Goal: Task Accomplishment & Management: Use online tool/utility

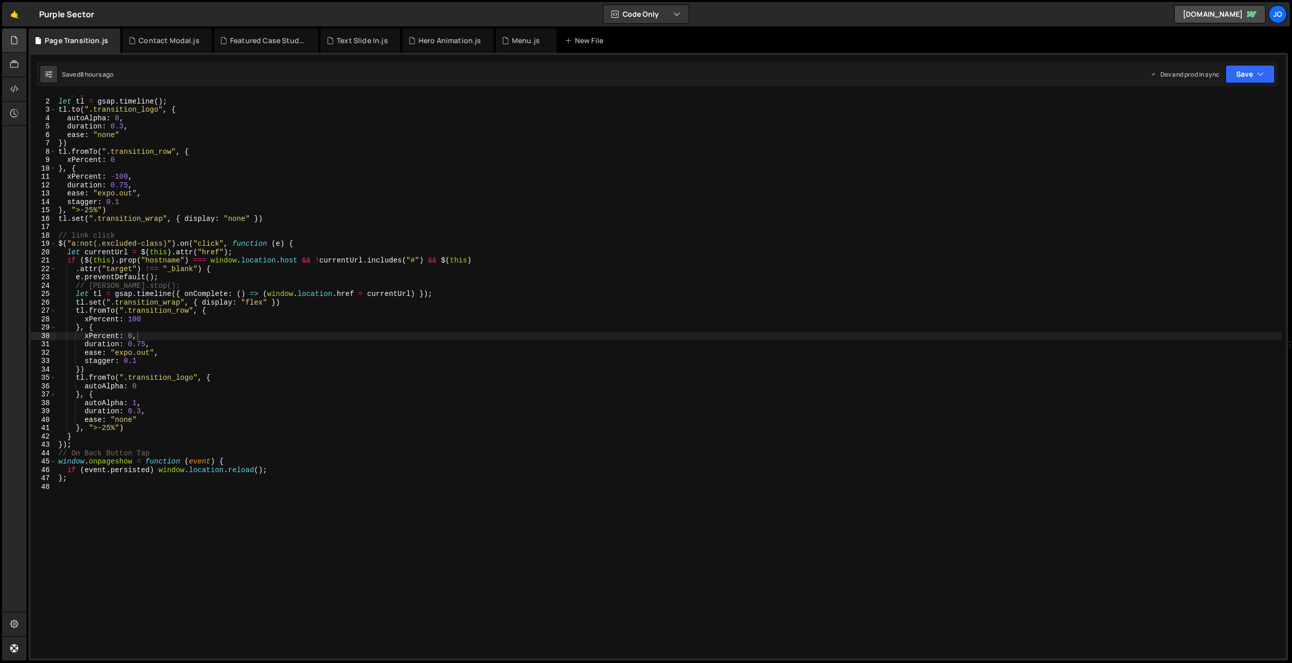
scroll to position [7, 0]
click at [11, 40] on icon at bounding box center [14, 40] width 8 height 11
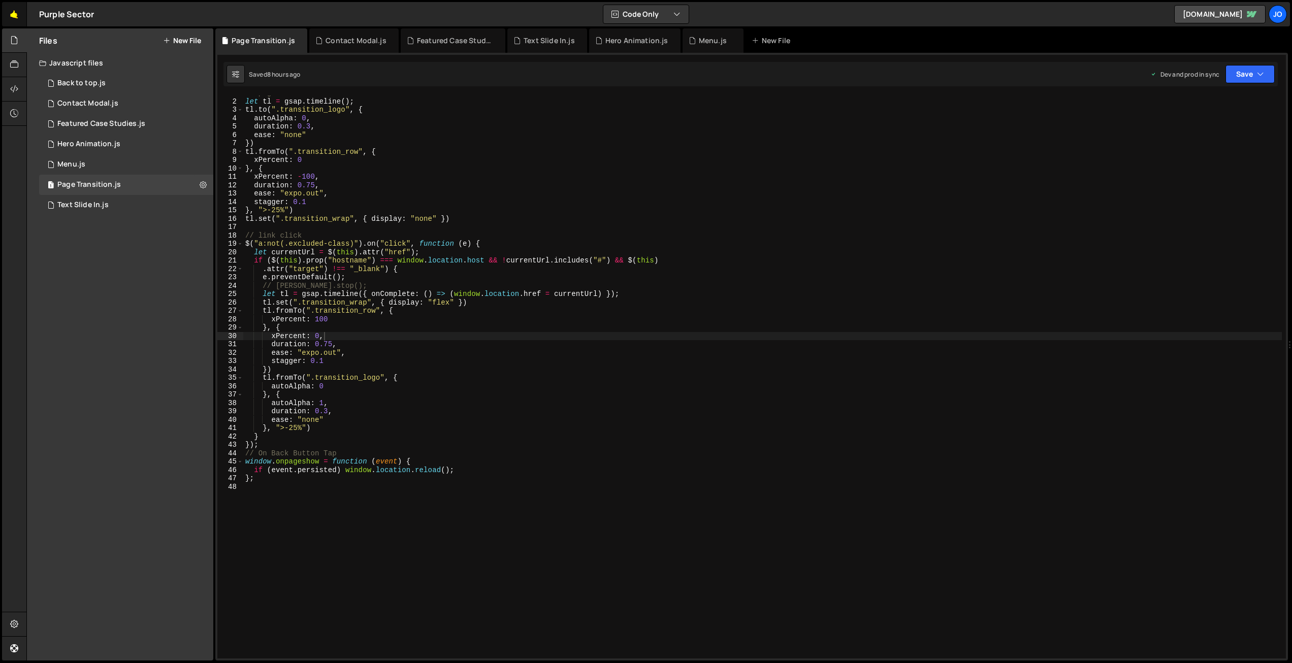
click at [17, 14] on link "🤙" at bounding box center [14, 14] width 25 height 24
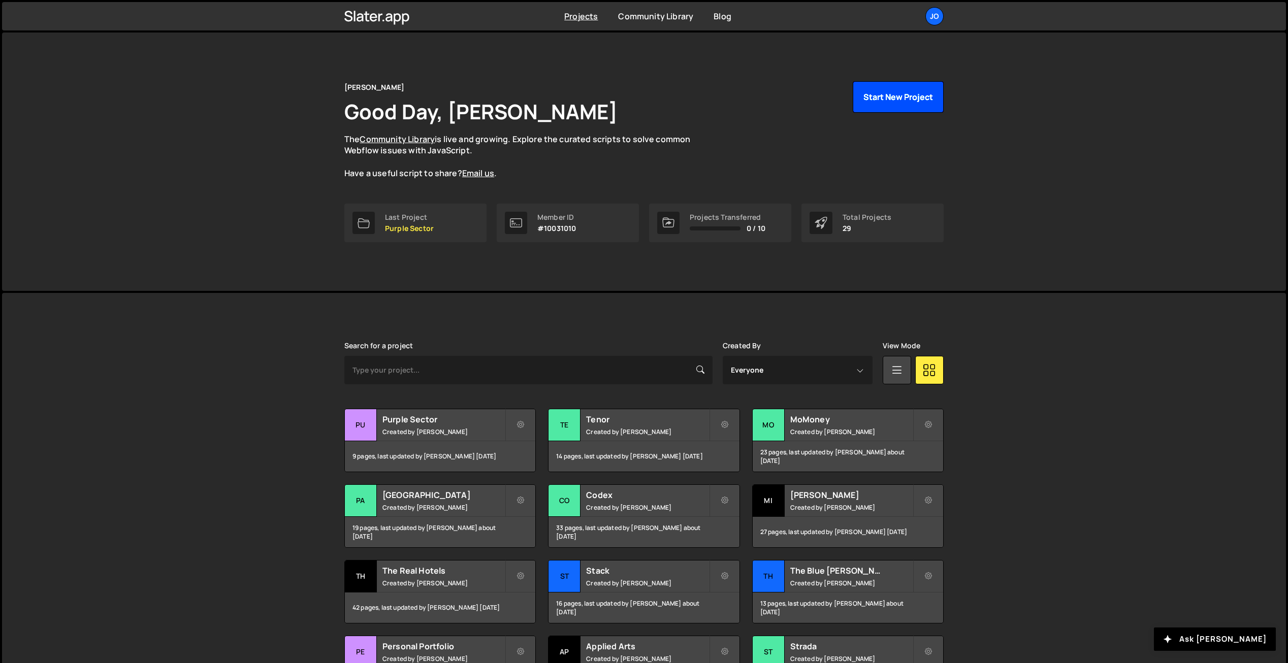
click at [895, 105] on button "Start New Project" at bounding box center [898, 96] width 91 height 31
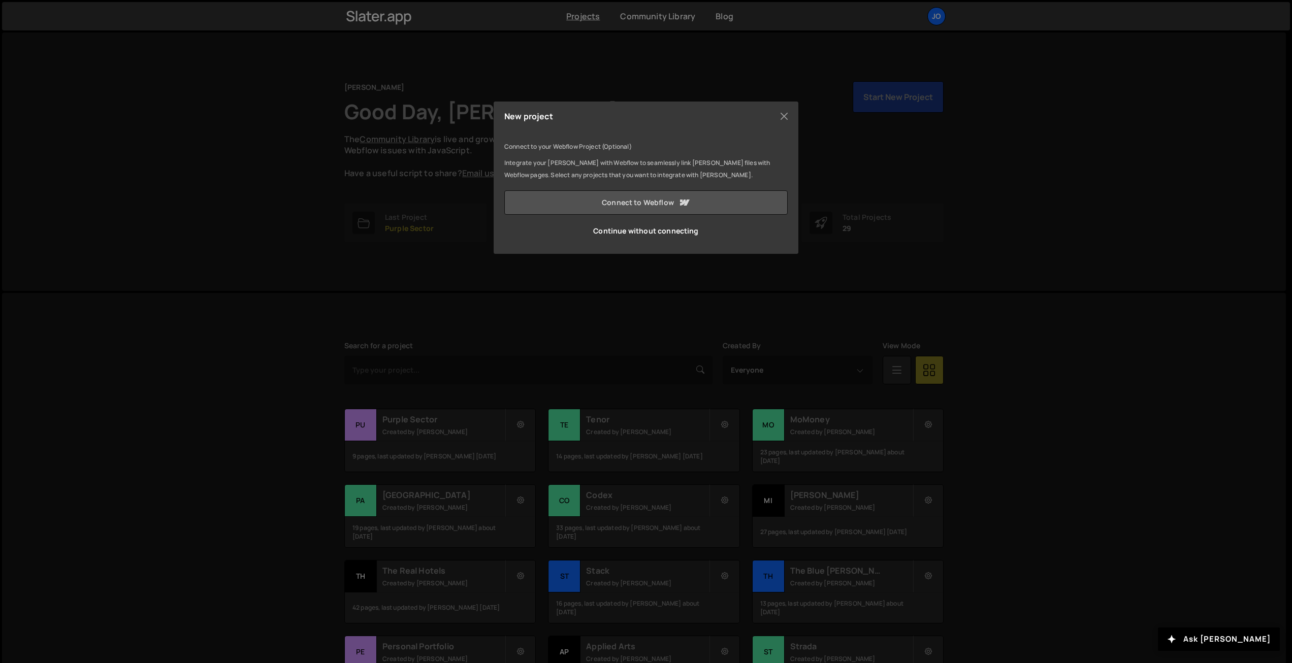
click at [639, 203] on link "Connect to Webflow" at bounding box center [645, 202] width 283 height 24
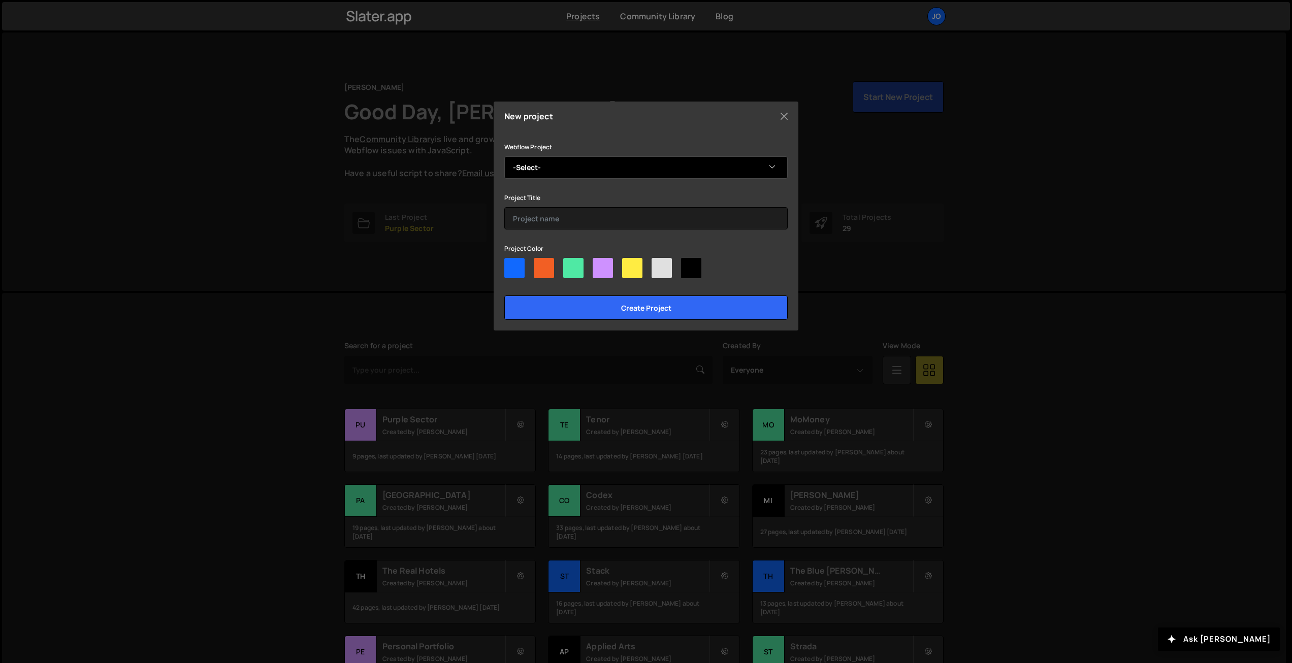
click at [566, 161] on select "-Select- Claude.com - DBCo" at bounding box center [645, 167] width 283 height 22
select select "6889473510b50328dbb70ae6"
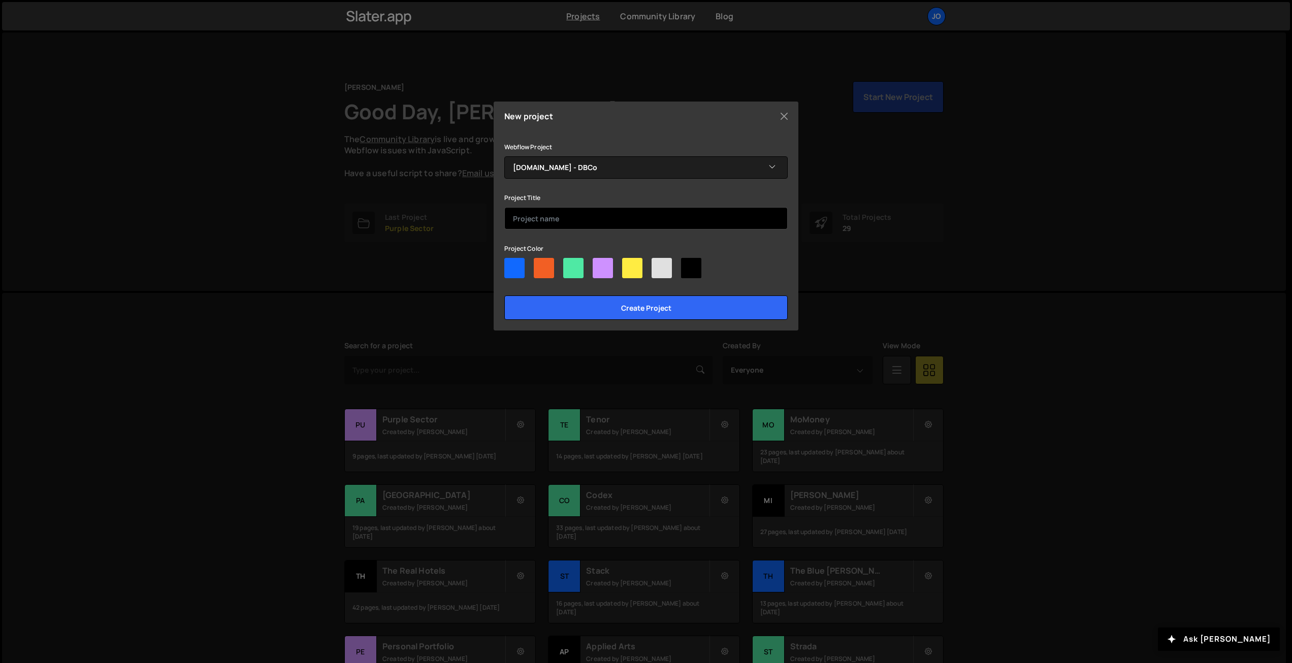
click at [553, 217] on input "text" at bounding box center [645, 218] width 283 height 22
type input "[PERSON_NAME]"
drag, startPoint x: 541, startPoint y: 270, endPoint x: 559, endPoint y: 301, distance: 35.5
click at [541, 270] on div at bounding box center [544, 268] width 20 height 20
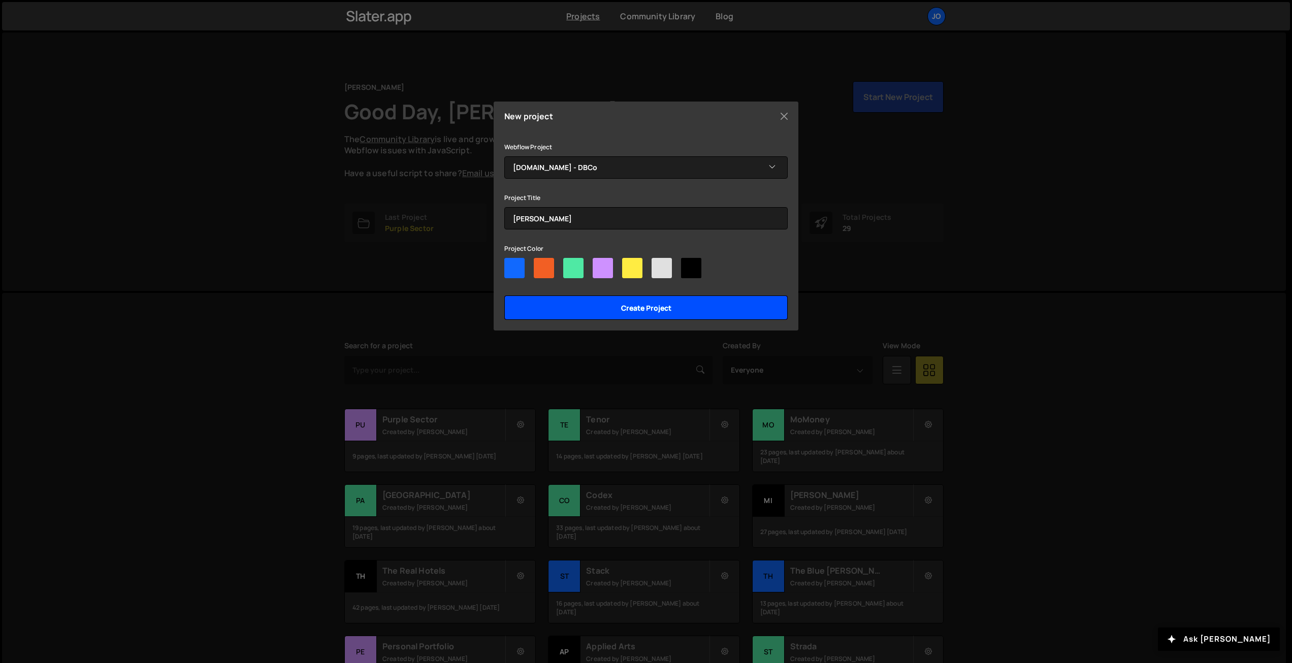
click at [540, 265] on input"] "radio" at bounding box center [537, 261] width 7 height 7
radio input"] "true"
click at [566, 312] on input "Create project" at bounding box center [645, 308] width 283 height 24
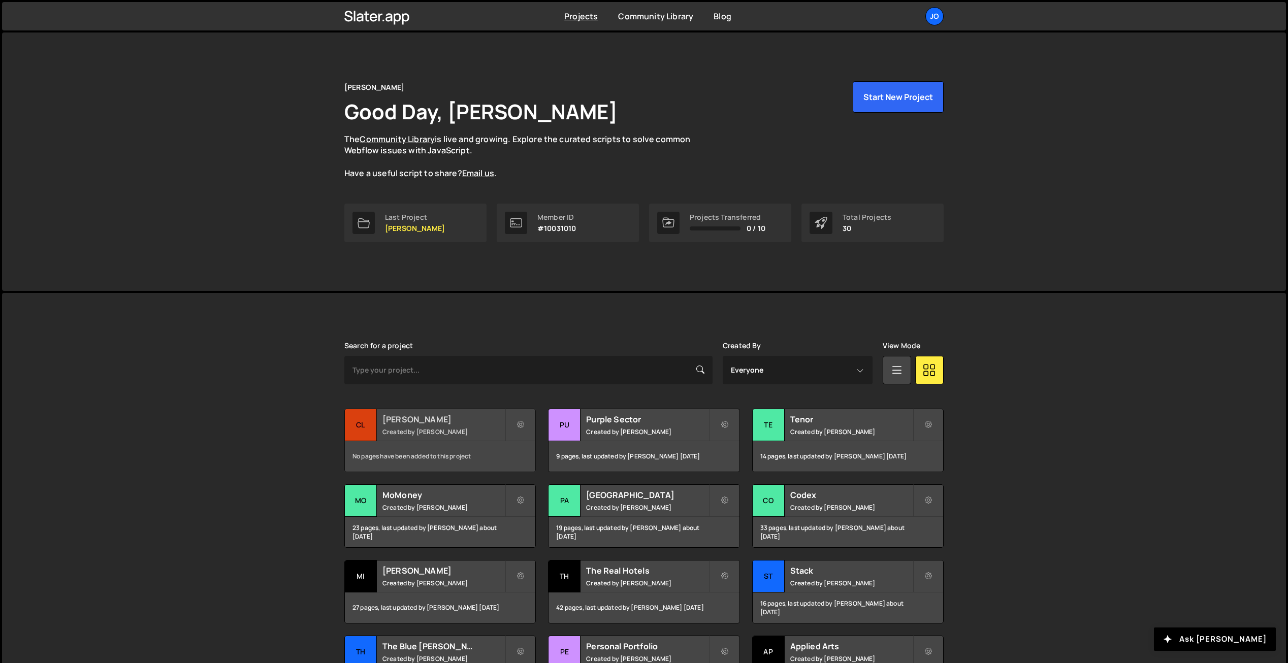
click at [457, 423] on h2 "Claude" at bounding box center [443, 419] width 122 height 11
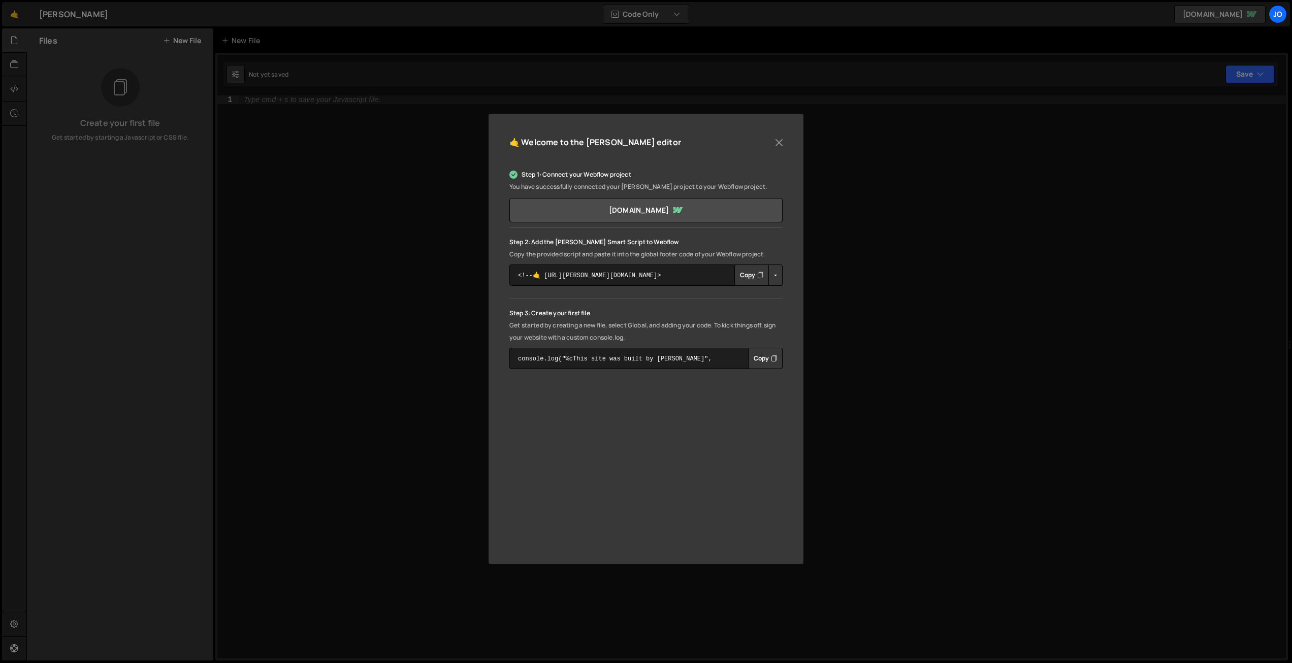
click at [746, 274] on button "Copy" at bounding box center [751, 275] width 35 height 21
click at [779, 140] on button "Close" at bounding box center [778, 142] width 15 height 15
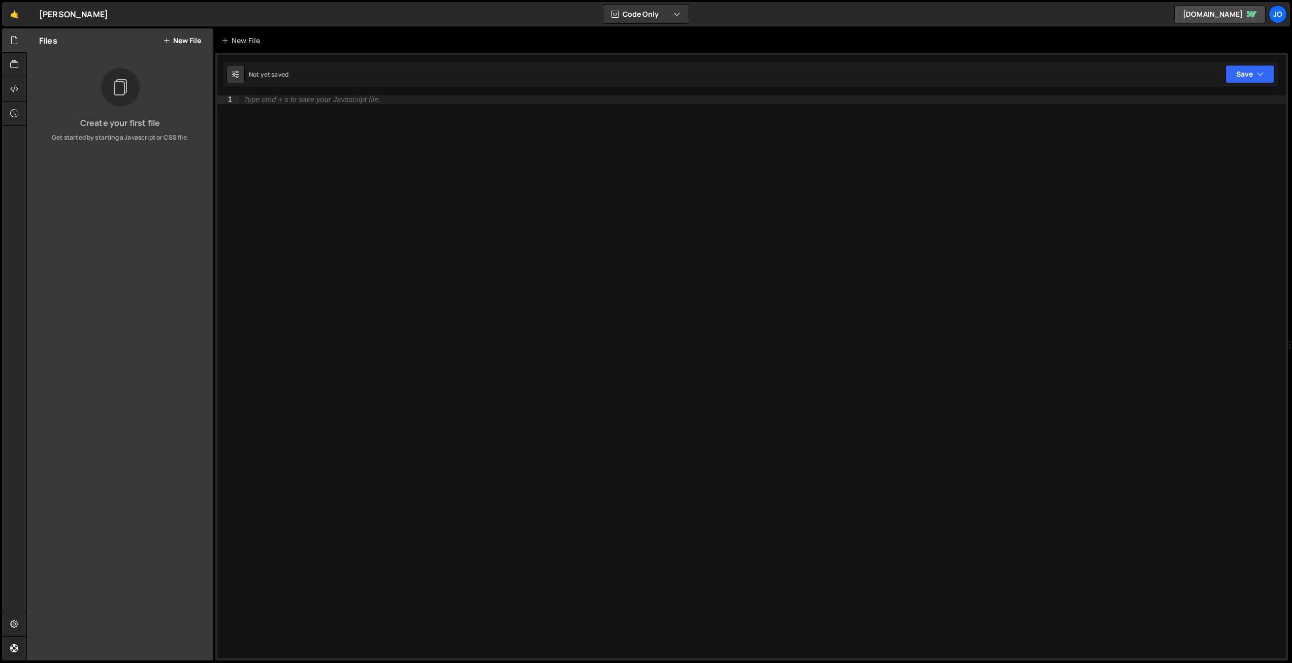
click at [323, 94] on div "1 Type cmd + s to save your Javascript file. הההההההההההההההההההההההההההההההההה…" at bounding box center [751, 357] width 1073 height 608
click at [322, 99] on div "Type cmd + s to save your Javascript file." at bounding box center [312, 100] width 137 height 8
click at [184, 41] on button "New File" at bounding box center [182, 41] width 38 height 8
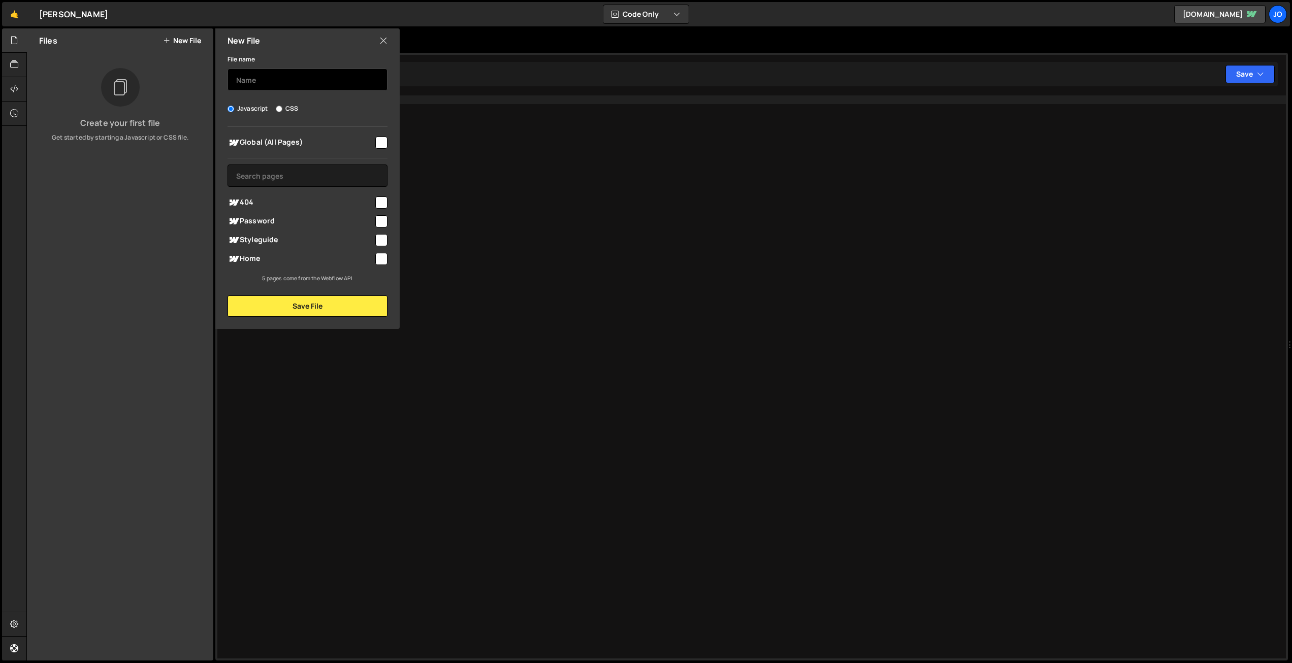
click at [307, 78] on input "text" at bounding box center [308, 80] width 160 height 22
type input "Prompt Box"
click at [381, 141] on input "checkbox" at bounding box center [381, 143] width 12 height 12
checkbox input "true"
click at [315, 305] on button "Save File" at bounding box center [308, 306] width 160 height 21
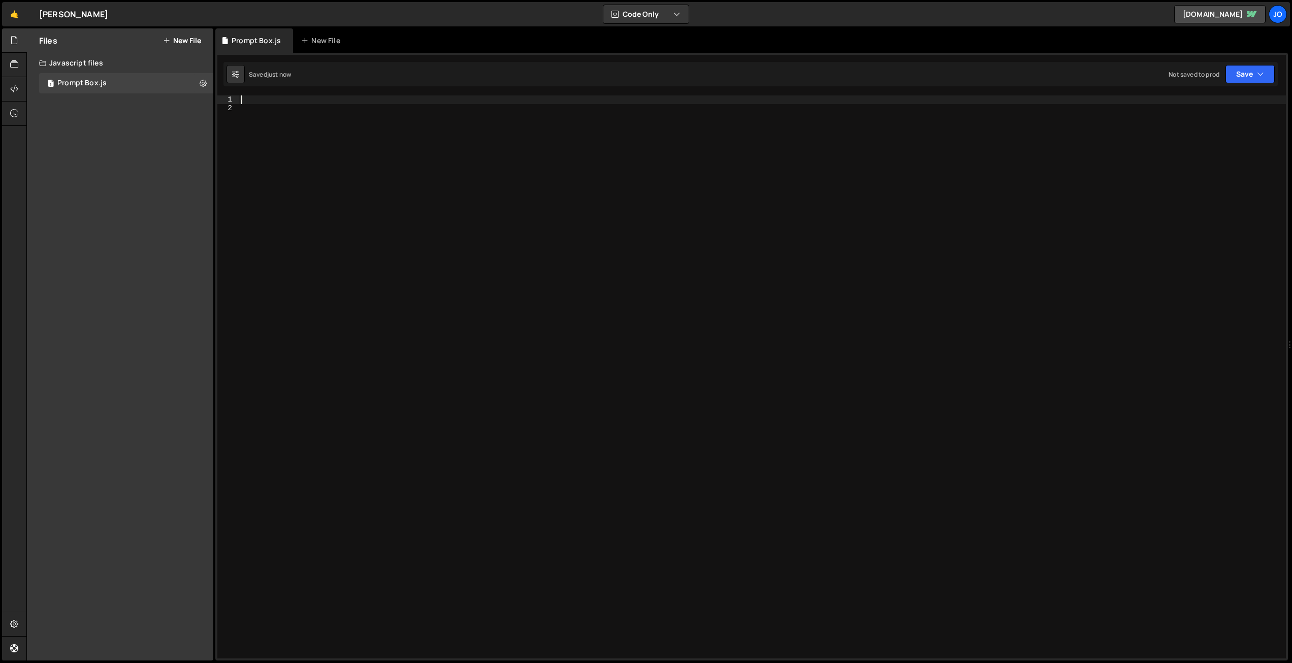
click at [268, 98] on div at bounding box center [762, 385] width 1047 height 580
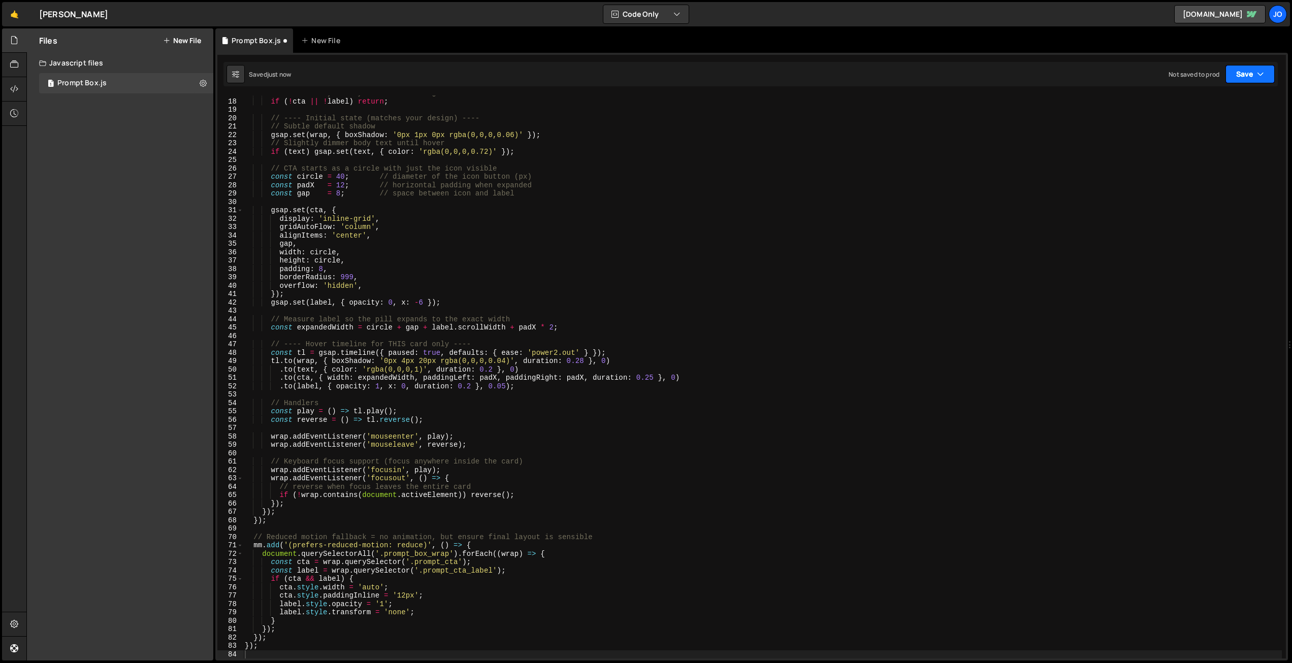
click at [1255, 69] on button "Save" at bounding box center [1250, 74] width 49 height 18
click at [1208, 139] on div "Not saved to prod" at bounding box center [1216, 143] width 106 height 12
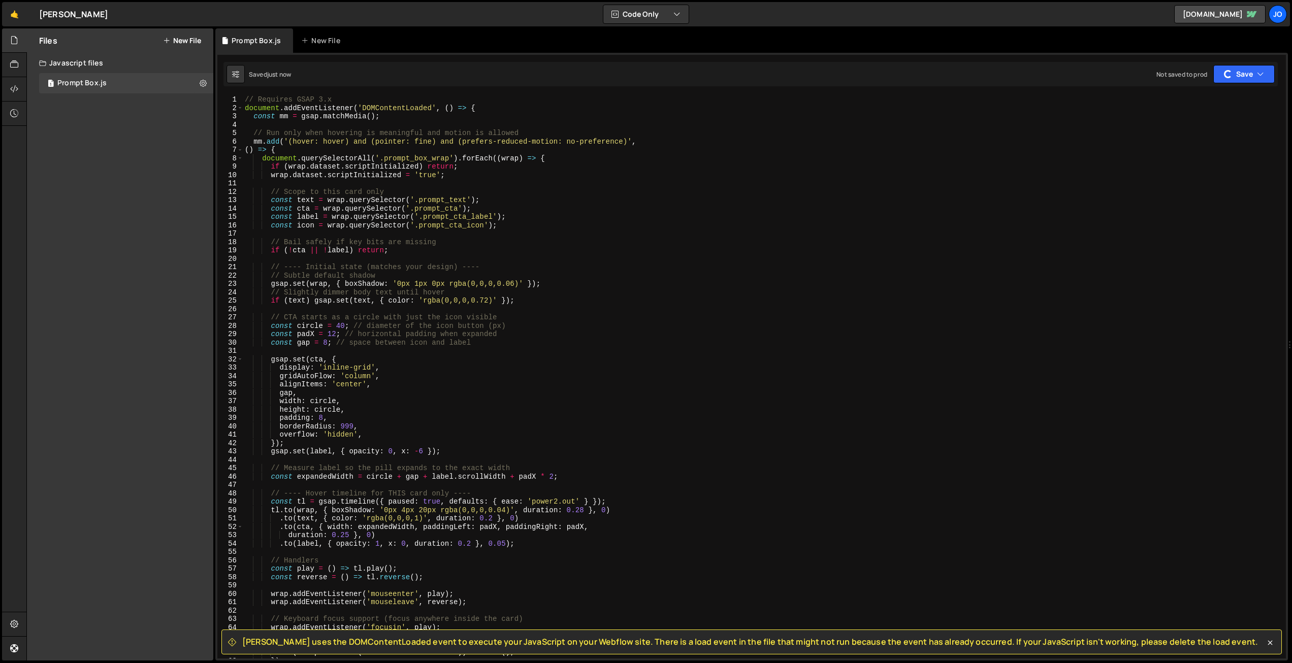
scroll to position [0, 0]
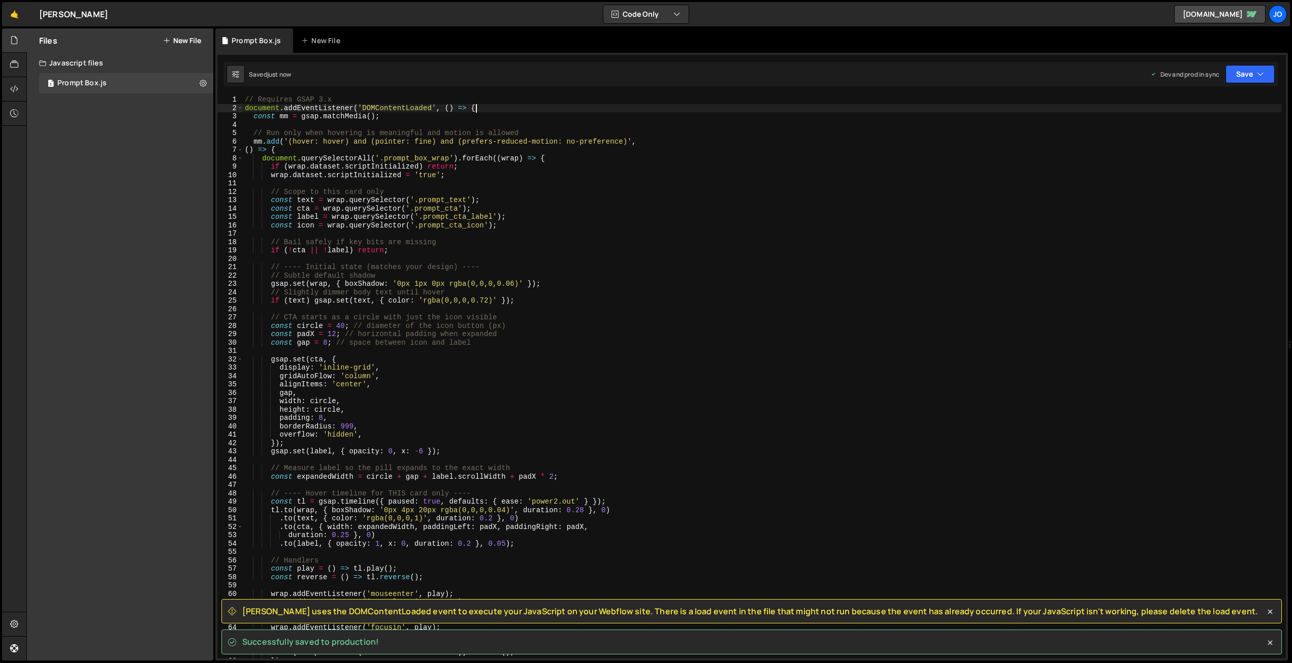
click at [477, 106] on div "// Requires GSAP 3.x document . addEventListener ( 'DOMContentLoaded' , ( ) => …" at bounding box center [762, 385] width 1039 height 580
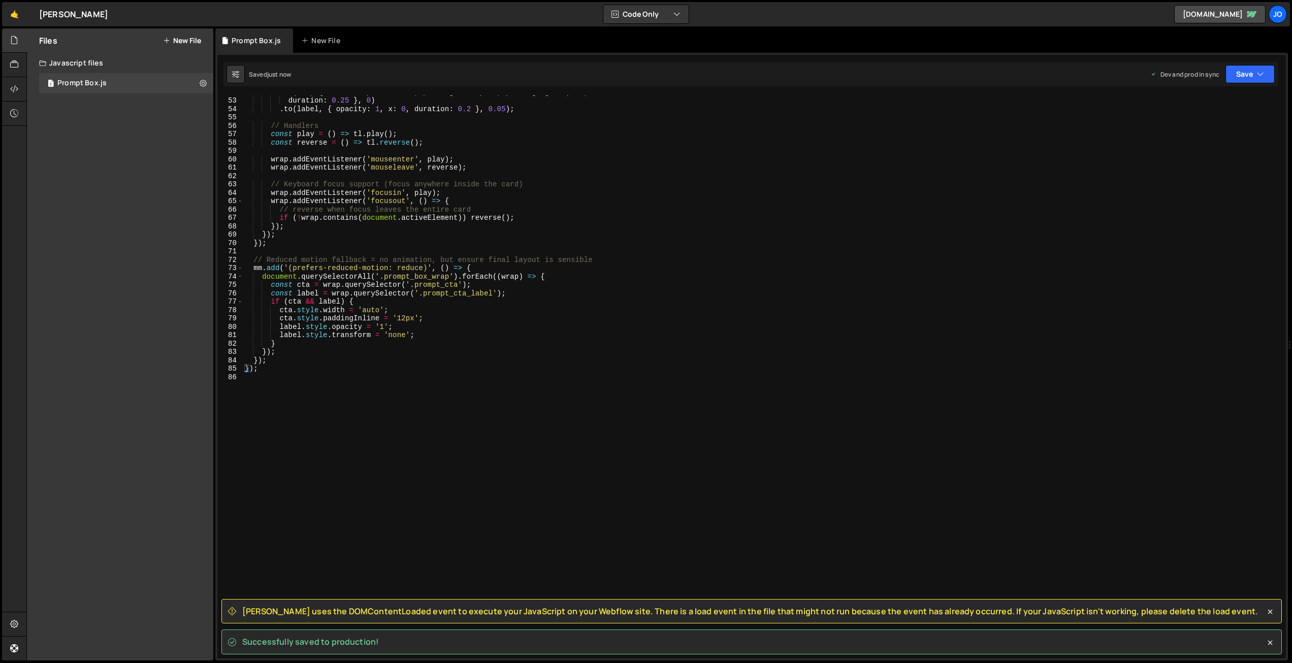
scroll to position [435, 0]
click at [221, 368] on div "document.addEventListener('DOMContentLoaded', () => { 52 53 54 55 56 57 58 59 6…" at bounding box center [751, 376] width 1069 height 563
type textarea "});"
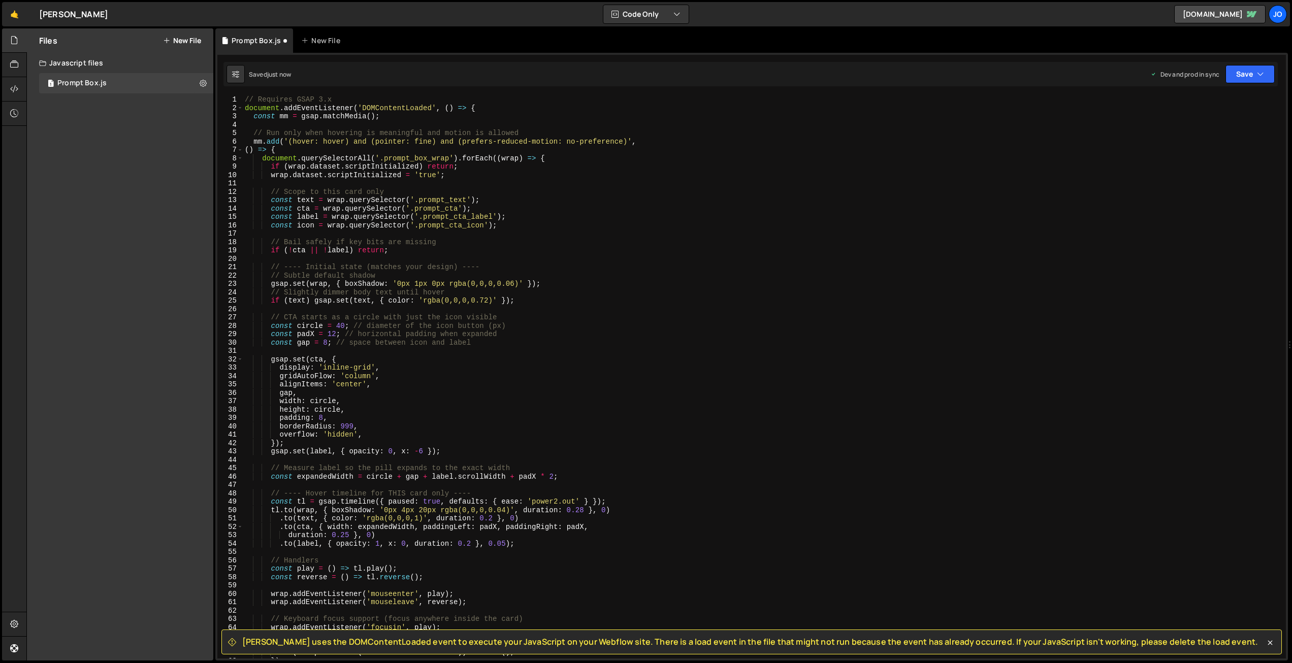
scroll to position [0, 0]
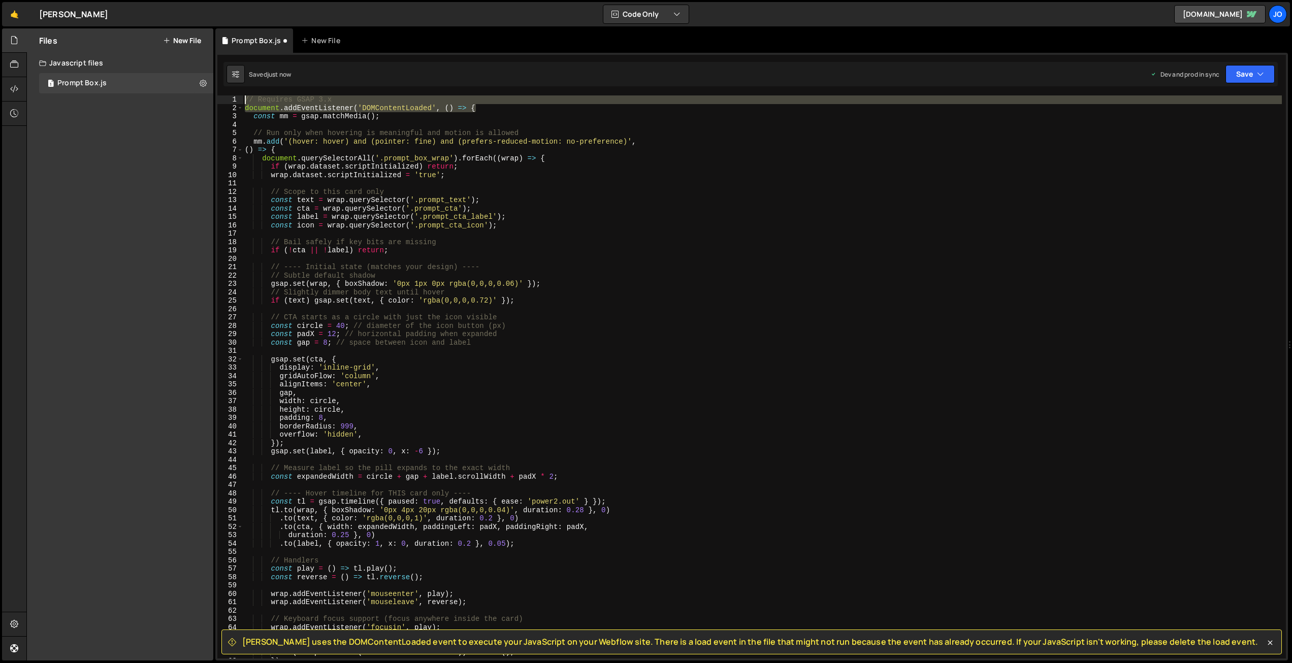
drag, startPoint x: 483, startPoint y: 105, endPoint x: 211, endPoint y: 98, distance: 271.8
click at [211, 98] on div "Files New File Create your first file Get started by starting a Javascript or C…" at bounding box center [659, 344] width 1266 height 633
type textarea "// Requires GSAP 3.x document.addEventListener('DOMContentLoaded', () => {"
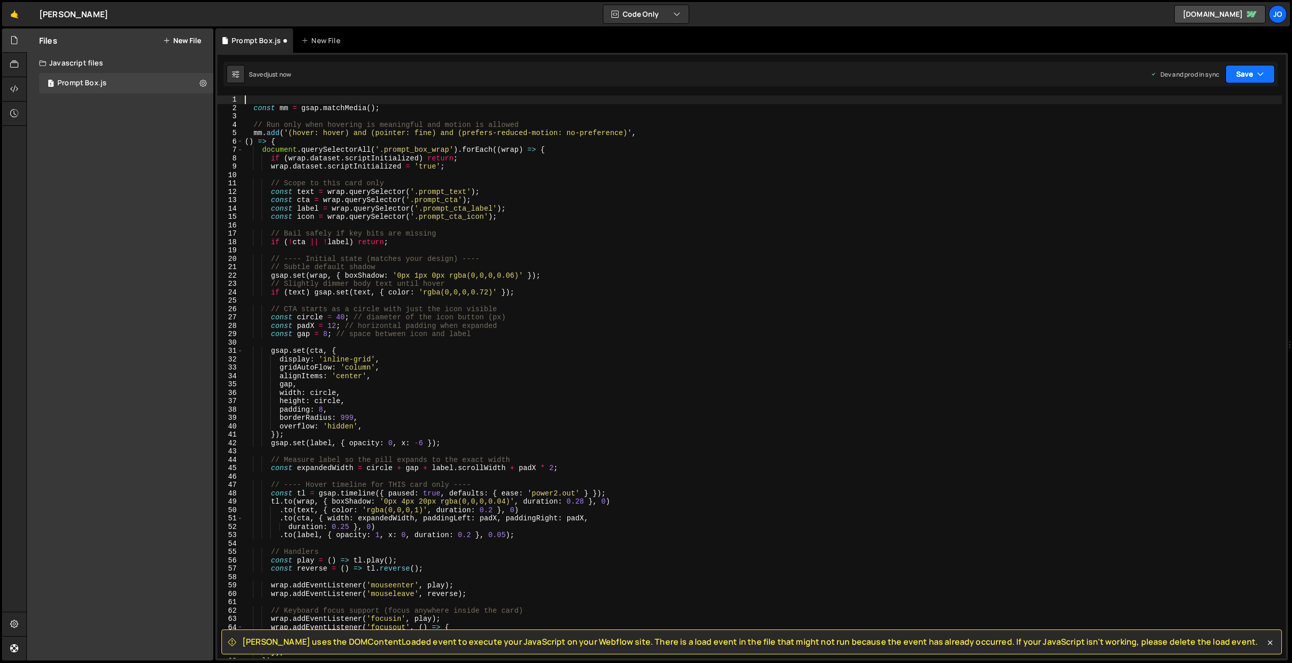
drag, startPoint x: 1243, startPoint y: 75, endPoint x: 1230, endPoint y: 100, distance: 27.7
click at [1242, 75] on button "Save" at bounding box center [1250, 74] width 49 height 18
click at [1200, 133] on div "Save to Production S" at bounding box center [1216, 132] width 106 height 10
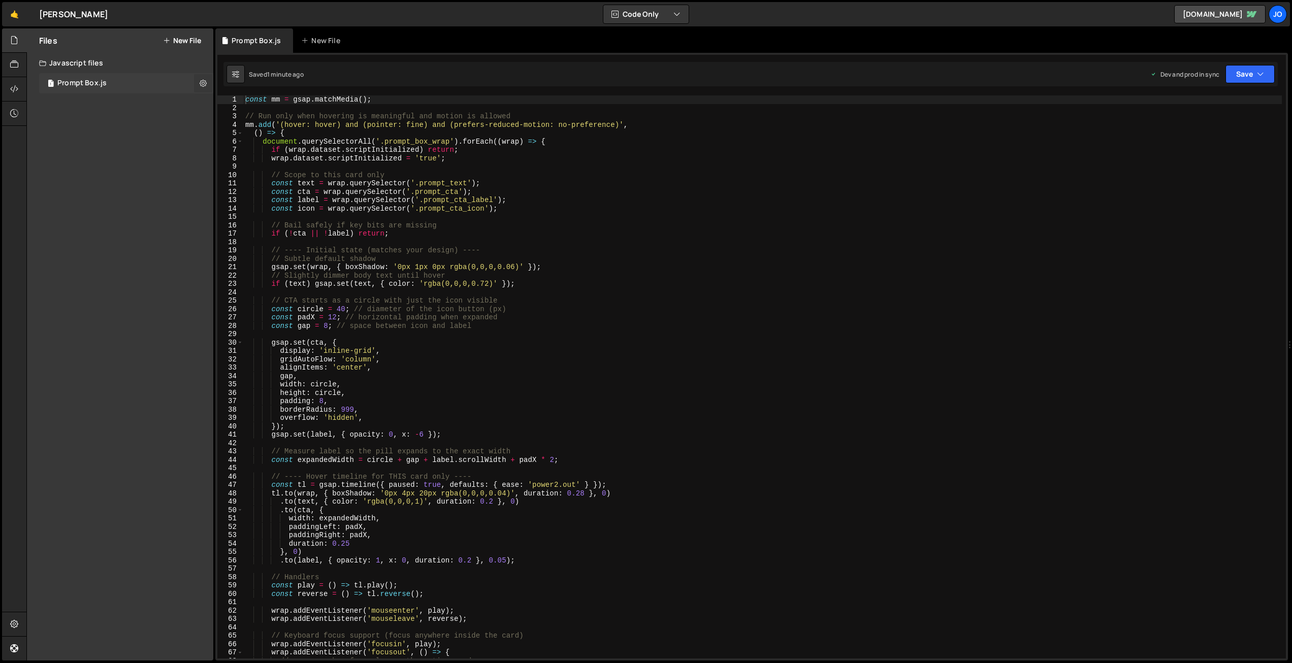
click at [204, 82] on icon at bounding box center [203, 83] width 7 height 10
type input "Prompt Box"
radio input "true"
checkbox input "true"
click at [233, 103] on button "Edit File Settings" at bounding box center [265, 104] width 100 height 20
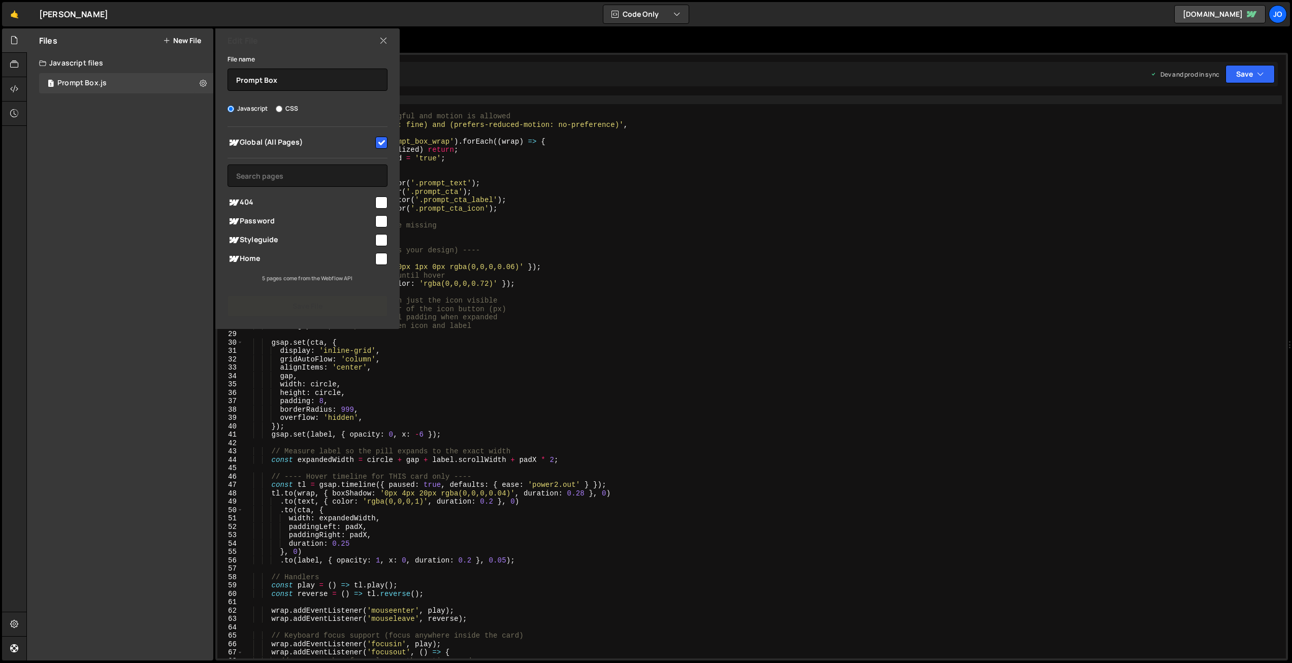
drag, startPoint x: 385, startPoint y: 40, endPoint x: 565, endPoint y: 84, distance: 185.8
click at [385, 40] on icon at bounding box center [383, 40] width 8 height 11
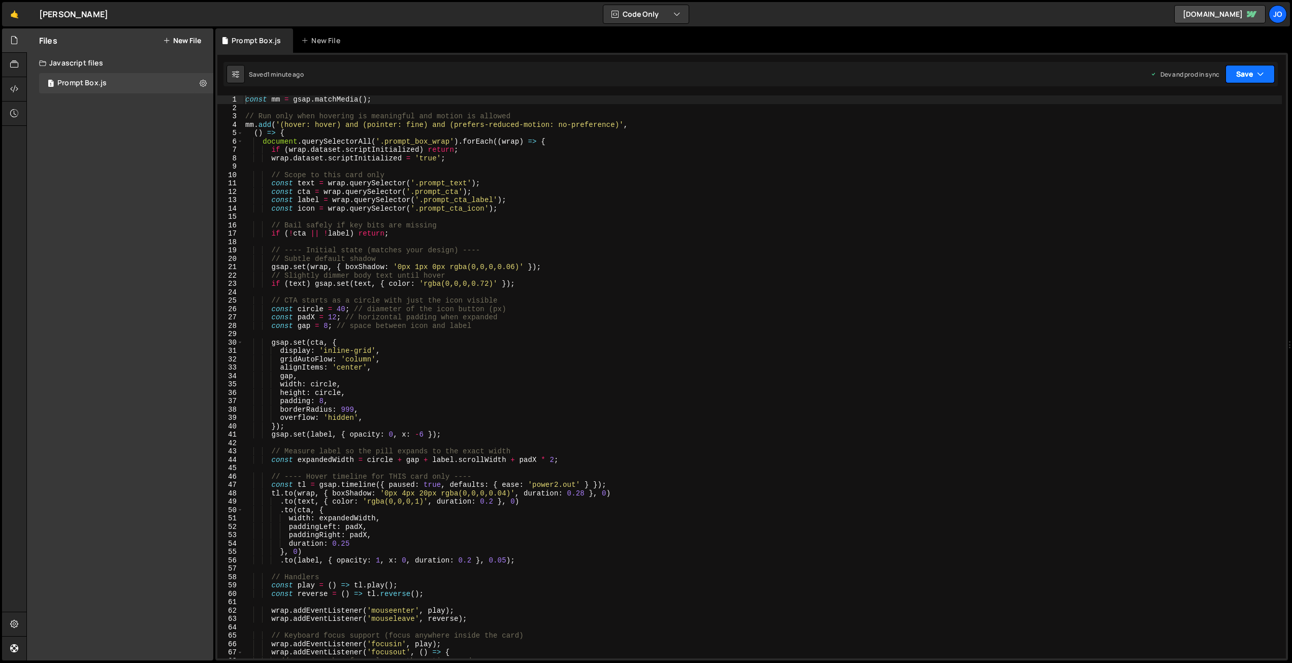
click at [1255, 75] on button "Save" at bounding box center [1250, 74] width 49 height 18
click at [1224, 138] on div "Saved 1 minute ago" at bounding box center [1216, 143] width 106 height 12
drag, startPoint x: 468, startPoint y: 182, endPoint x: 420, endPoint y: 183, distance: 47.7
click at [420, 183] on div "const mm = gsap . matchMedia ( ) ; // Run only when hovering is meaningful and …" at bounding box center [762, 385] width 1039 height 580
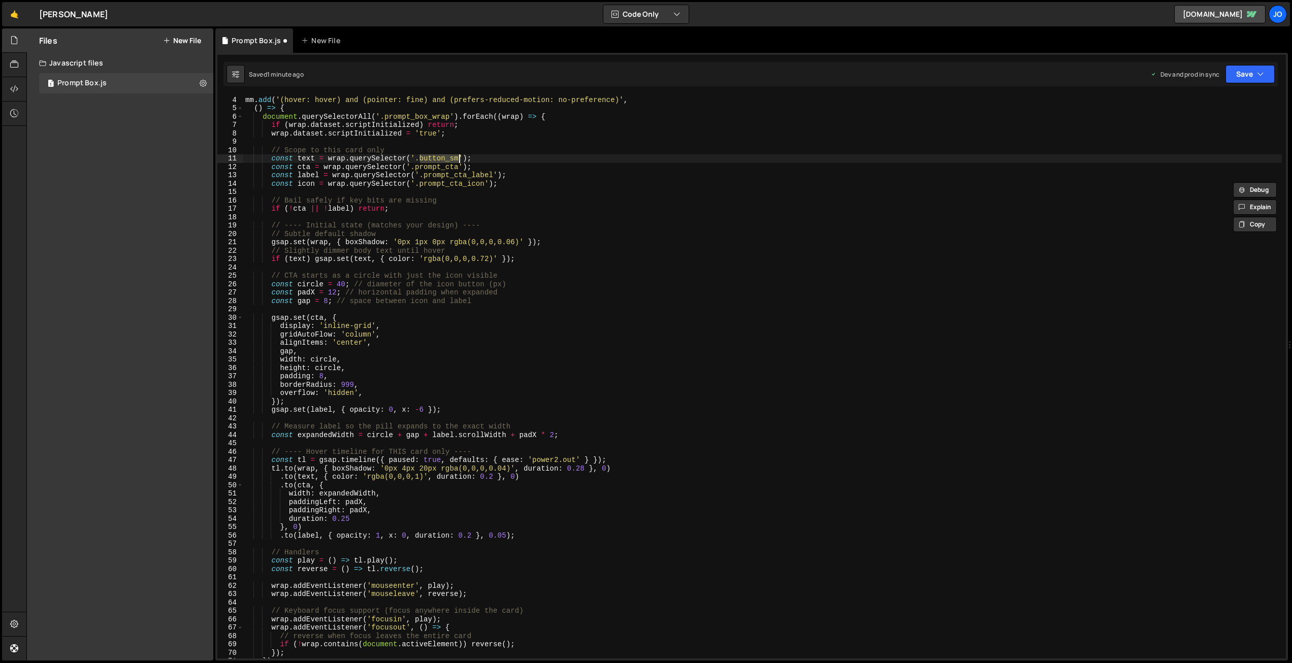
scroll to position [24, 0]
click at [492, 178] on div "// Run only when hovering is meaningful and motion is allowed mm . add ( '(hove…" at bounding box center [762, 377] width 1039 height 580
drag, startPoint x: 434, startPoint y: 165, endPoint x: 416, endPoint y: 165, distance: 17.8
click at [416, 165] on div "// Run only when hovering is meaningful and motion is allowed mm . add ( '(hove…" at bounding box center [762, 377] width 1039 height 580
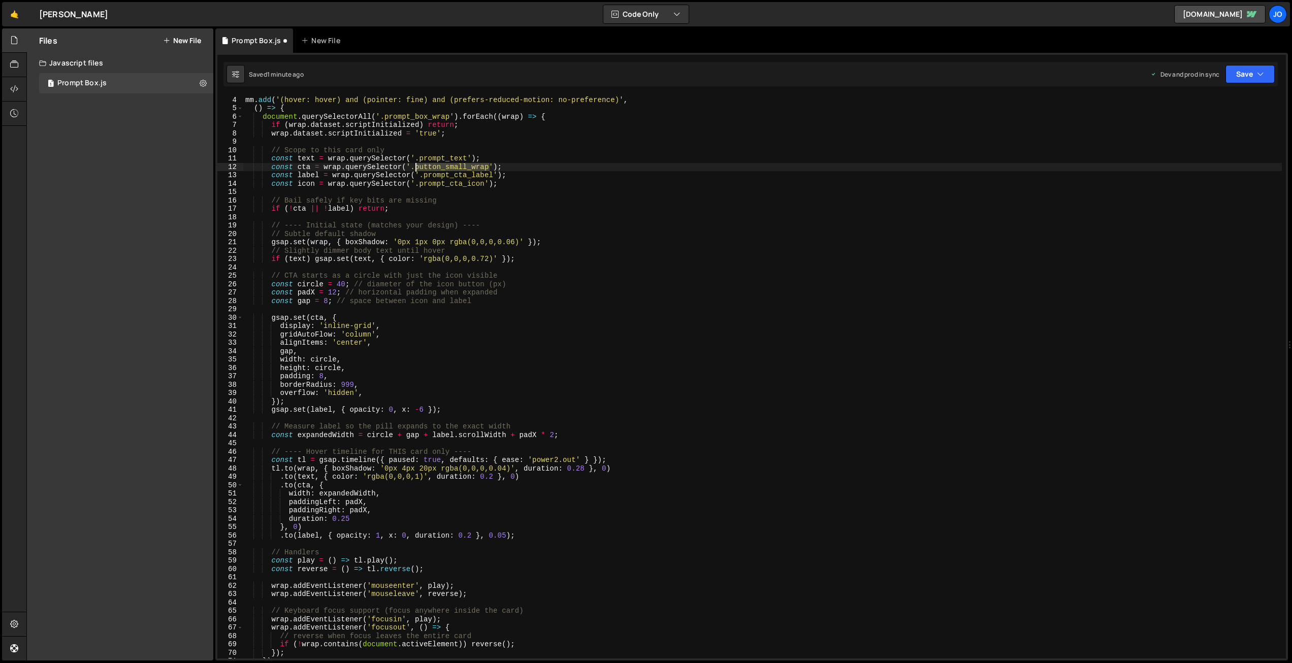
drag, startPoint x: 490, startPoint y: 168, endPoint x: 438, endPoint y: 174, distance: 51.7
click at [416, 166] on div "// Run only when hovering is meaningful and motion is allowed mm . add ( '(hove…" at bounding box center [762, 377] width 1039 height 580
drag, startPoint x: 493, startPoint y: 175, endPoint x: 451, endPoint y: 188, distance: 44.2
click at [425, 174] on div "// Run only when hovering is meaningful and motion is allowed mm . add ( '(hove…" at bounding box center [762, 377] width 1039 height 580
paste textarea "button_small_wrap"
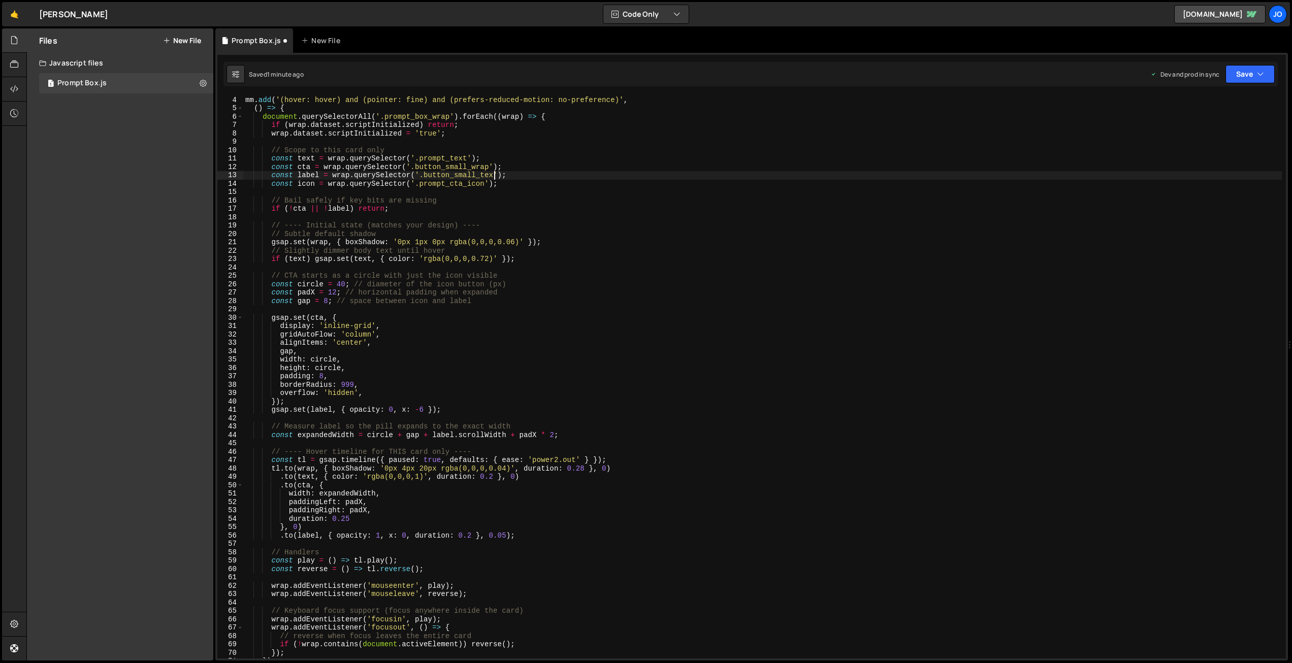
scroll to position [0, 17]
drag, startPoint x: 485, startPoint y: 185, endPoint x: 420, endPoint y: 184, distance: 65.0
click at [420, 184] on div "// Run only when hovering is meaningful and motion is allowed mm . add ( '(hove…" at bounding box center [762, 377] width 1039 height 580
paste textarea "button_small_wrap"
drag, startPoint x: 1251, startPoint y: 81, endPoint x: 1251, endPoint y: 89, distance: 8.1
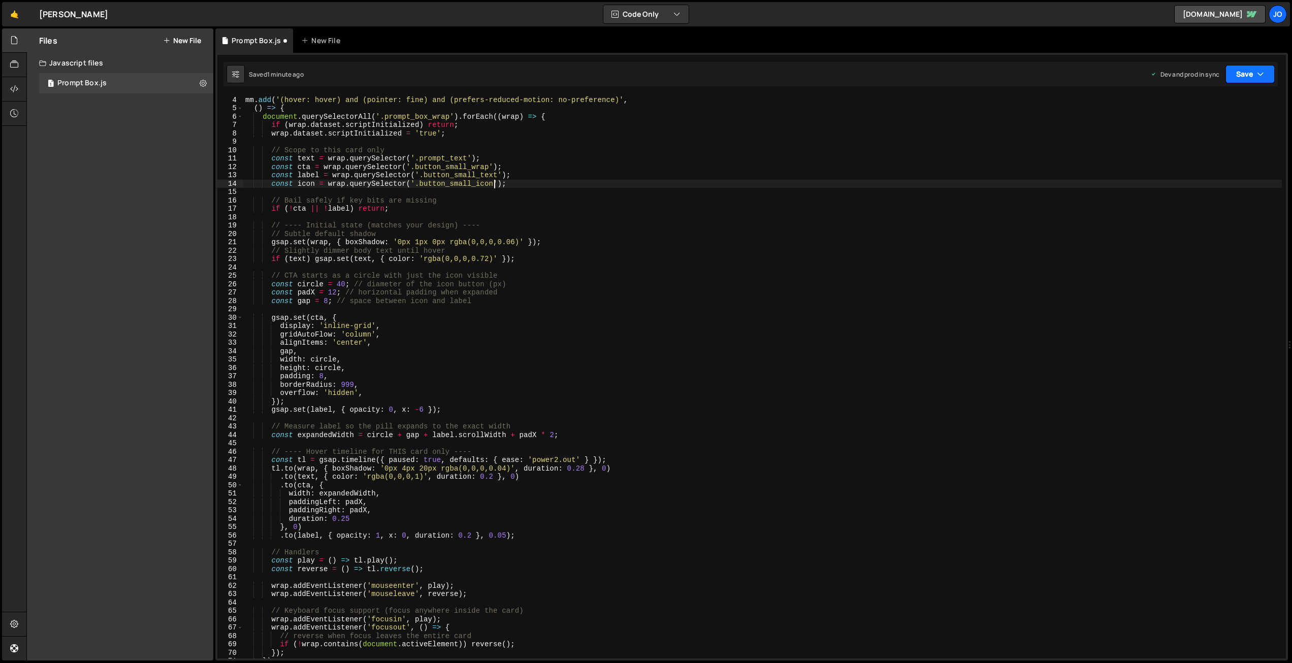
click at [1251, 82] on button "Save" at bounding box center [1250, 74] width 49 height 18
drag, startPoint x: 1228, startPoint y: 139, endPoint x: 1221, endPoint y: 140, distance: 7.2
click at [1228, 139] on div "Saved 41 seconds ago" at bounding box center [1216, 143] width 106 height 12
click at [477, 186] on div "// Run only when hovering is meaningful and motion is allowed mm . add ( '(hove…" at bounding box center [762, 377] width 1039 height 580
drag, startPoint x: 467, startPoint y: 157, endPoint x: 421, endPoint y: 156, distance: 45.7
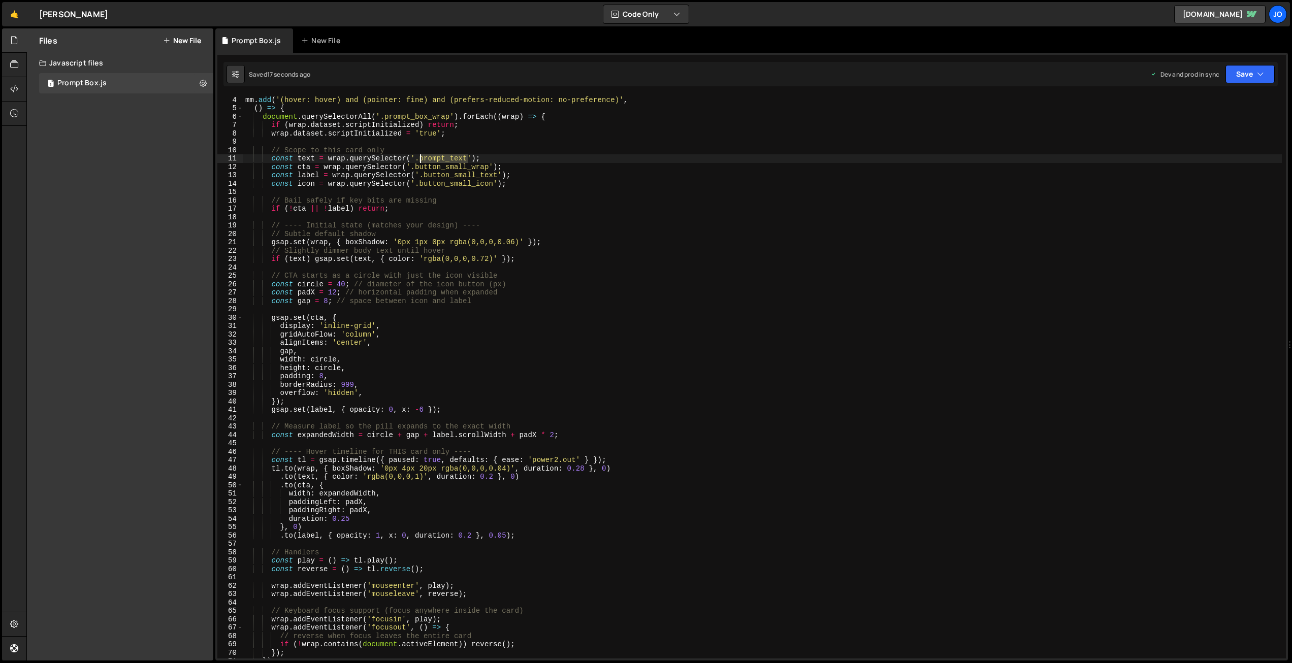
click at [421, 156] on div "// Run only when hovering is meaningful and motion is allowed mm . add ( '(hove…" at bounding box center [762, 377] width 1039 height 580
type textarea "const text = wrap.querySelector('.prompt_text');"
click at [466, 143] on div "// Run only when hovering is meaningful and motion is allowed mm . add ( '(hove…" at bounding box center [762, 377] width 1039 height 580
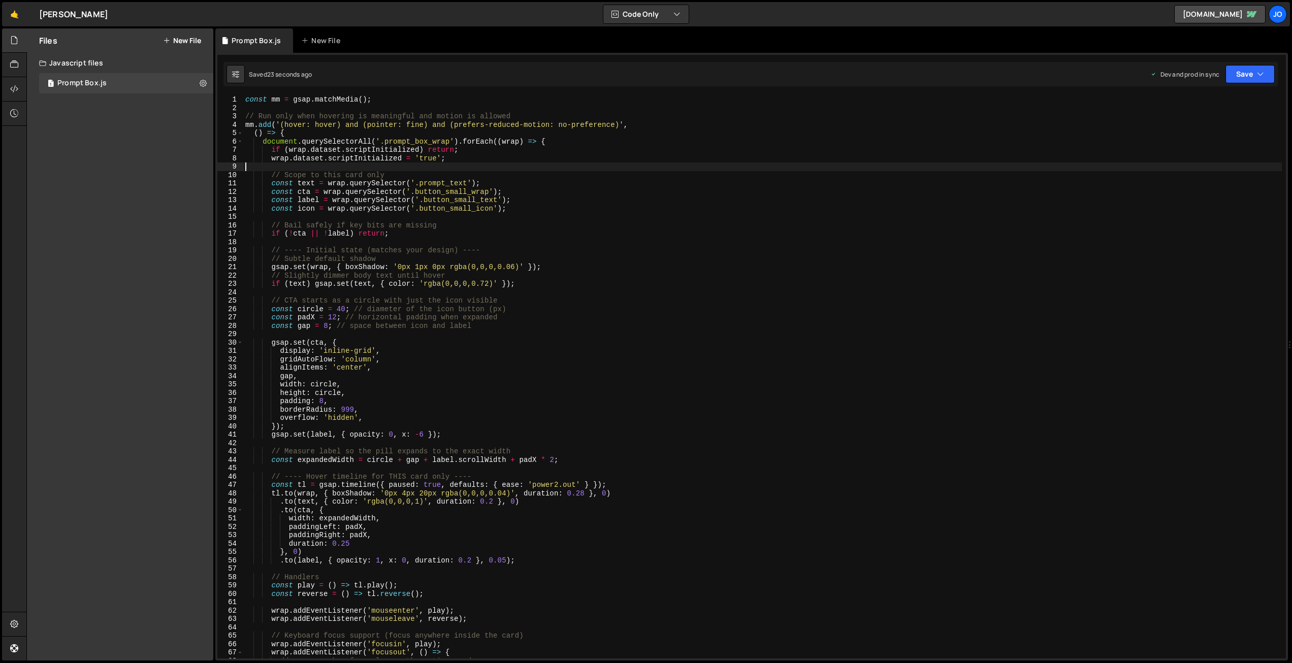
scroll to position [0, 0]
drag, startPoint x: 621, startPoint y: 124, endPoint x: 430, endPoint y: 125, distance: 191.0
click at [430, 125] on div "const mm = gsap . matchMedia ( ) ; // Run only when hovering is meaningful and …" at bounding box center [762, 385] width 1039 height 580
click at [506, 143] on div "const mm = gsap . matchMedia ( ) ; // Run only when hovering is meaningful and …" at bounding box center [762, 385] width 1039 height 580
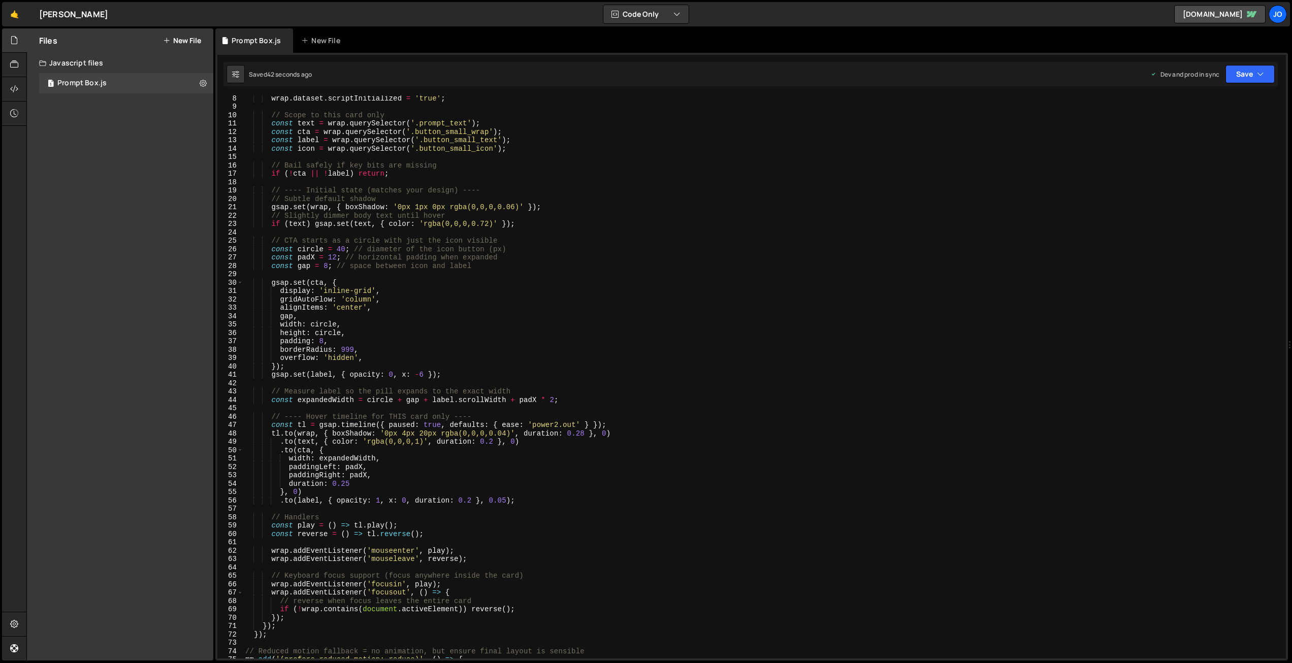
scroll to position [60, 0]
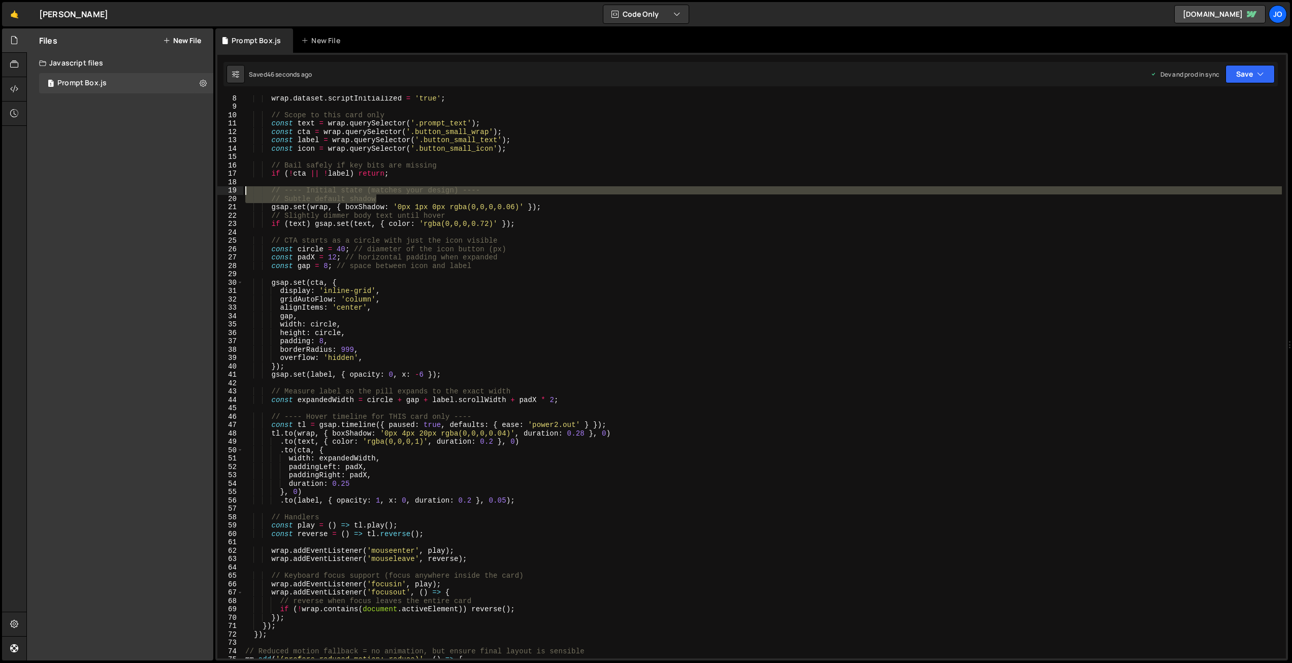
drag, startPoint x: 389, startPoint y: 199, endPoint x: 210, endPoint y: 193, distance: 179.4
click at [210, 193] on div "Files New File Javascript files 1 Prompt Box.js 0 CSS files Copy share link Edi…" at bounding box center [659, 344] width 1266 height 633
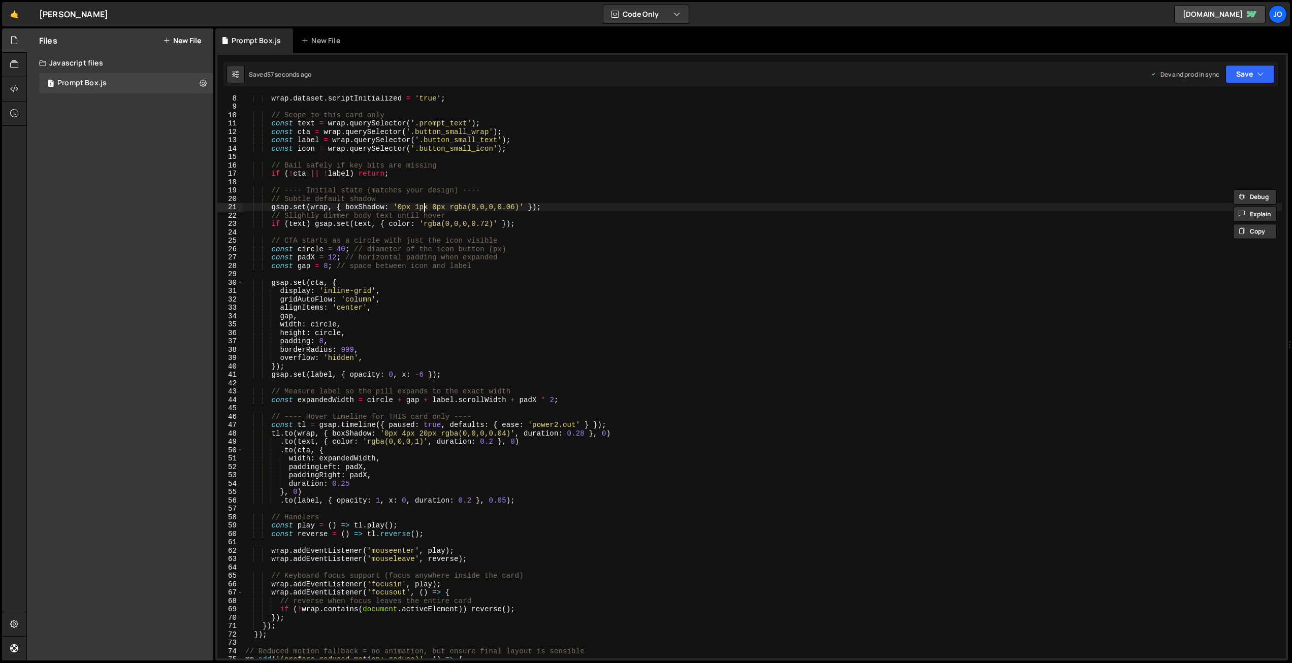
click at [423, 205] on div "wrap . dataset . scriptInitialized = 'true' ; // Scope to this card only const …" at bounding box center [762, 384] width 1039 height 580
click at [515, 207] on div "wrap . dataset . scriptInitialized = 'true' ; // Scope to this card only const …" at bounding box center [762, 384] width 1039 height 580
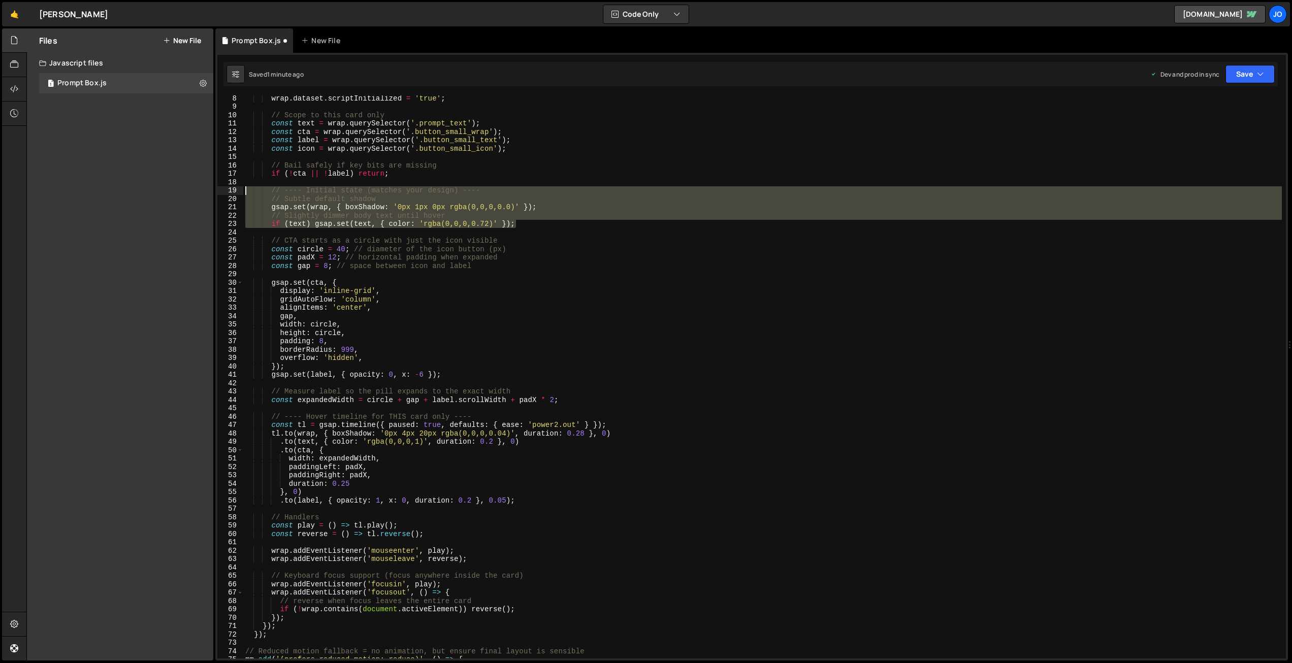
drag, startPoint x: 526, startPoint y: 224, endPoint x: 194, endPoint y: 187, distance: 334.2
click at [194, 187] on div "Files New File Javascript files 1 Prompt Box.js 0 CSS files Copy share link Edi…" at bounding box center [659, 344] width 1266 height 633
type textarea "// ---- Initial state (matches your design) ---- // Subtle default shadow"
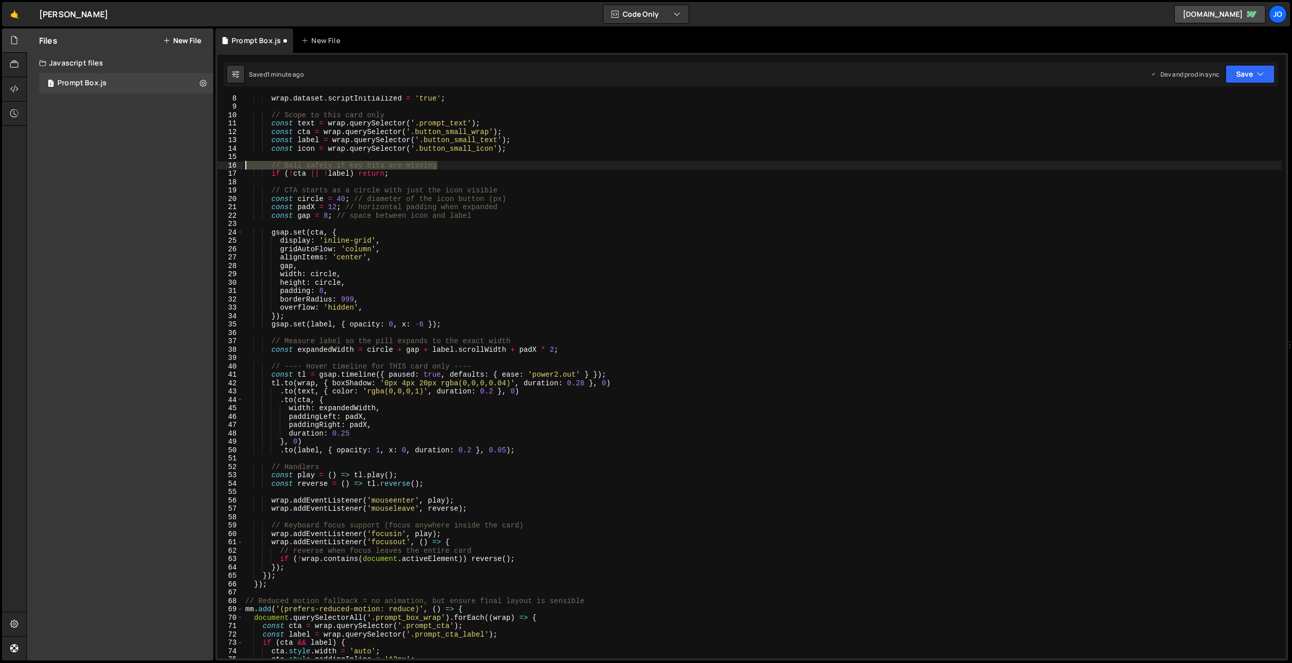
drag, startPoint x: 427, startPoint y: 165, endPoint x: 204, endPoint y: 162, distance: 223.0
click at [204, 162] on div "Files New File Javascript files 1 Prompt Box.js 0 CSS files Copy share link Edi…" at bounding box center [659, 344] width 1266 height 633
type textarea "// Bail safely if key bits are missing"
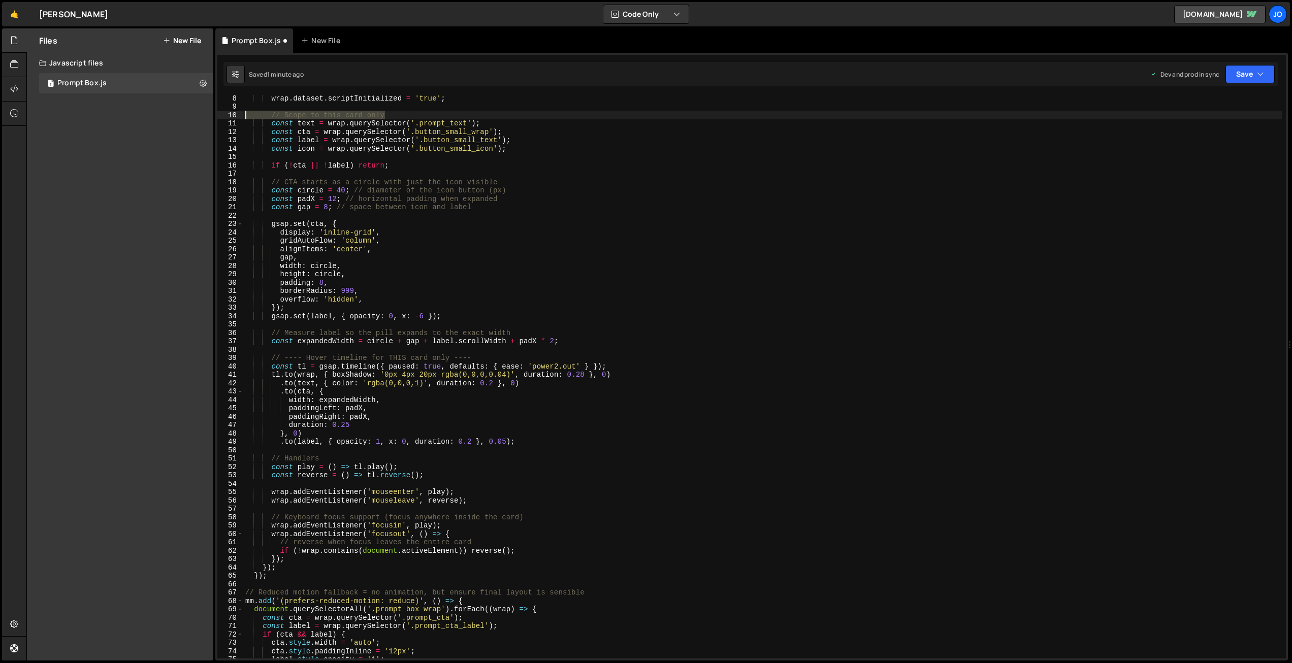
drag, startPoint x: 397, startPoint y: 114, endPoint x: 145, endPoint y: 118, distance: 252.0
click at [145, 118] on div "Files New File Javascript files 1 Prompt Box.js 0 CSS files Copy share link Edi…" at bounding box center [659, 344] width 1266 height 633
type textarea "// Scope to this card only"
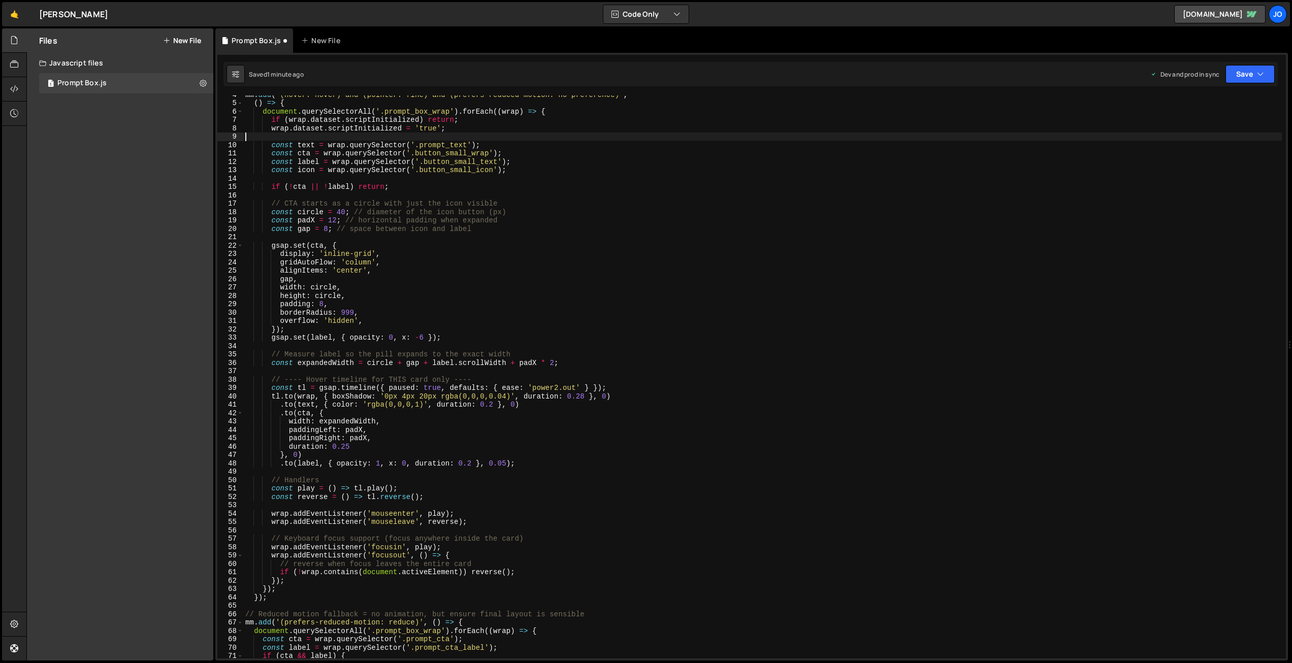
scroll to position [30, 0]
drag, startPoint x: 504, startPoint y: 204, endPoint x: 187, endPoint y: 205, distance: 316.4
click at [187, 205] on div "Files New File Javascript files 1 Prompt Box.js 0 CSS files Copy share link Edi…" at bounding box center [659, 344] width 1266 height 633
click at [1250, 72] on button "Save" at bounding box center [1250, 74] width 49 height 18
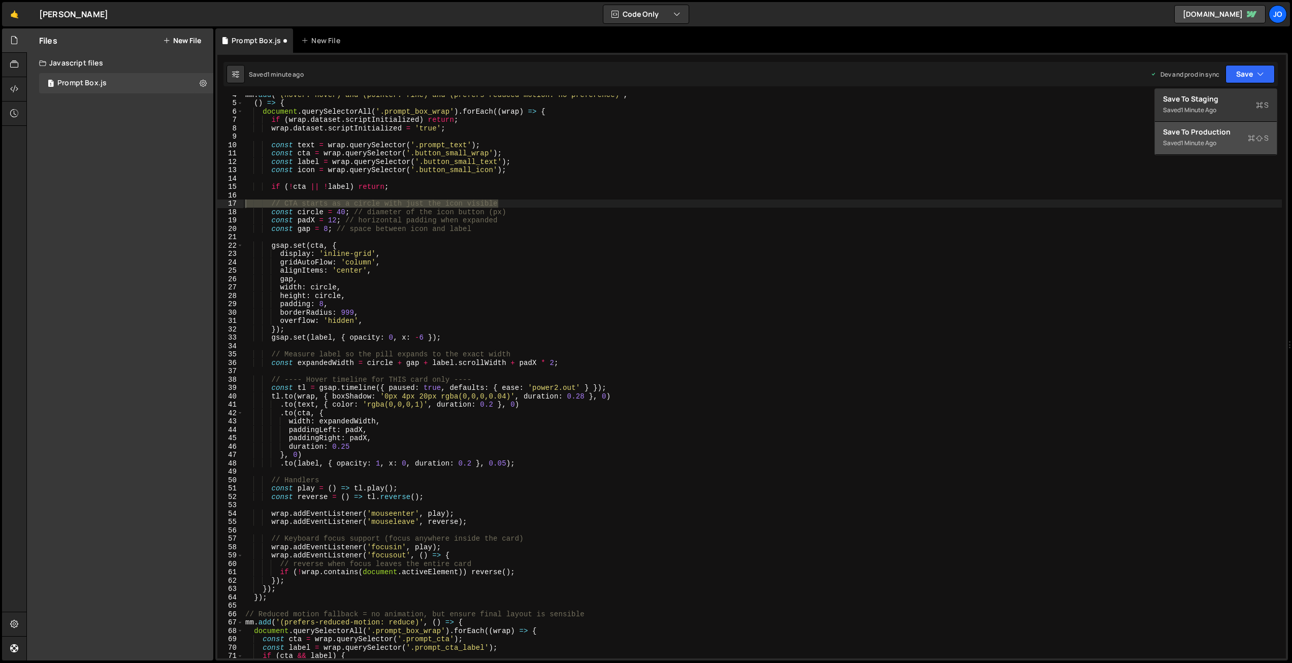
click at [1208, 137] on div "Saved 1 minute ago" at bounding box center [1216, 143] width 106 height 12
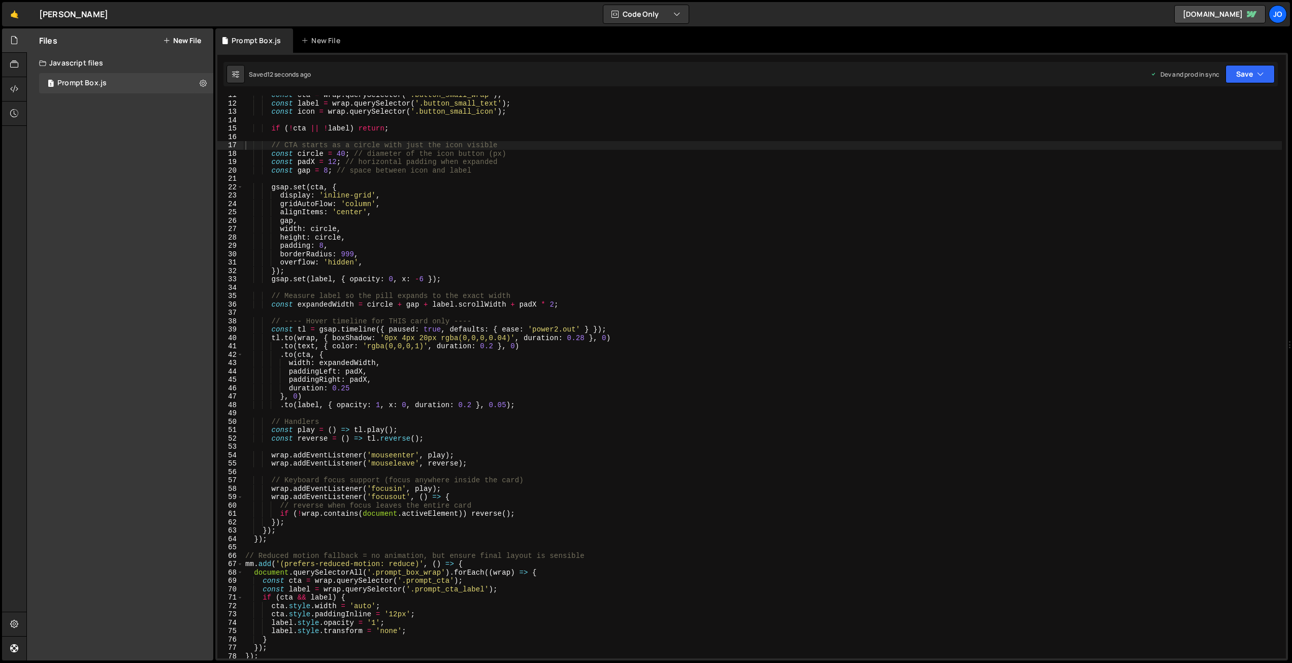
scroll to position [79, 0]
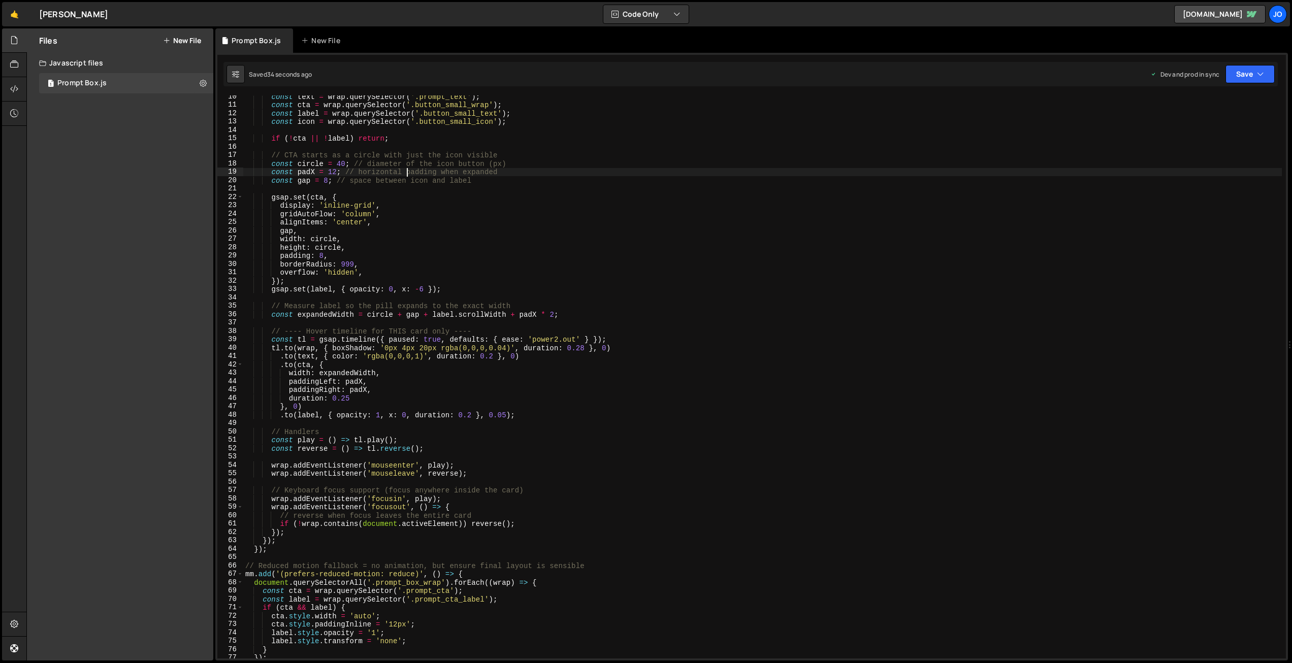
click at [406, 170] on div "const text = wrap . querySelector ( '.prompt_text' ) ; const cta = wrap . query…" at bounding box center [762, 382] width 1039 height 580
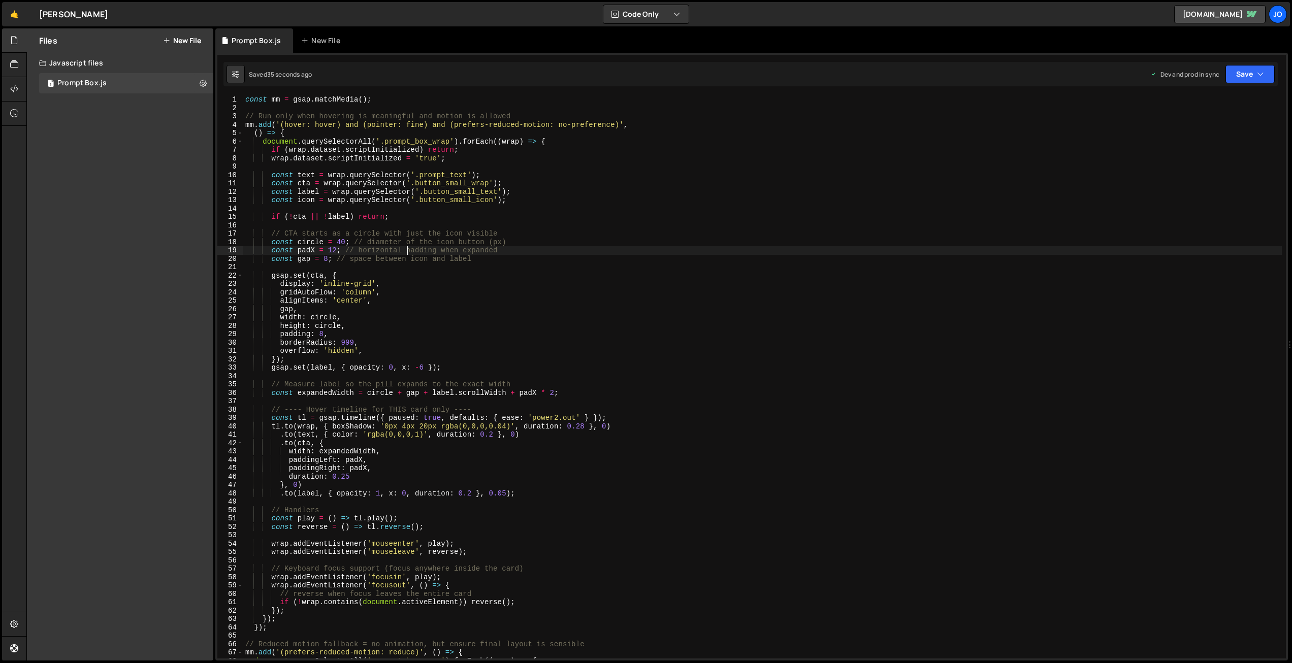
scroll to position [0, 0]
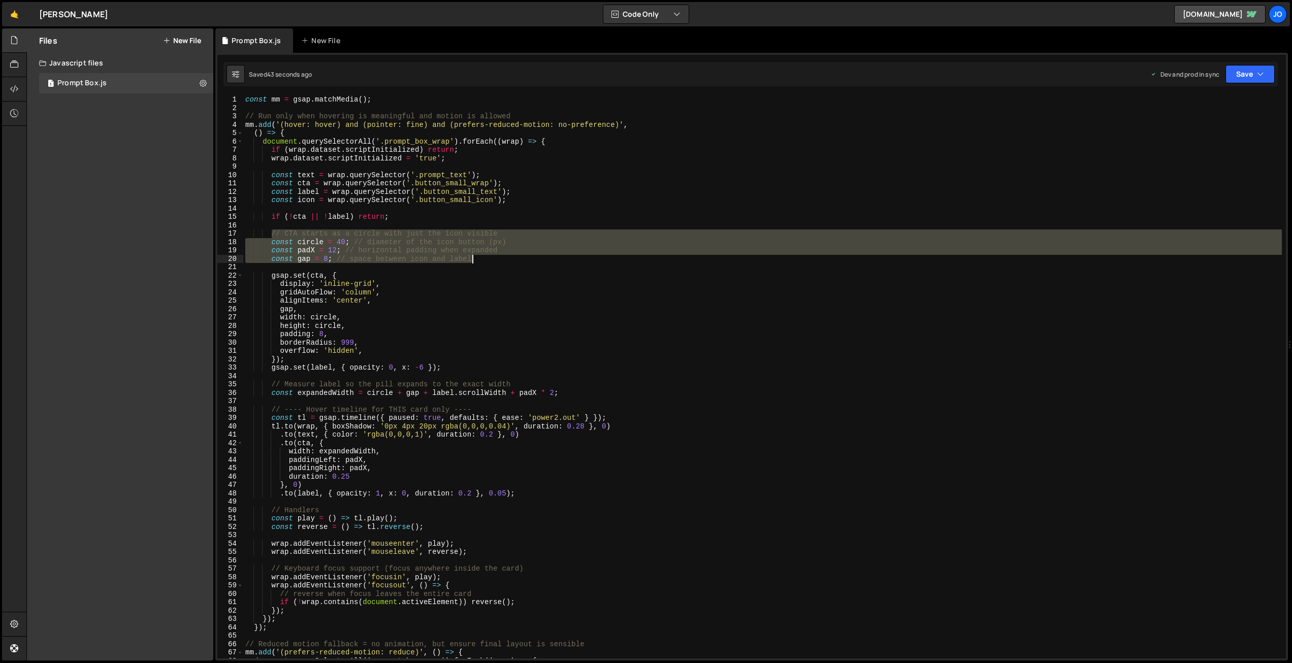
drag, startPoint x: 273, startPoint y: 232, endPoint x: 522, endPoint y: 261, distance: 250.0
click at [522, 261] on div "const mm = gsap . matchMedia ( ) ; // Run only when hovering is meaningful and …" at bounding box center [762, 385] width 1039 height 580
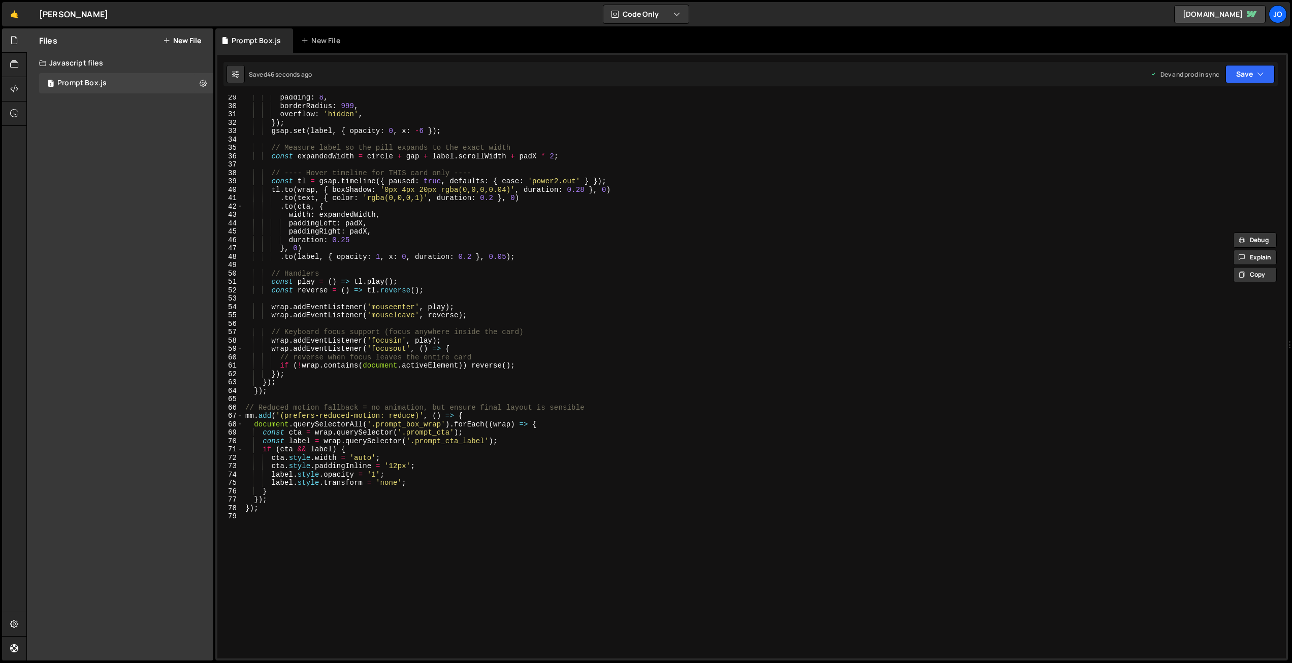
scroll to position [243, 0]
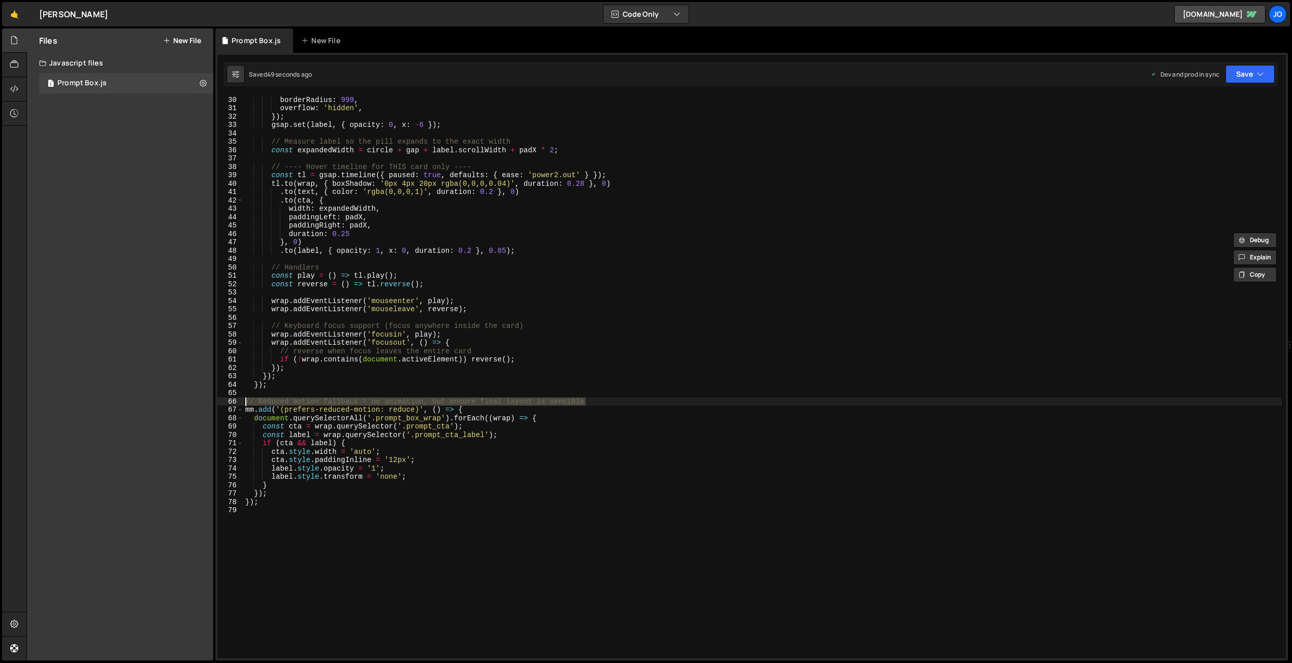
drag, startPoint x: 572, startPoint y: 399, endPoint x: 209, endPoint y: 401, distance: 363.7
click at [209, 401] on div "Files New File Javascript files 1 Prompt Box.js 0 CSS files Copy share link Edi…" at bounding box center [659, 344] width 1266 height 633
type textarea "// Reduced motion fallback = no animation, but ensure final layout is sensible"
click at [464, 401] on div "padding : 8 , borderRadius : 999 , overflow : 'hidden' , }) ; gsap . set ( labe…" at bounding box center [762, 377] width 1039 height 580
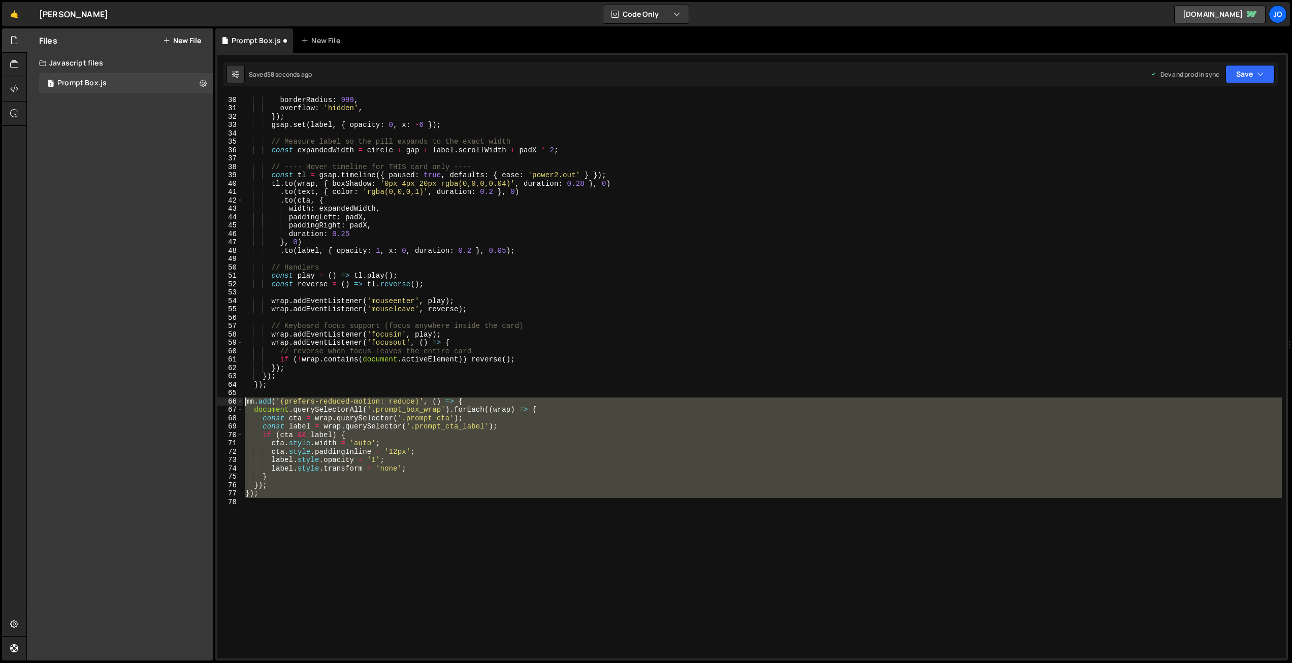
drag, startPoint x: 273, startPoint y: 499, endPoint x: 211, endPoint y: 403, distance: 114.0
click at [211, 403] on div "Files New File Javascript files 1 Prompt Box.js 0 CSS files Copy share link Edi…" at bounding box center [659, 344] width 1266 height 633
type textarea "mm.add('(prefers-reduced-motion: reduce)', () => { document.querySelectorAll('.…"
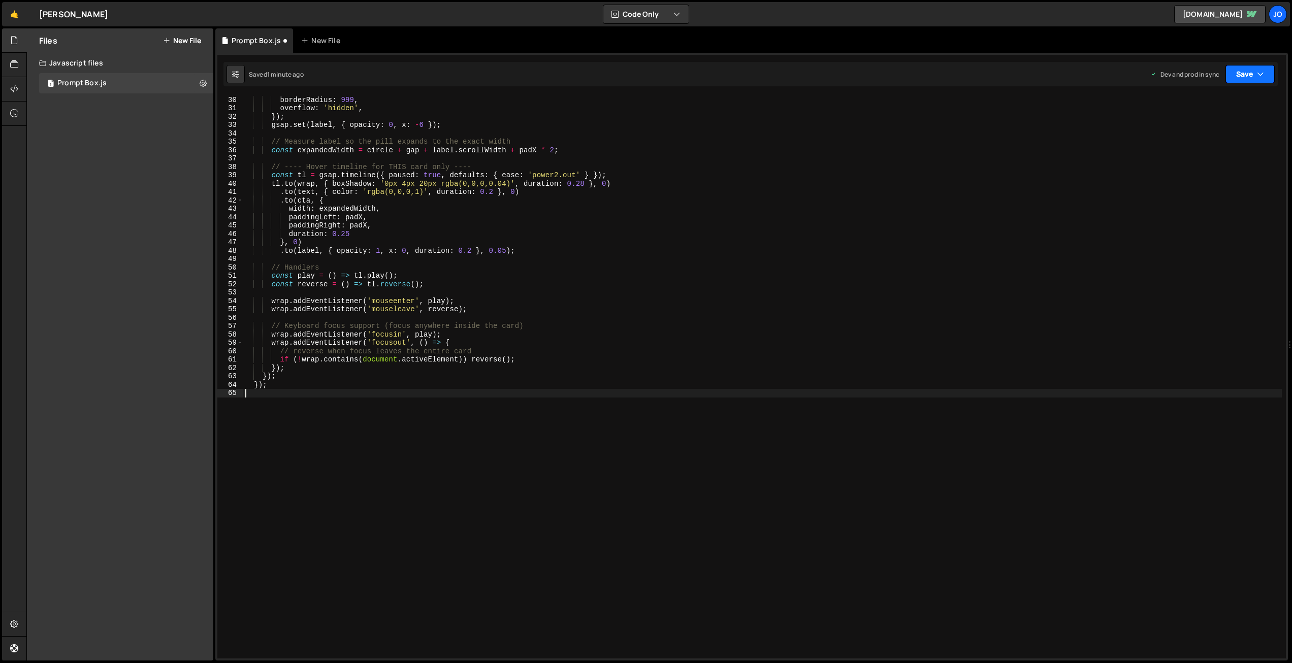
click at [1233, 81] on button "Save" at bounding box center [1250, 74] width 49 height 18
click at [1215, 141] on div "1 minute ago" at bounding box center [1199, 143] width 36 height 9
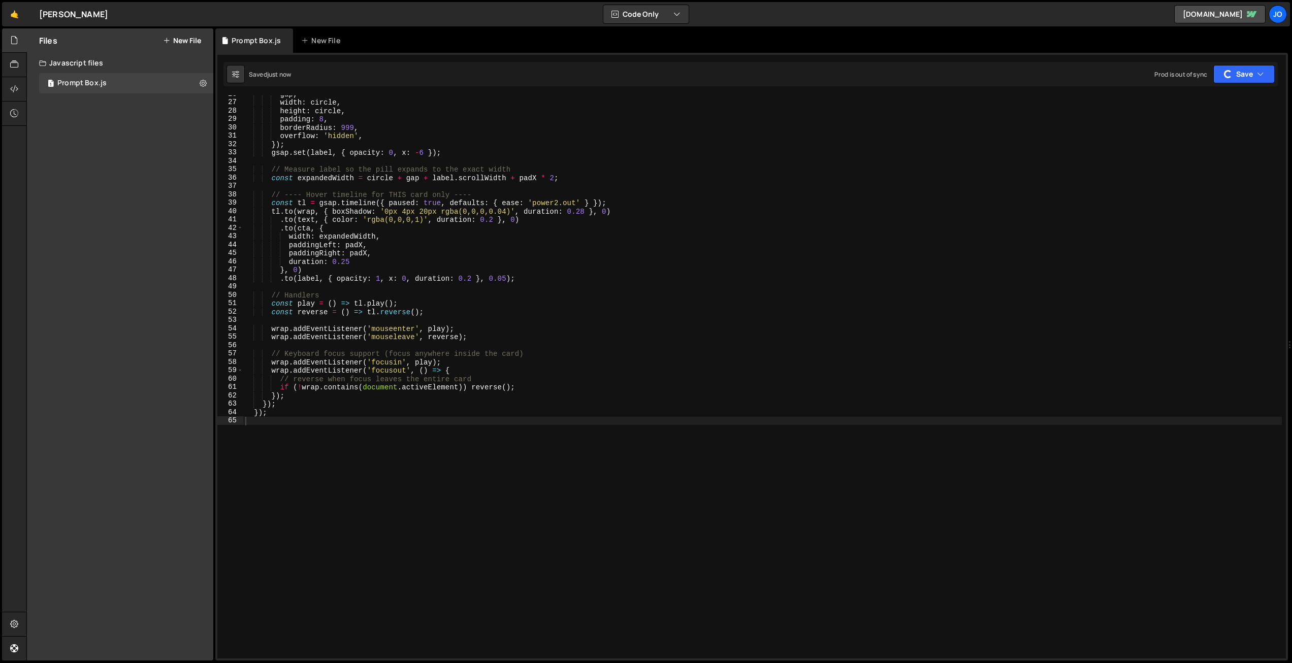
scroll to position [215, 0]
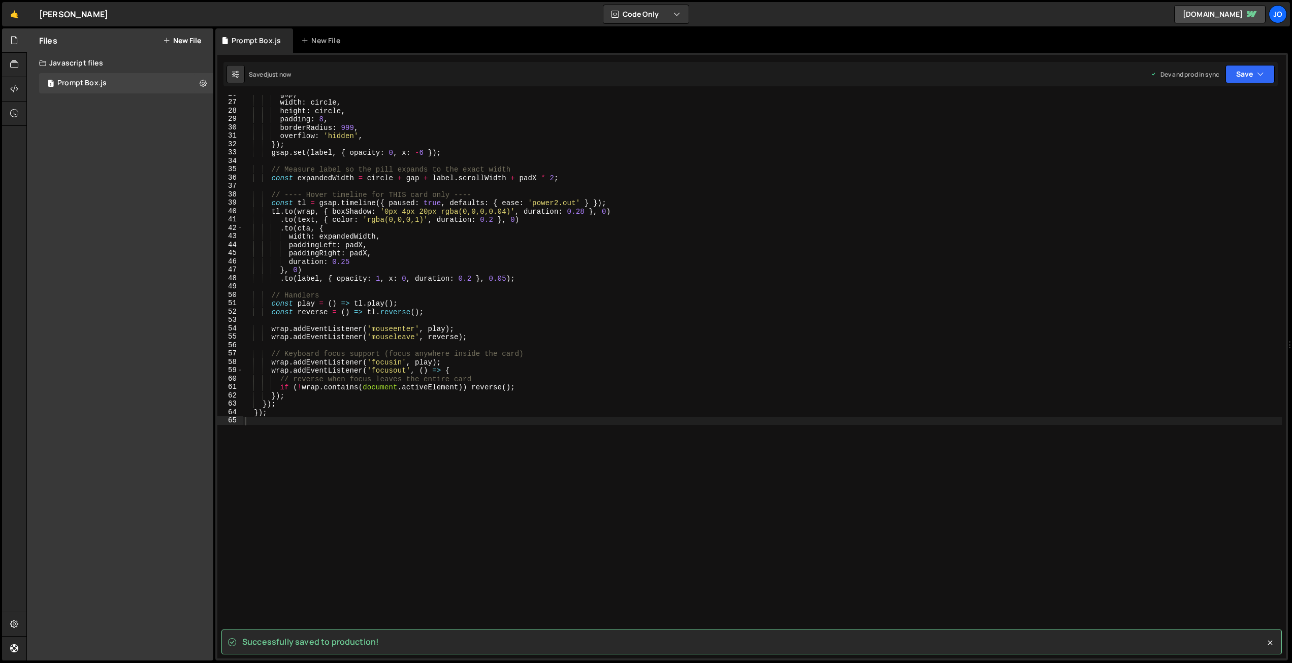
type textarea "// reverse when focus leaves the entire card"
drag, startPoint x: 476, startPoint y: 379, endPoint x: 190, endPoint y: 379, distance: 285.9
click at [190, 379] on div "Files New File Javascript files 1 Prompt Box.js 0 CSS files Copy share link Edi…" at bounding box center [659, 344] width 1266 height 633
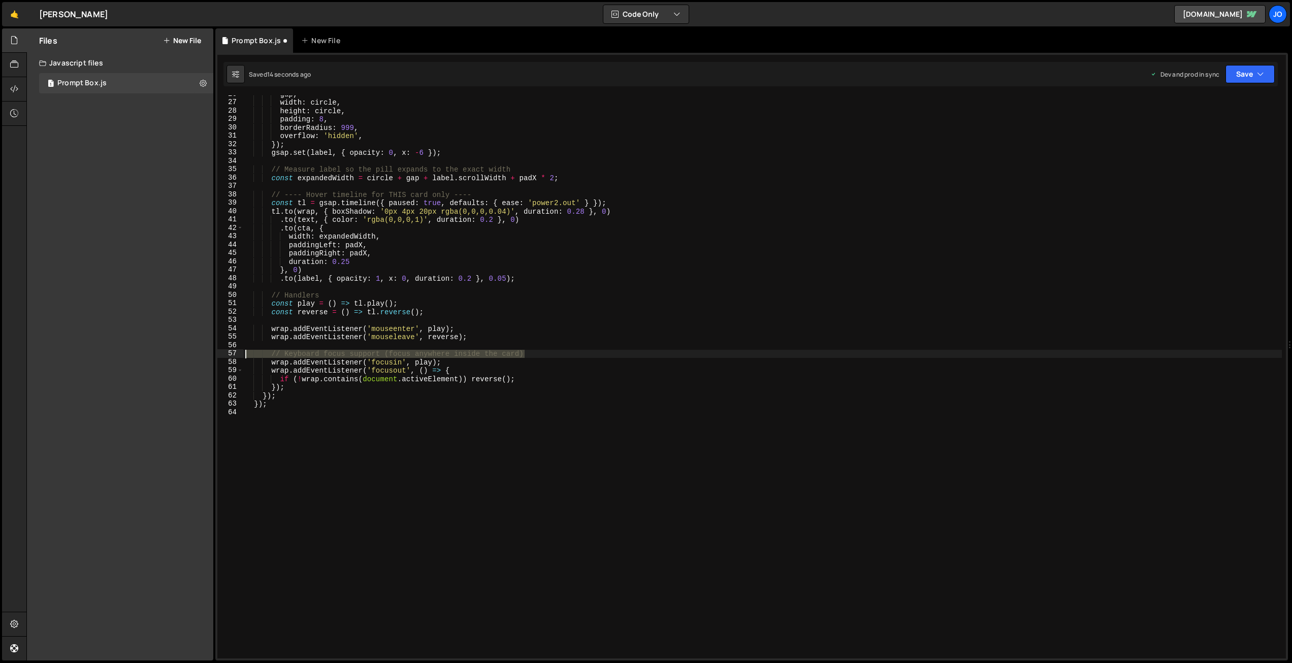
drag, startPoint x: 525, startPoint y: 352, endPoint x: 211, endPoint y: 356, distance: 314.4
click at [211, 356] on div "Files New File Javascript files 1 Prompt Box.js 0 CSS files Copy share link Edi…" at bounding box center [659, 344] width 1266 height 633
type textarea "// Keyboard focus support (focus anywhere inside the card)"
click at [434, 342] on div "gap , width : circle , height : circle , padding : 8 , borderRadius : 999 , ove…" at bounding box center [762, 380] width 1039 height 580
drag, startPoint x: 332, startPoint y: 295, endPoint x: 205, endPoint y: 296, distance: 126.5
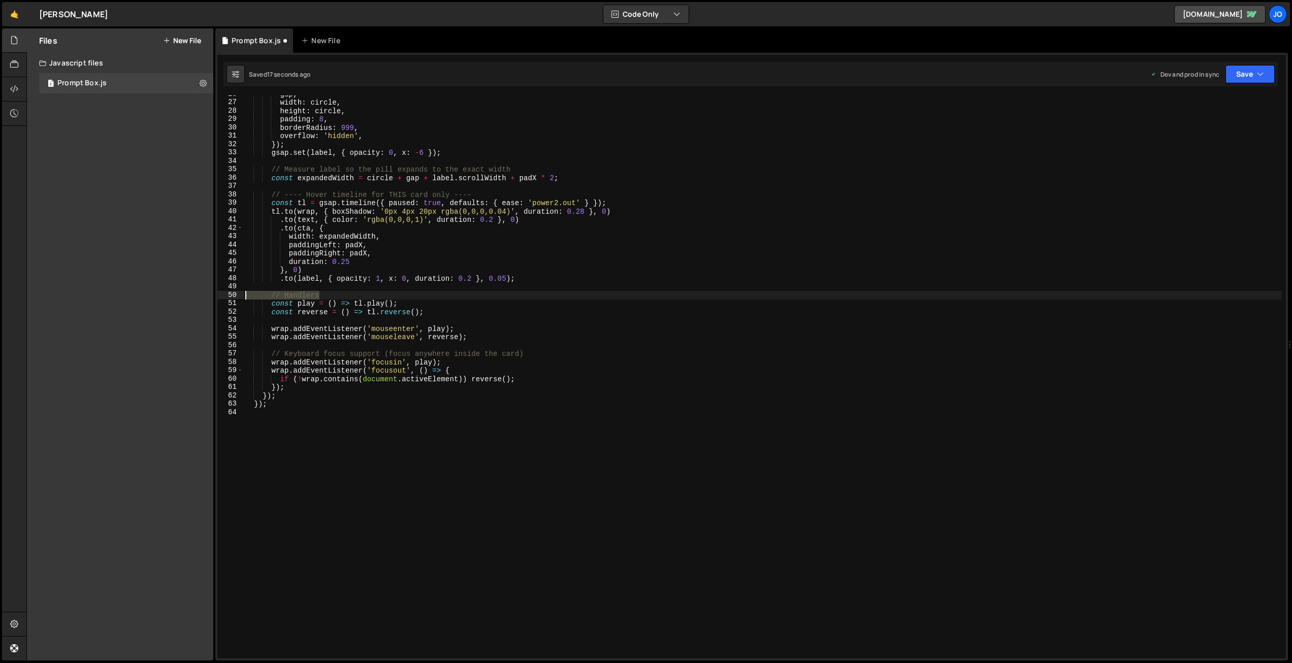
click at [205, 296] on div "Files New File Javascript files 1 Prompt Box.js 0 CSS files Copy share link Edi…" at bounding box center [659, 344] width 1266 height 633
click at [403, 302] on div "gap , width : circle , height : circle , padding : 8 , borderRadius : 999 , ove…" at bounding box center [762, 380] width 1039 height 580
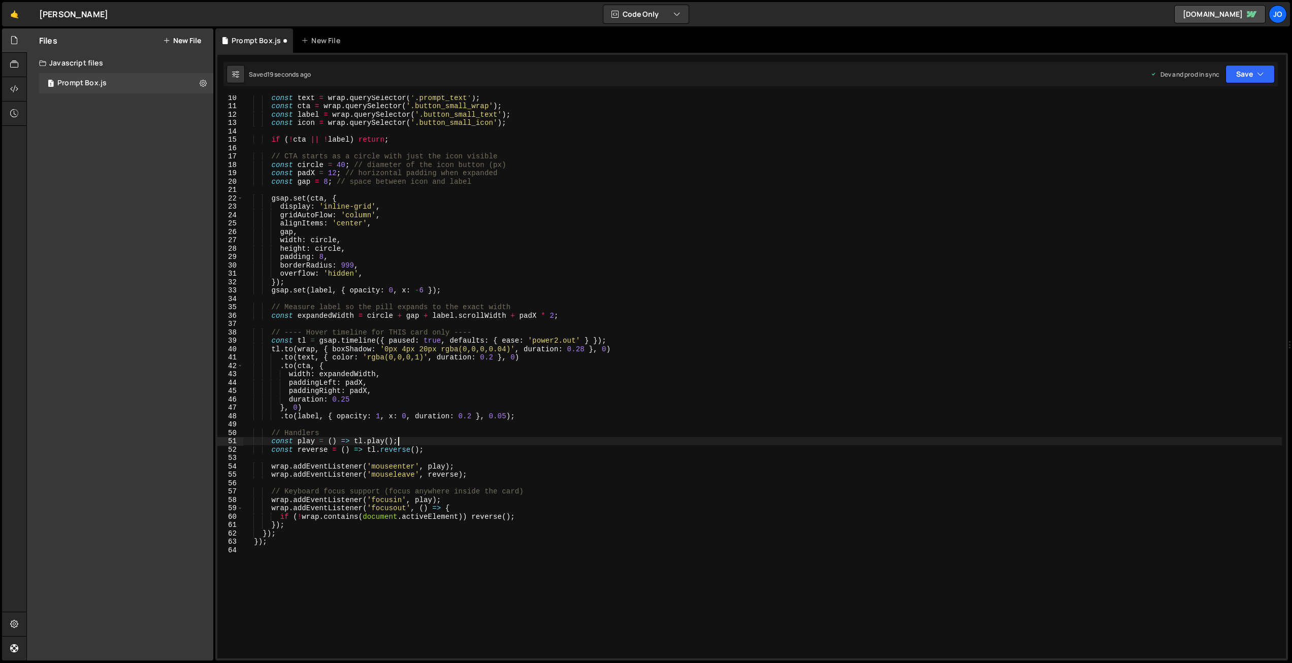
scroll to position [77, 0]
drag, startPoint x: 483, startPoint y: 331, endPoint x: 195, endPoint y: 333, distance: 288.0
click at [195, 333] on div "Files New File Javascript files 1 Prompt Box.js 0 CSS files Copy share link Edi…" at bounding box center [659, 344] width 1266 height 633
type textarea "// ---- Hover timeline for THIS card only ----"
click at [437, 303] on div "const text = wrap . querySelector ( '.prompt_text' ) ; const cta = wrap . query…" at bounding box center [762, 384] width 1039 height 580
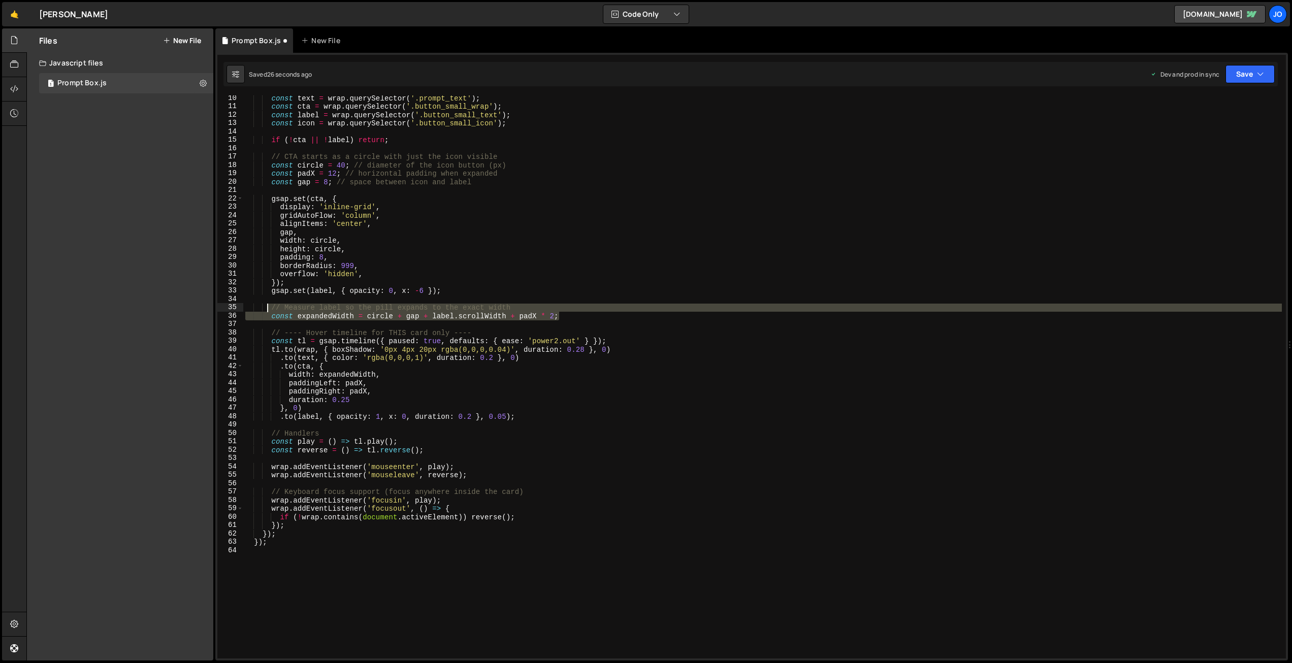
drag, startPoint x: 562, startPoint y: 316, endPoint x: 267, endPoint y: 309, distance: 295.7
click at [267, 309] on div "const text = wrap . querySelector ( '.prompt_text' ) ; const cta = wrap . query…" at bounding box center [762, 384] width 1039 height 580
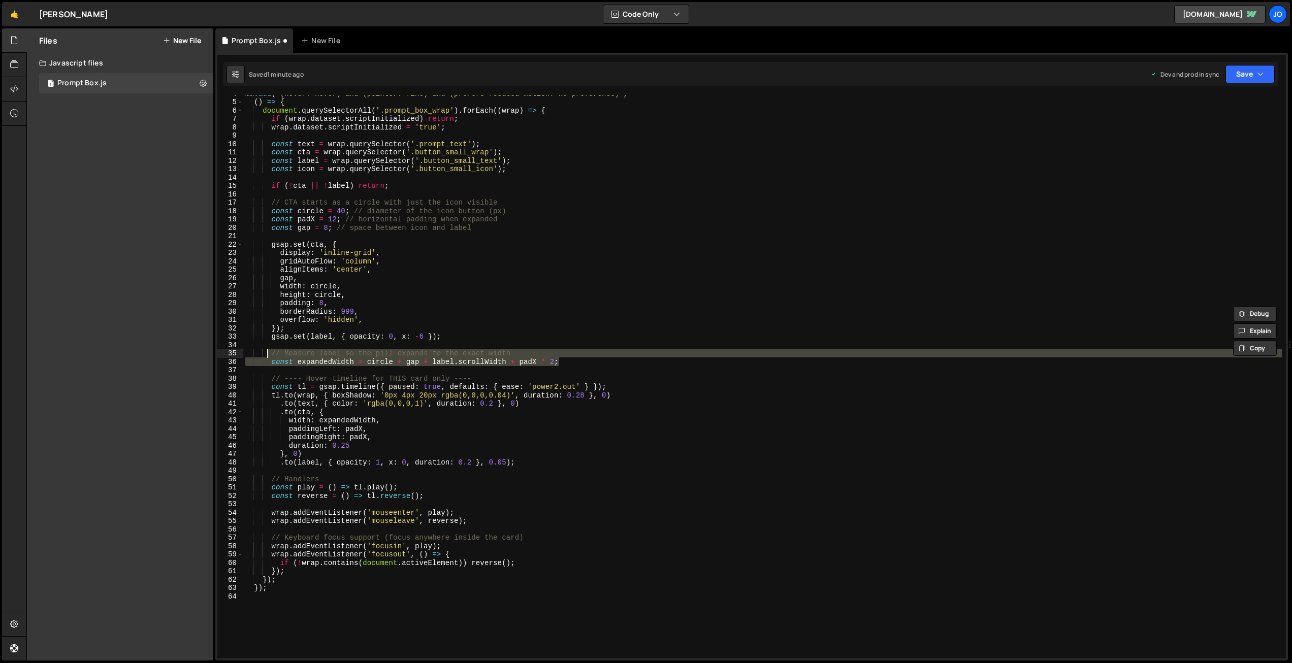
scroll to position [31, 0]
drag, startPoint x: 441, startPoint y: 337, endPoint x: 460, endPoint y: 348, distance: 21.9
click at [441, 337] on div "mm . add ( '(hover: hover) and (pointer: fine) and (prefers-reduced-motion: no-…" at bounding box center [762, 379] width 1039 height 580
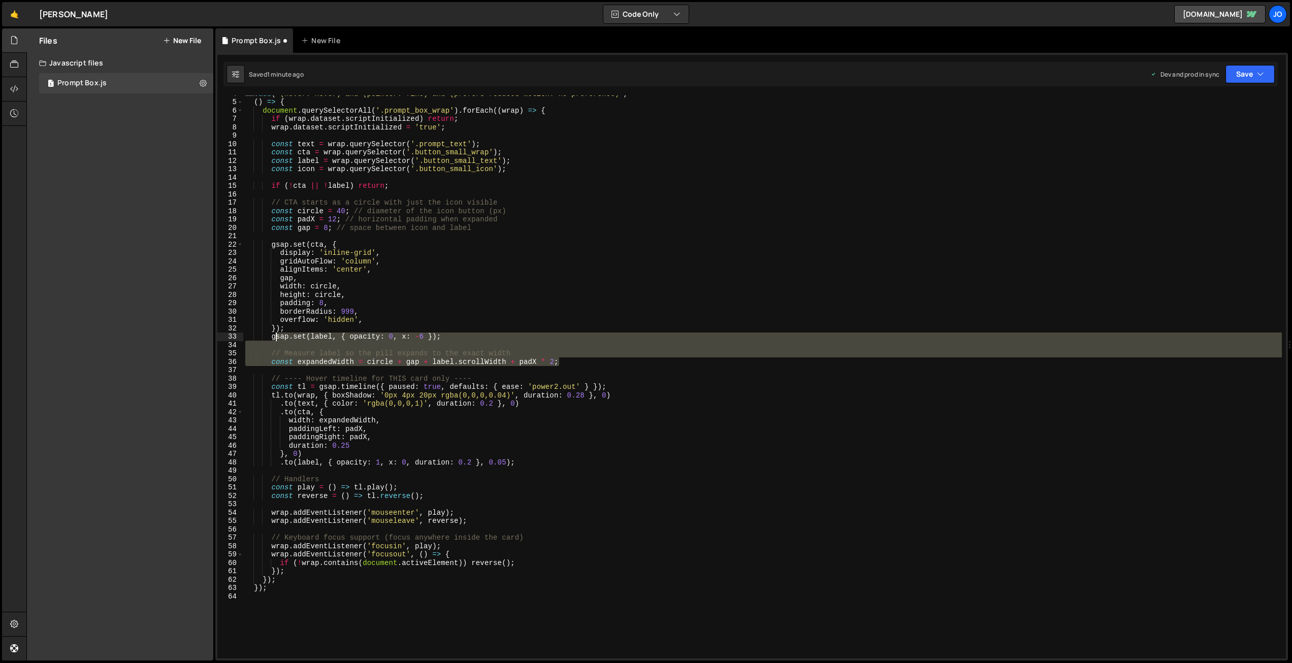
drag, startPoint x: 538, startPoint y: 362, endPoint x: 275, endPoint y: 340, distance: 264.0
click at [275, 340] on div "mm . add ( '(hover: hover) and (pointer: fine) and (prefers-reduced-motion: no-…" at bounding box center [762, 379] width 1039 height 580
click at [386, 328] on div "mm . add ( '(hover: hover) and (pointer: fine) and (prefers-reduced-motion: no-…" at bounding box center [762, 379] width 1039 height 580
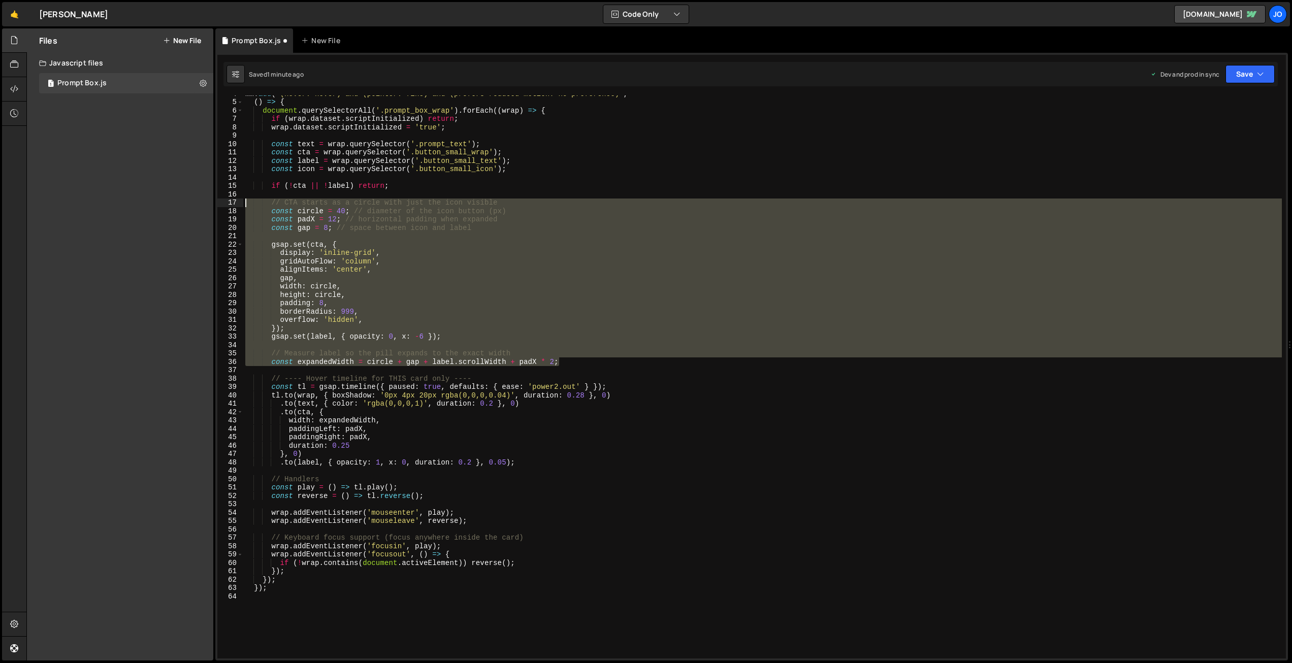
drag, startPoint x: 577, startPoint y: 364, endPoint x: 208, endPoint y: 200, distance: 403.6
click at [208, 200] on div "Files New File Javascript files 1 Prompt Box.js 0 CSS files Copy share link Edi…" at bounding box center [659, 344] width 1266 height 633
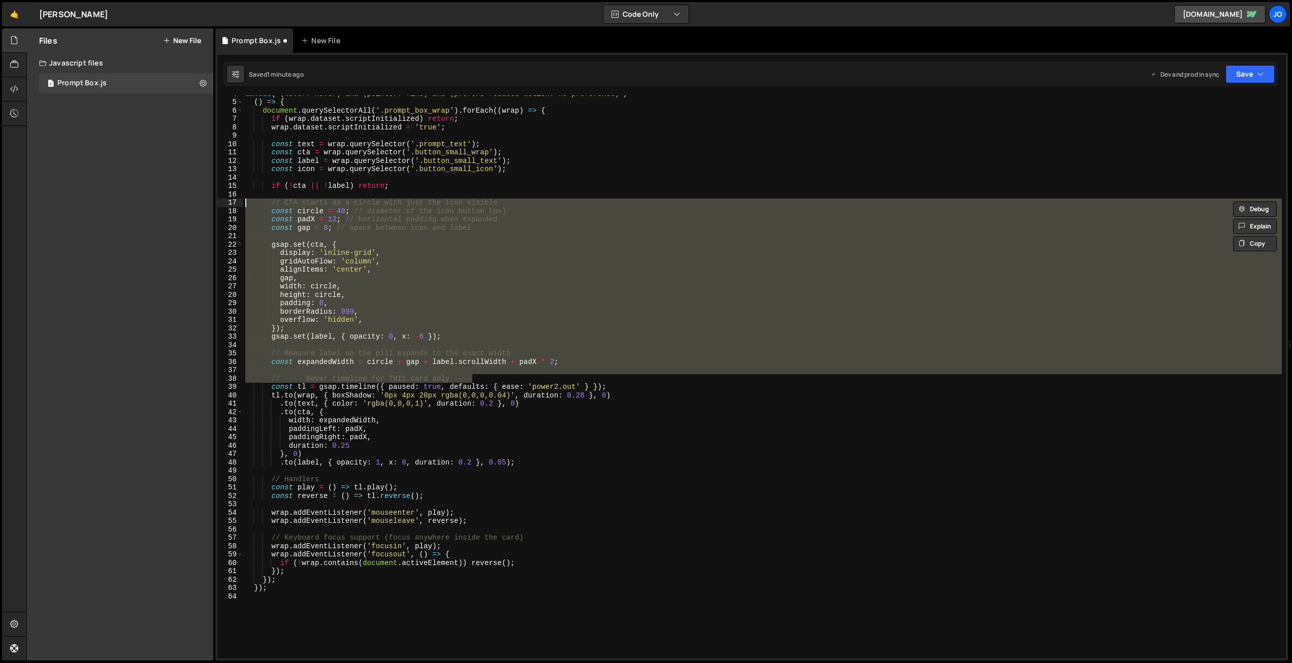
drag, startPoint x: 475, startPoint y: 379, endPoint x: 179, endPoint y: 204, distance: 343.8
click at [179, 204] on div "Files New File Javascript files 1 Prompt Box.js 0 CSS files Copy share link Edi…" at bounding box center [659, 344] width 1266 height 633
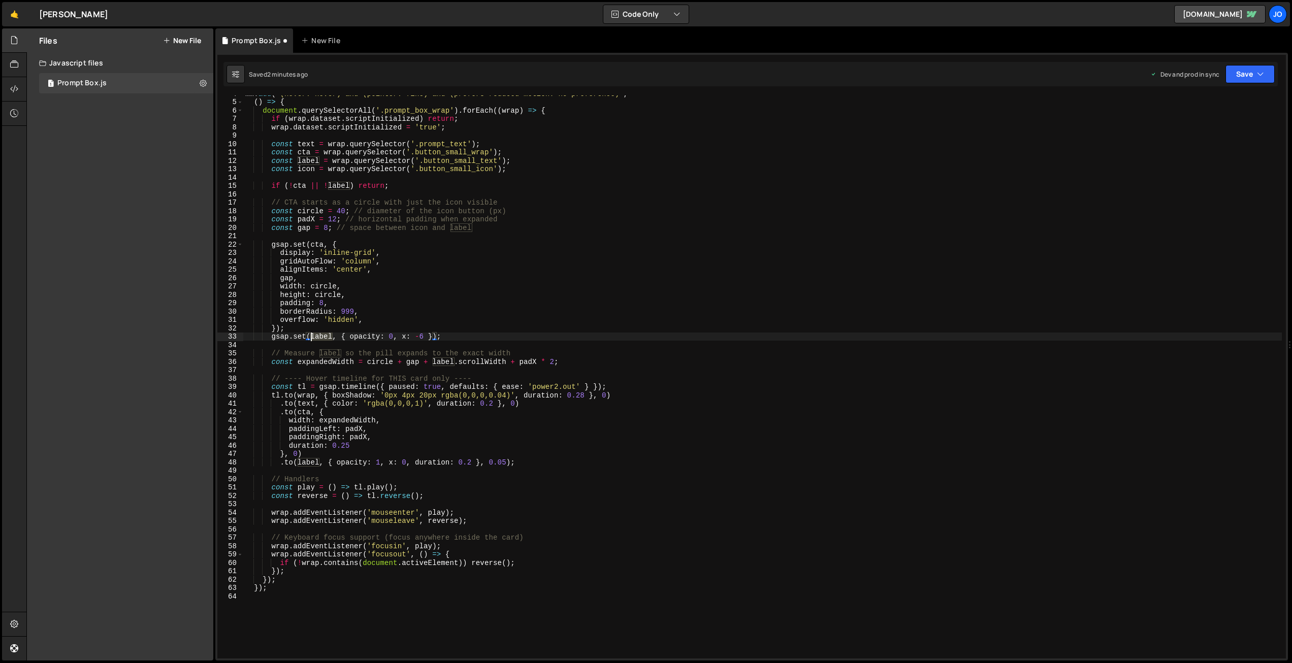
drag, startPoint x: 332, startPoint y: 337, endPoint x: 312, endPoint y: 335, distance: 20.4
click at [312, 335] on div "mm . add ( '(hover: hover) and (pointer: fine) and (prefers-reduced-motion: no-…" at bounding box center [762, 379] width 1039 height 580
drag, startPoint x: 364, startPoint y: 328, endPoint x: 363, endPoint y: 333, distance: 5.3
click at [364, 328] on div "mm . add ( '(hover: hover) and (pointer: fine) and (prefers-reduced-motion: no-…" at bounding box center [762, 379] width 1039 height 580
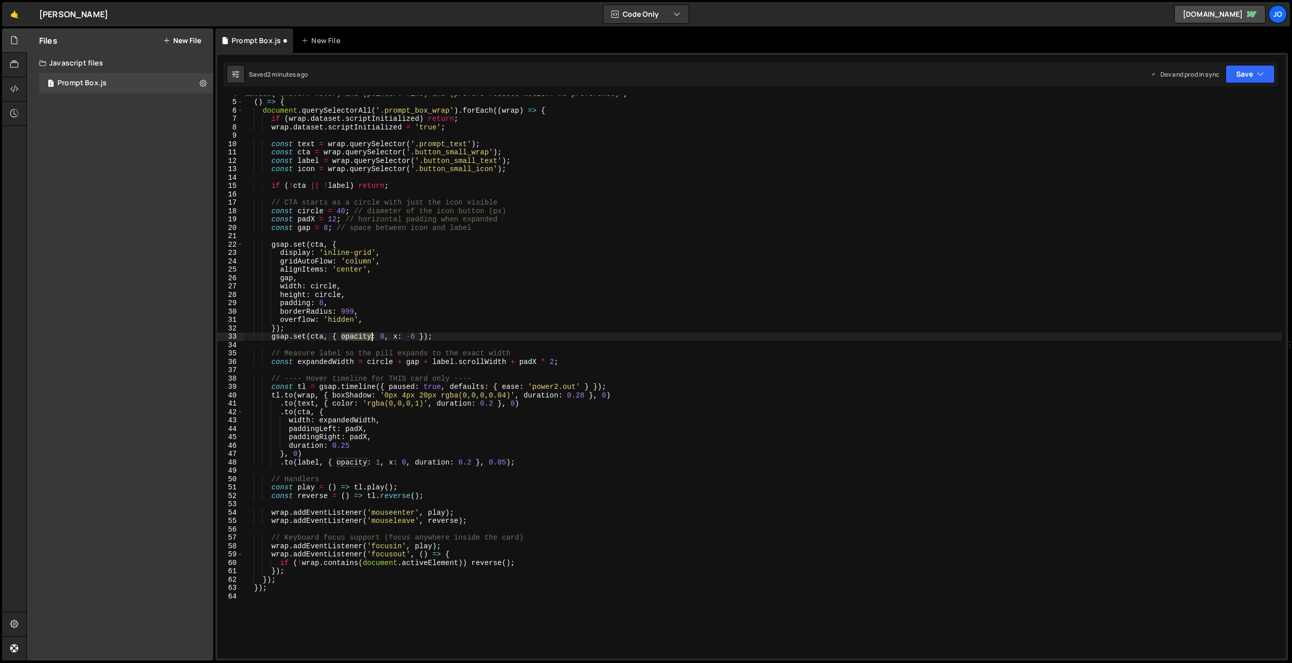
drag, startPoint x: 342, startPoint y: 337, endPoint x: 371, endPoint y: 335, distance: 29.5
click at [371, 335] on div "mm . add ( '(hover: hover) and (pointer: fine) and (prefers-reduced-motion: no-…" at bounding box center [762, 379] width 1039 height 580
click at [382, 334] on div "mm . add ( '(hover: hover) and (pointer: fine) and (prefers-reduced-motion: no-…" at bounding box center [762, 379] width 1039 height 580
click at [372, 335] on div "mm . add ( '(hover: hover) and (pointer: fine) and (prefers-reduced-motion: no-…" at bounding box center [762, 379] width 1039 height 580
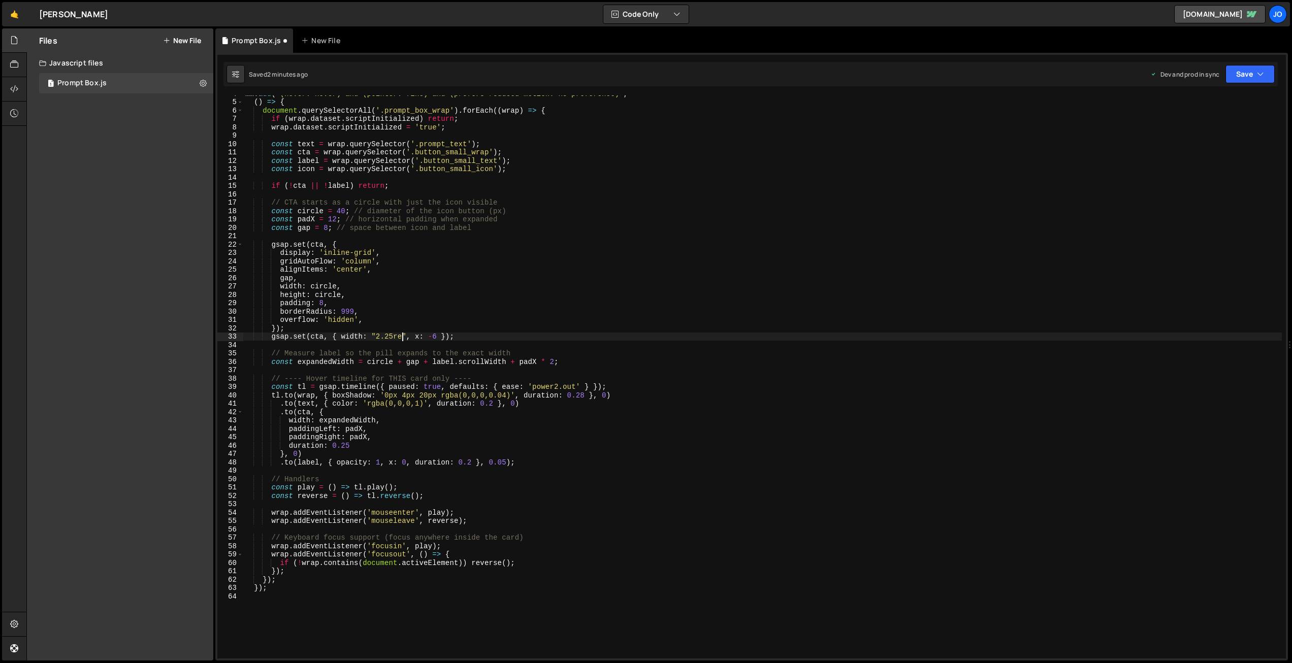
scroll to position [0, 11]
drag, startPoint x: 443, startPoint y: 337, endPoint x: 412, endPoint y: 336, distance: 30.5
click at [412, 336] on div "mm . add ( '(hover: hover) and (pointer: fine) and (prefers-reduced-motion: no-…" at bounding box center [762, 379] width 1039 height 580
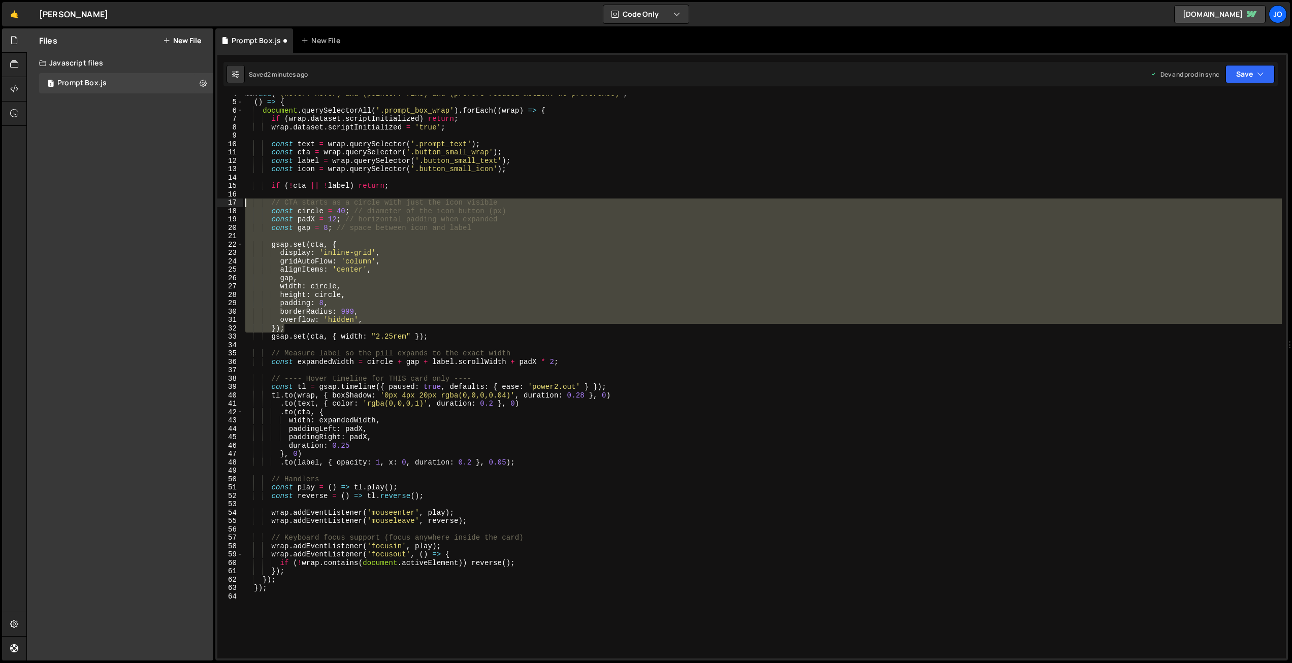
drag, startPoint x: 290, startPoint y: 328, endPoint x: 221, endPoint y: 202, distance: 143.2
click at [221, 202] on div "gsap.set(cta, { width: "2.25rem" }); 4 5 6 7 8 9 10 11 12 13 14 15 16 17 18 19 …" at bounding box center [751, 376] width 1069 height 563
type textarea "// CTA starts as a circle with just the icon visible const circle = 40; // diam…"
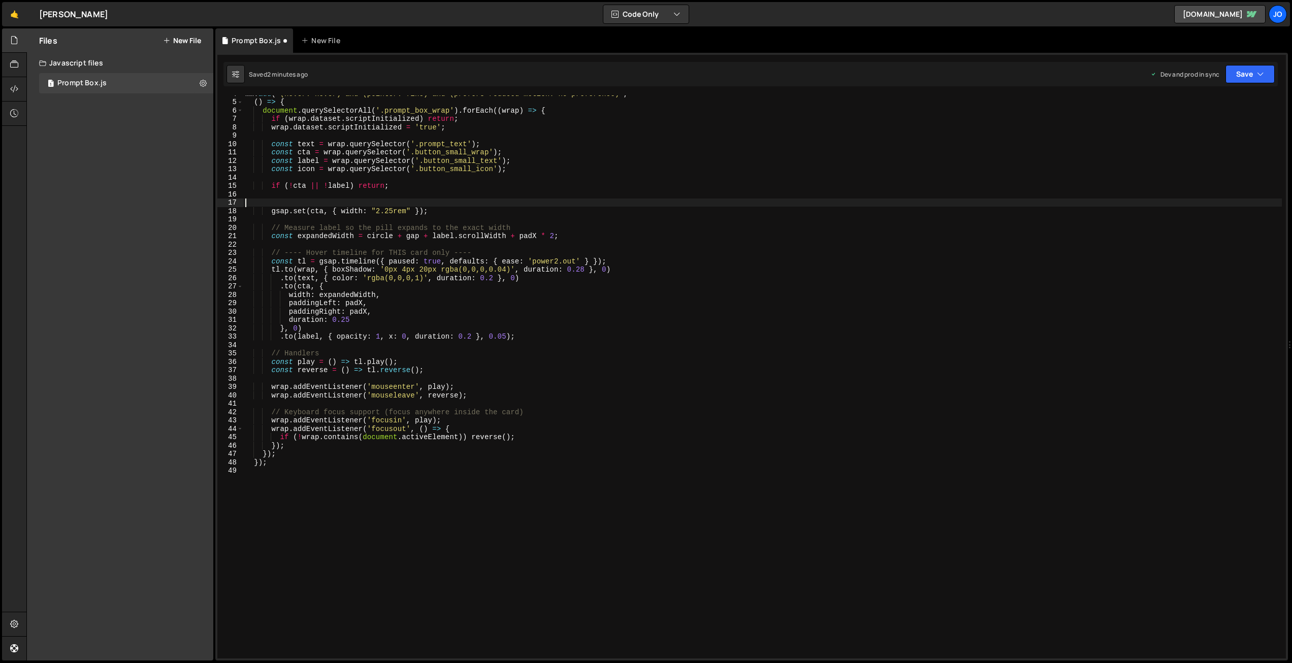
scroll to position [0, 0]
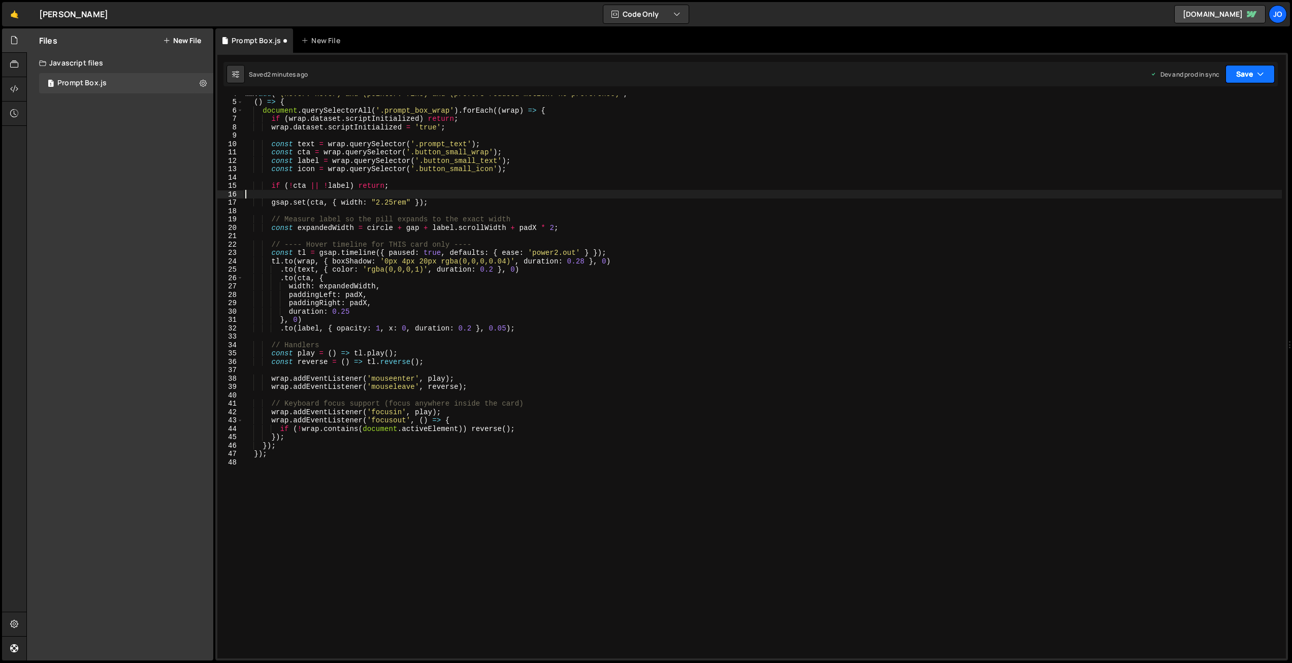
click at [1247, 78] on button "Save" at bounding box center [1250, 74] width 49 height 18
click at [1217, 135] on div "Save to Production S" at bounding box center [1216, 132] width 106 height 10
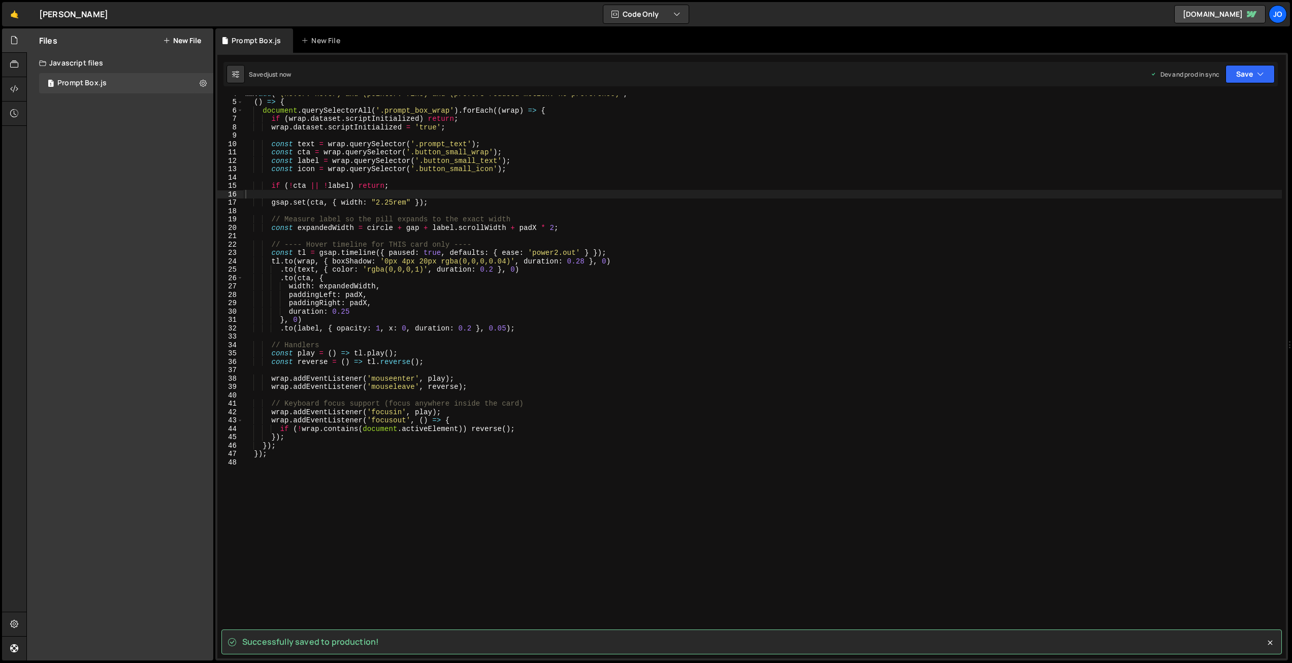
click at [420, 227] on div "mm . add ( '(hover: hover) and (pointer: fine) and (prefers-reduced-motion: no-…" at bounding box center [762, 379] width 1039 height 580
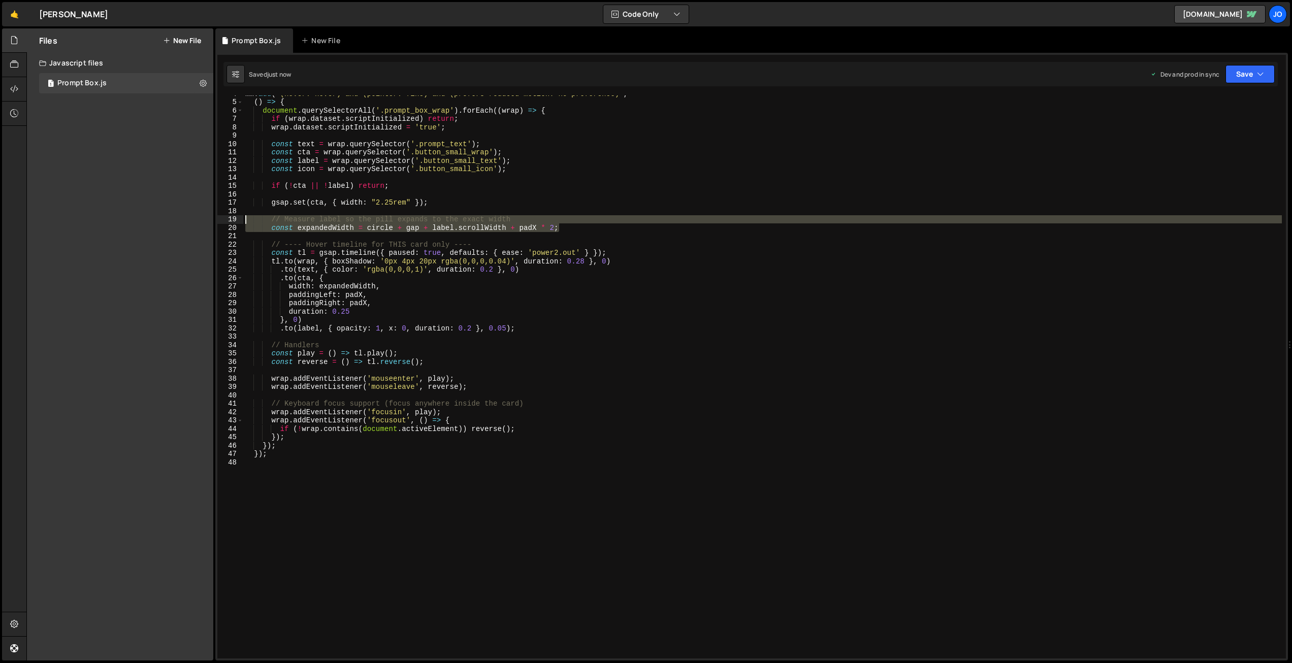
drag, startPoint x: 528, startPoint y: 229, endPoint x: 200, endPoint y: 217, distance: 328.8
click at [200, 217] on div "Files New File Javascript files 1 Prompt Box.js 0 CSS files Copy share link Edi…" at bounding box center [659, 344] width 1266 height 633
type textarea "// Measure label so the pill expands to the exact width const expandedWidth = c…"
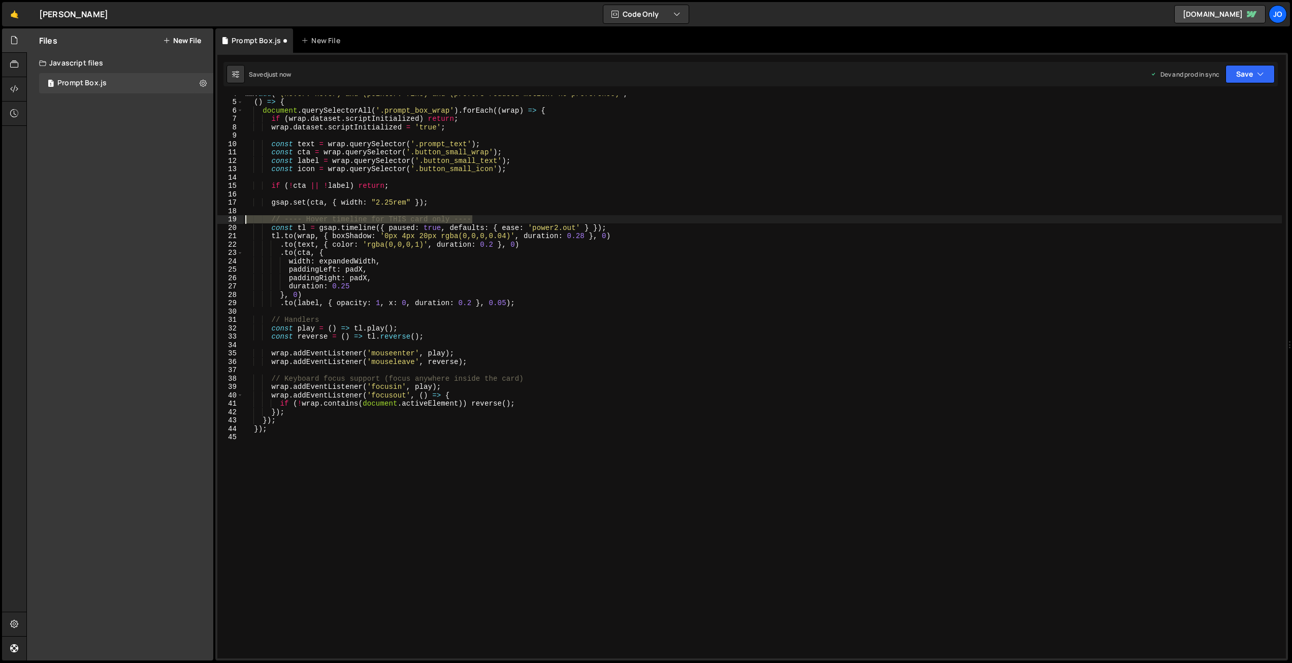
drag, startPoint x: 483, startPoint y: 220, endPoint x: 184, endPoint y: 220, distance: 298.6
click at [184, 220] on div "Files New File Javascript files 1 Prompt Box.js 0 CSS files Copy share link Edi…" at bounding box center [659, 344] width 1266 height 633
type textarea "// ---- Hover timeline for THIS card only ----"
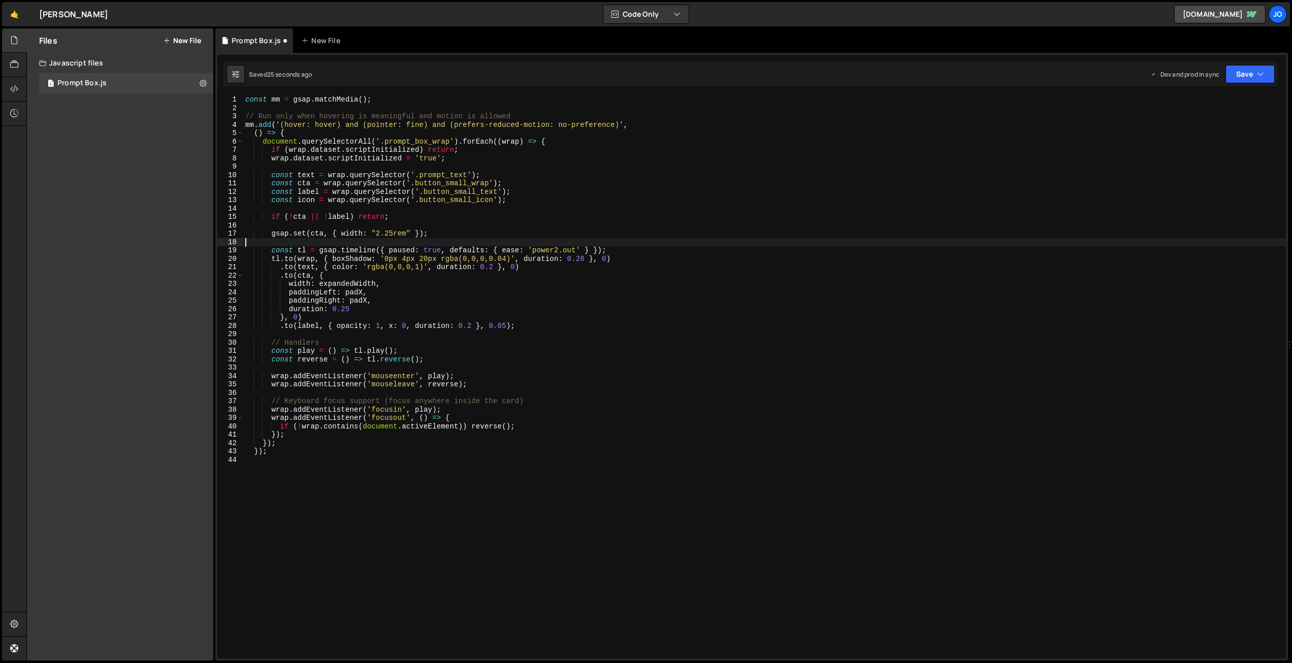
click at [384, 252] on div "const mm = gsap . matchMedia ( ) ; // Run only when hovering is meaningful and …" at bounding box center [764, 385] width 1043 height 580
drag, startPoint x: 576, startPoint y: 250, endPoint x: 534, endPoint y: 248, distance: 41.7
click at [534, 248] on div "const mm = gsap . matchMedia ( ) ; // Run only when hovering is meaningful and …" at bounding box center [764, 385] width 1043 height 580
click at [421, 261] on div "const mm = gsap . matchMedia ( ) ; // Run only when hovering is meaningful and …" at bounding box center [764, 385] width 1043 height 580
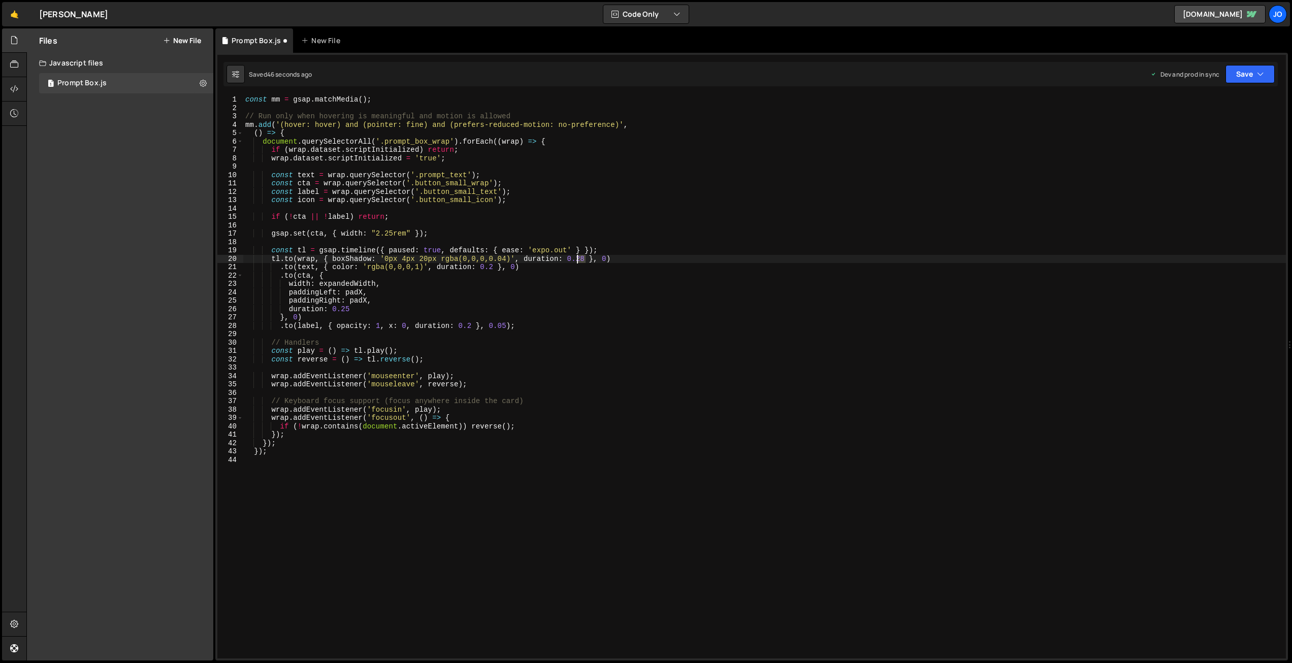
click at [578, 256] on div "const mm = gsap . matchMedia ( ) ; // Run only when hovering is meaningful and …" at bounding box center [764, 385] width 1043 height 580
click at [528, 271] on div "const mm = gsap . matchMedia ( ) ; // Run only when hovering is meaningful and …" at bounding box center [764, 385] width 1043 height 580
type textarea ".to(text, { color: 'rgba(0,0,0,1)', duration: 0.2 }, 0)"
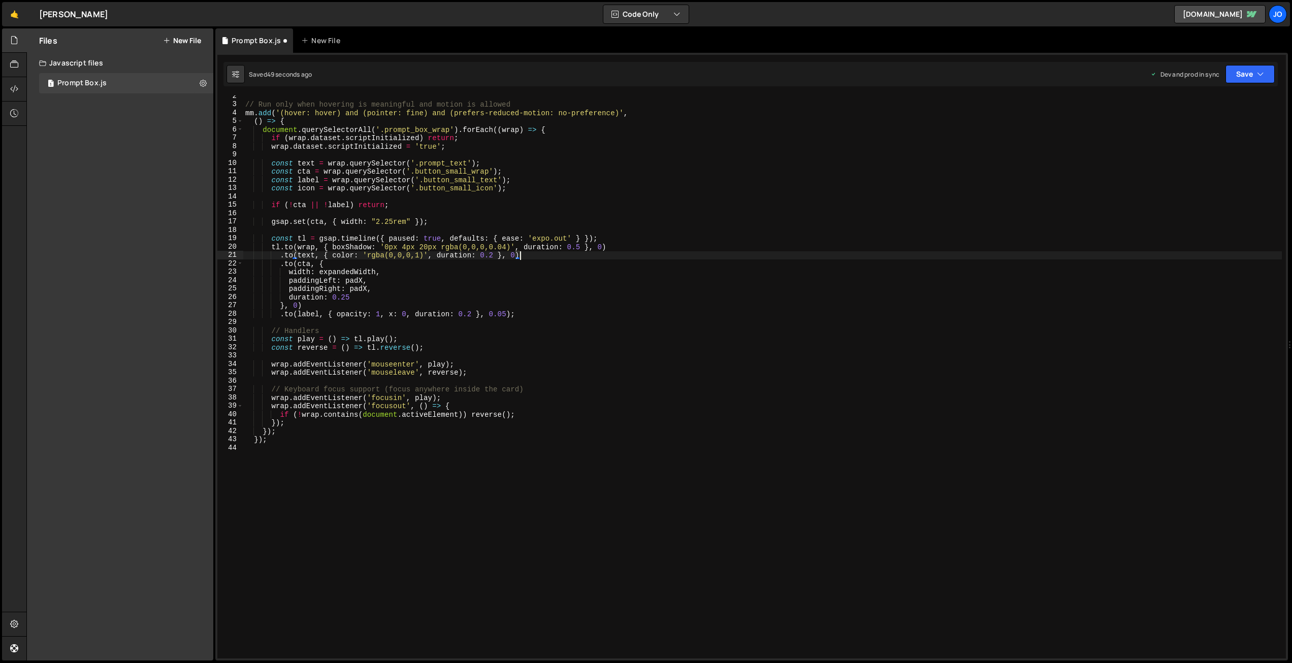
scroll to position [12, 0]
drag, startPoint x: 315, startPoint y: 256, endPoint x: 298, endPoint y: 254, distance: 17.3
click at [298, 254] on div "// Run only when hovering is meaningful and motion is allowed mm . add ( '(hove…" at bounding box center [762, 382] width 1039 height 580
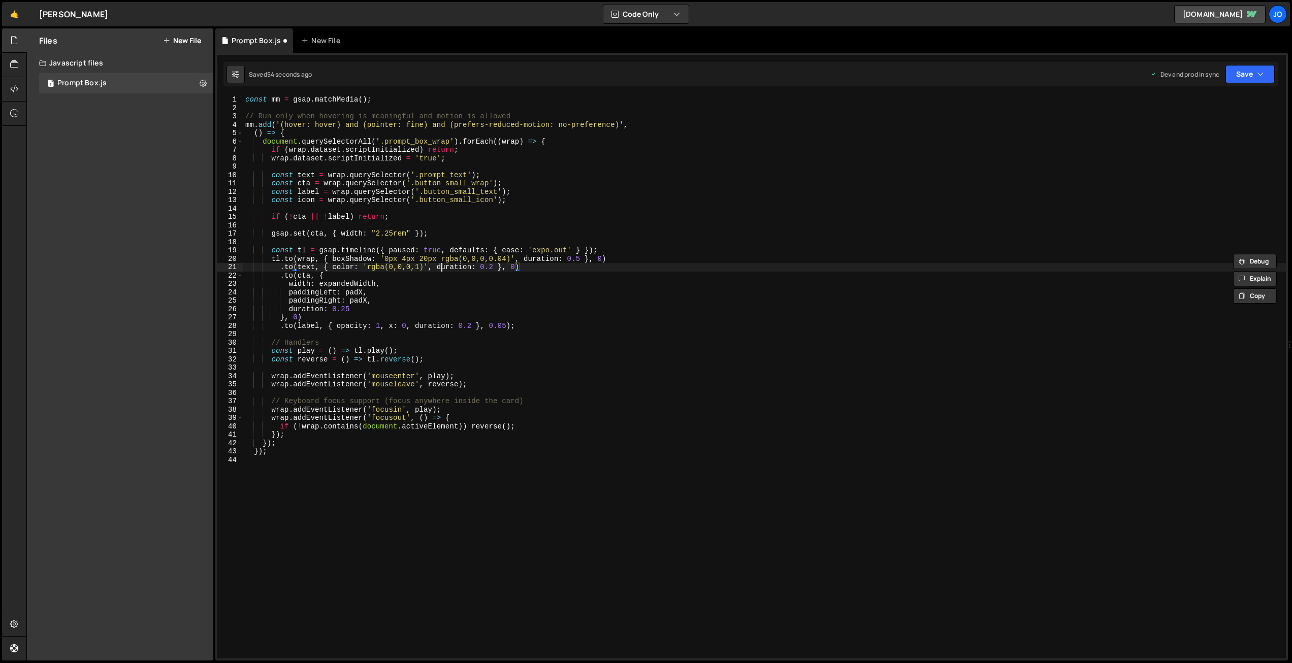
click at [441, 271] on div "const mm = gsap . matchMedia ( ) ; // Run only when hovering is meaningful and …" at bounding box center [764, 385] width 1043 height 580
drag, startPoint x: 536, startPoint y: 267, endPoint x: 206, endPoint y: 266, distance: 330.1
click at [206, 266] on div "Files New File Javascript files 1 Prompt Box.js 0 CSS files Copy share link Edi…" at bounding box center [659, 344] width 1266 height 633
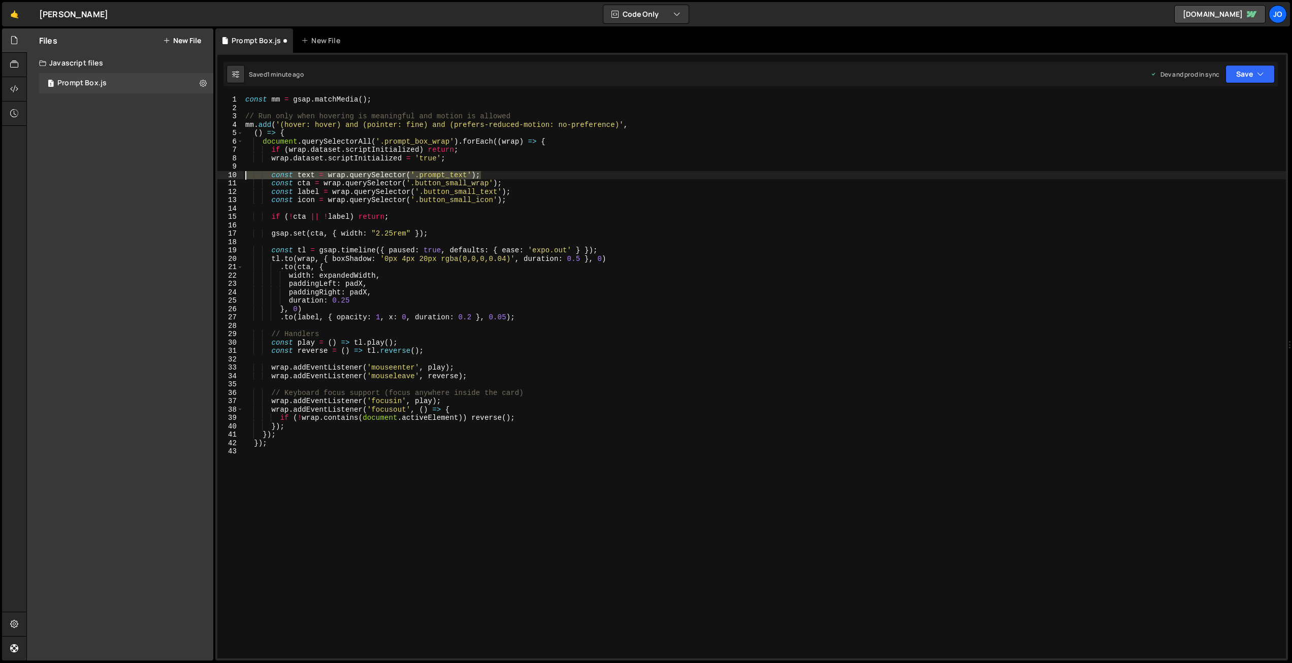
drag, startPoint x: 445, startPoint y: 173, endPoint x: 192, endPoint y: 178, distance: 252.5
click at [192, 178] on div "Files New File Javascript files 1 Prompt Box.js 0 CSS files Copy share link Edi…" at bounding box center [659, 344] width 1266 height 633
type textarea "const text = wrap.querySelector('.prompt_text');"
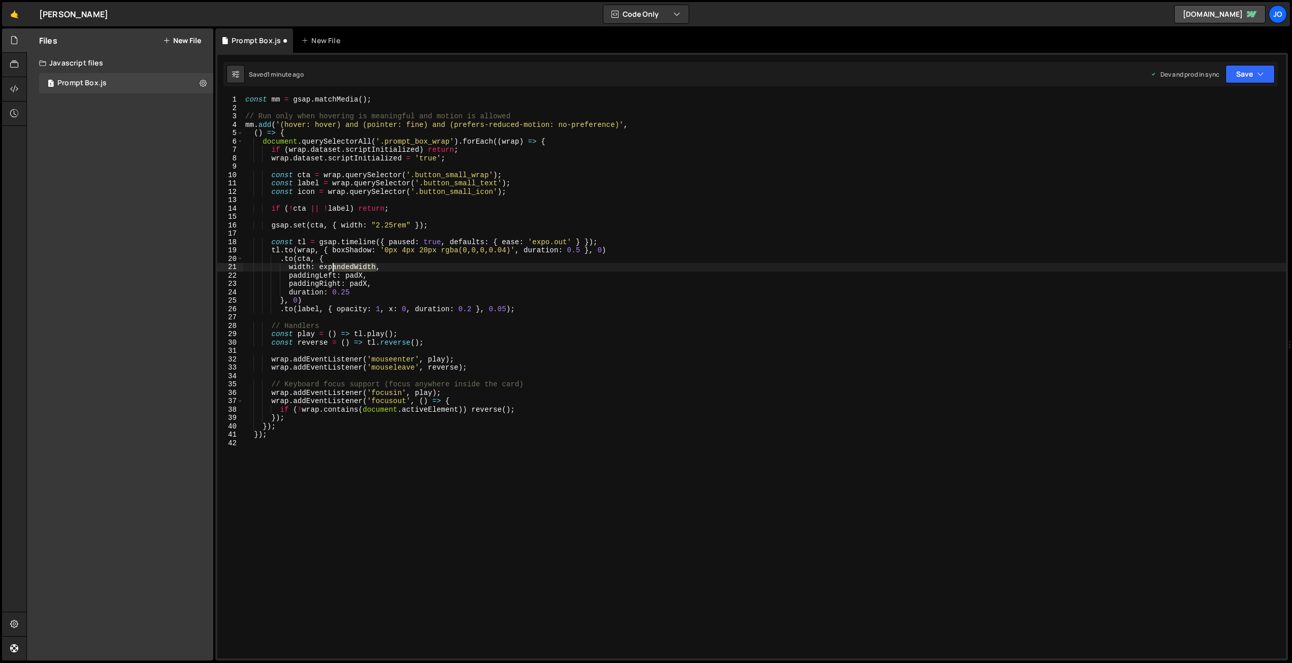
drag, startPoint x: 377, startPoint y: 265, endPoint x: 335, endPoint y: 265, distance: 42.2
click at [335, 265] on div "const mm = gsap . matchMedia ( ) ; // Run only when hovering is meaningful and …" at bounding box center [764, 385] width 1043 height 580
drag, startPoint x: 395, startPoint y: 224, endPoint x: 371, endPoint y: 232, distance: 24.7
click at [372, 222] on div "const mm = gsap . matchMedia ( ) ; // Run only when hovering is meaningful and …" at bounding box center [764, 385] width 1043 height 580
drag, startPoint x: 370, startPoint y: 267, endPoint x: 321, endPoint y: 266, distance: 48.8
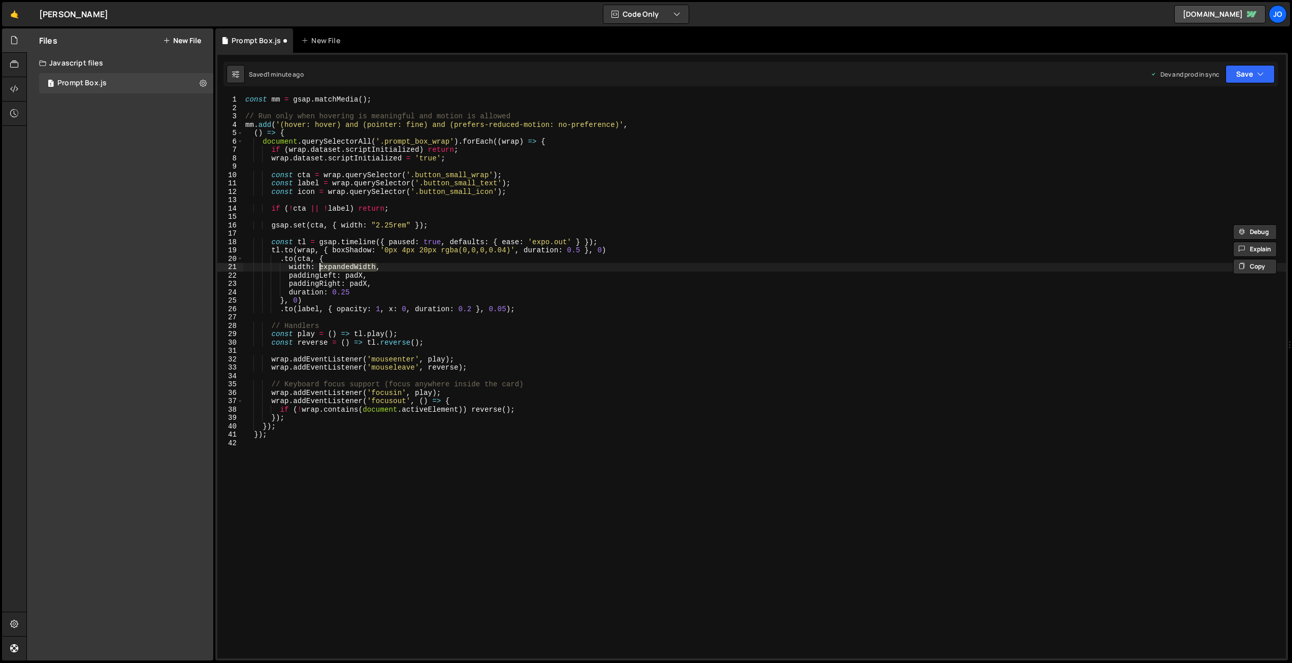
click at [319, 265] on div "const mm = gsap . matchMedia ( ) ; // Run only when hovering is meaningful and …" at bounding box center [764, 385] width 1043 height 580
paste textarea ""2.25rem""
drag, startPoint x: 341, startPoint y: 266, endPoint x: 323, endPoint y: 265, distance: 17.8
click at [323, 265] on div "const mm = gsap . matchMedia ( ) ; // Run only when hovering is meaningful and …" at bounding box center [764, 385] width 1043 height 580
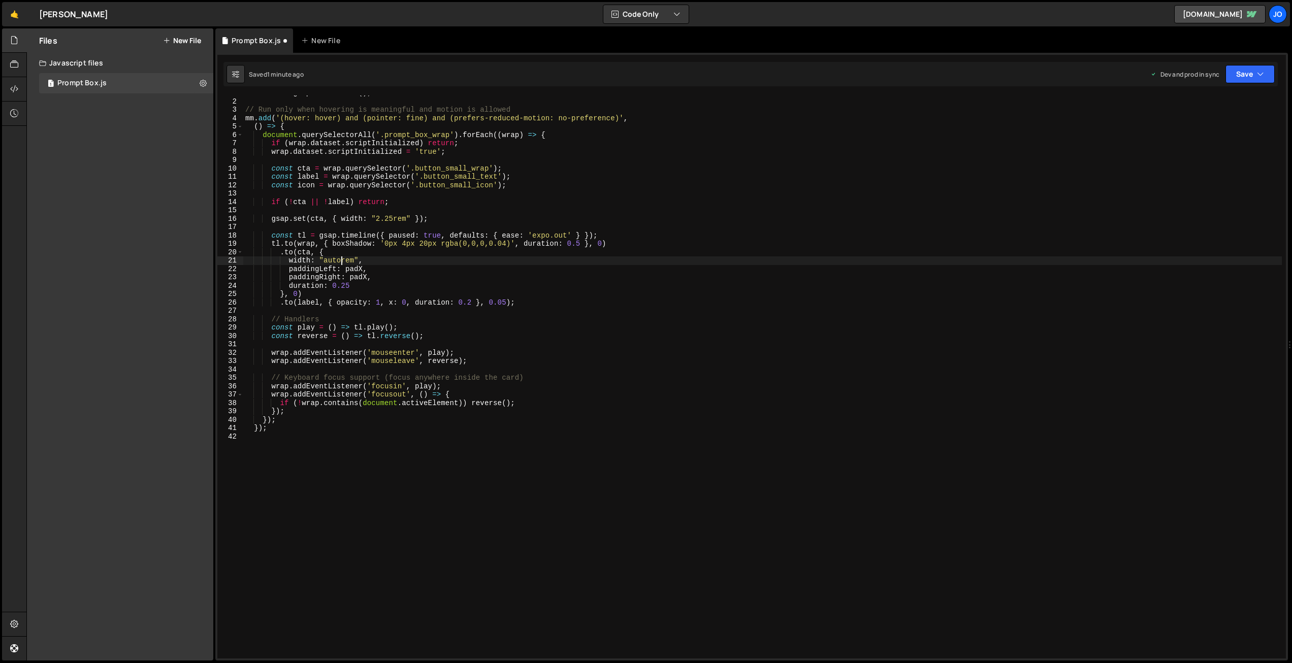
click at [355, 259] on div "const mm = gsap . matchMedia ( ) ; // Run only when hovering is meaningful and …" at bounding box center [762, 379] width 1039 height 580
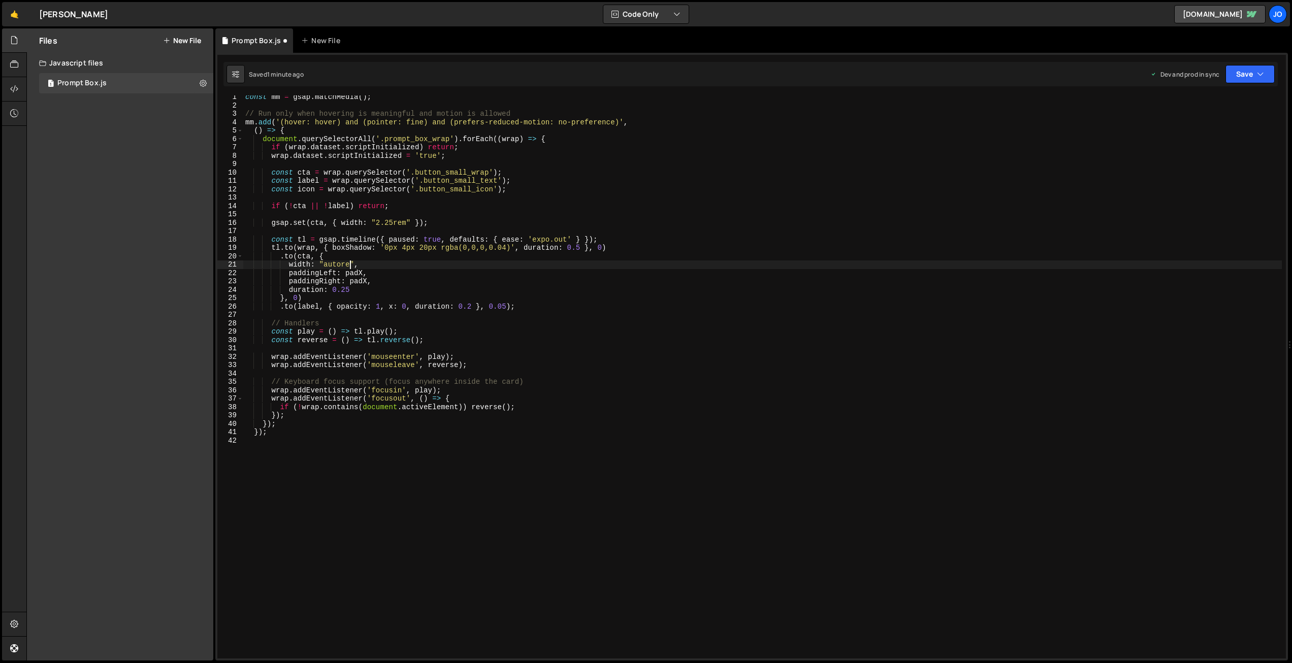
scroll to position [3, 0]
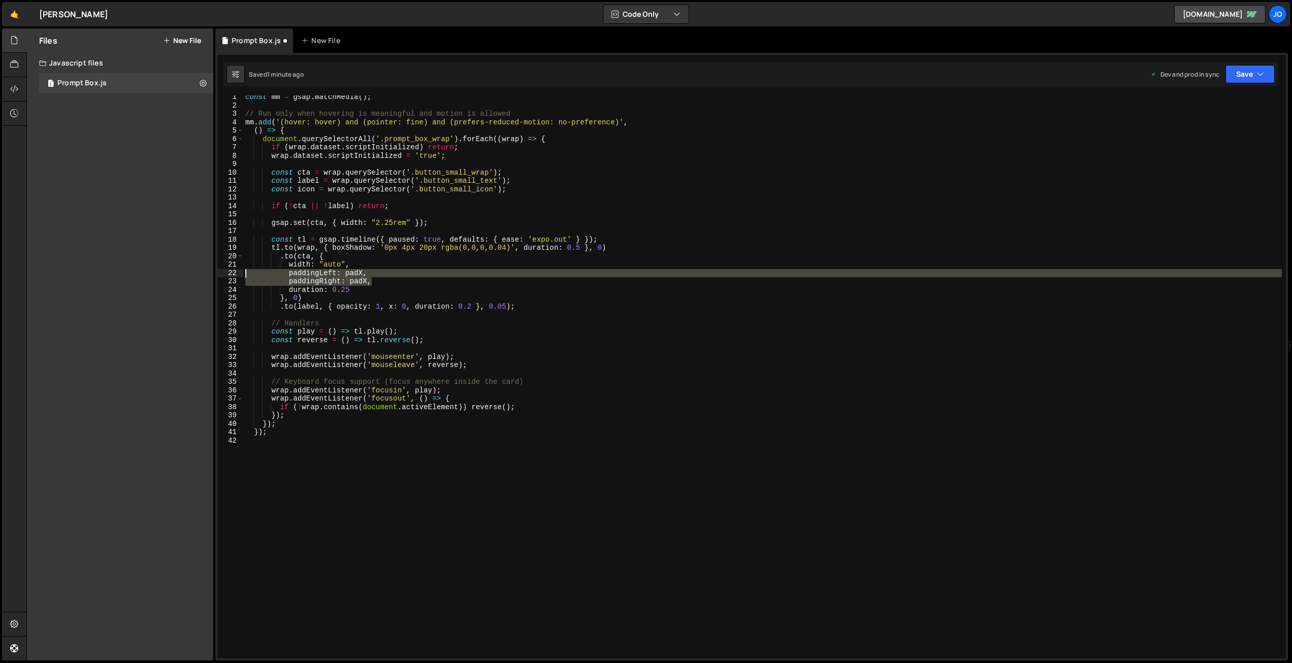
drag, startPoint x: 359, startPoint y: 282, endPoint x: 222, endPoint y: 277, distance: 137.2
click at [222, 277] on div "width: "auto", 1 2 3 4 5 6 7 8 9 10 11 12 13 14 15 16 17 18 19 20 21 22 23 24 2…" at bounding box center [751, 376] width 1069 height 563
type textarea "paddingLeft: padX, paddingRight: padX,"
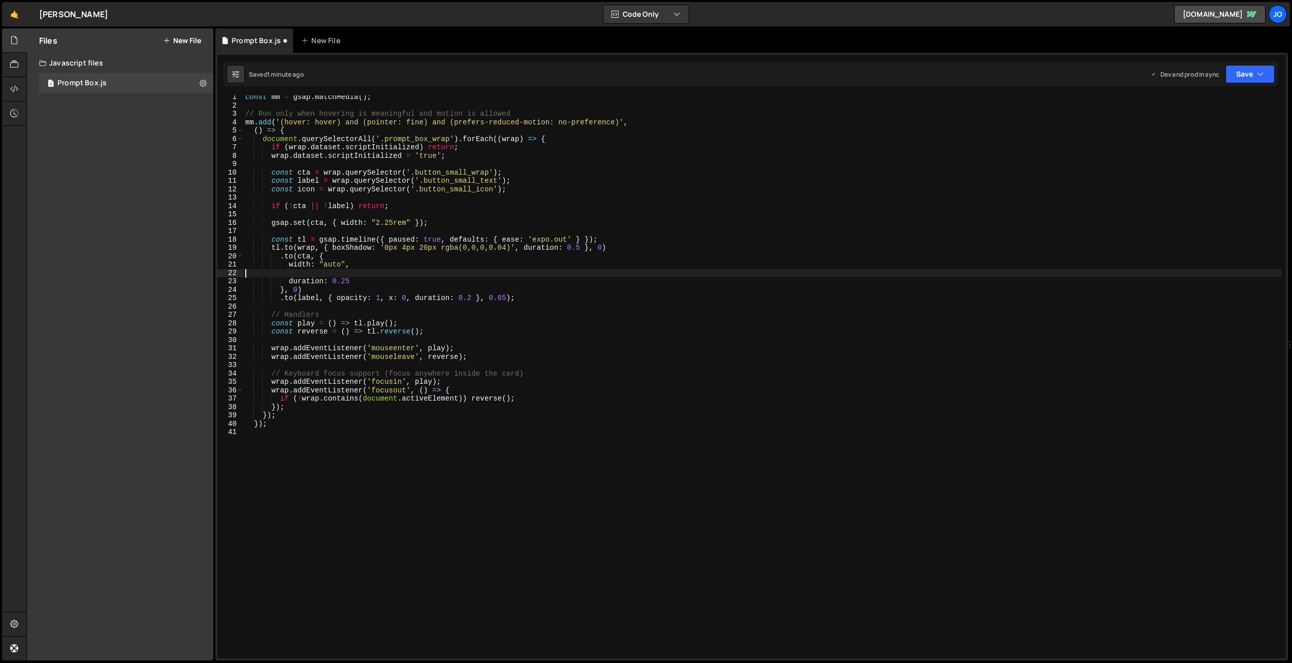
scroll to position [0, 0]
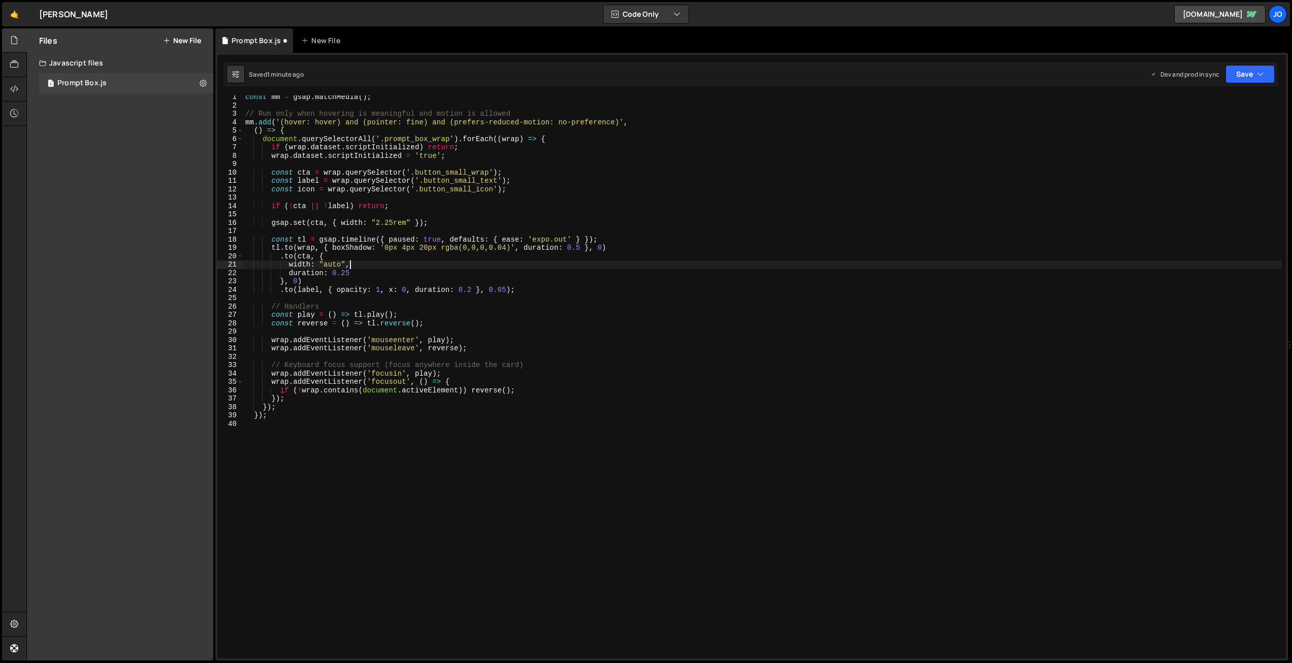
click at [345, 274] on div "const mm = gsap . matchMedia ( ) ; // Run only when hovering is meaningful and …" at bounding box center [762, 383] width 1039 height 580
click at [328, 283] on div "const mm = gsap . matchMedia ( ) ; // Run only when hovering is meaningful and …" at bounding box center [762, 383] width 1039 height 580
type textarea "}, 0)"
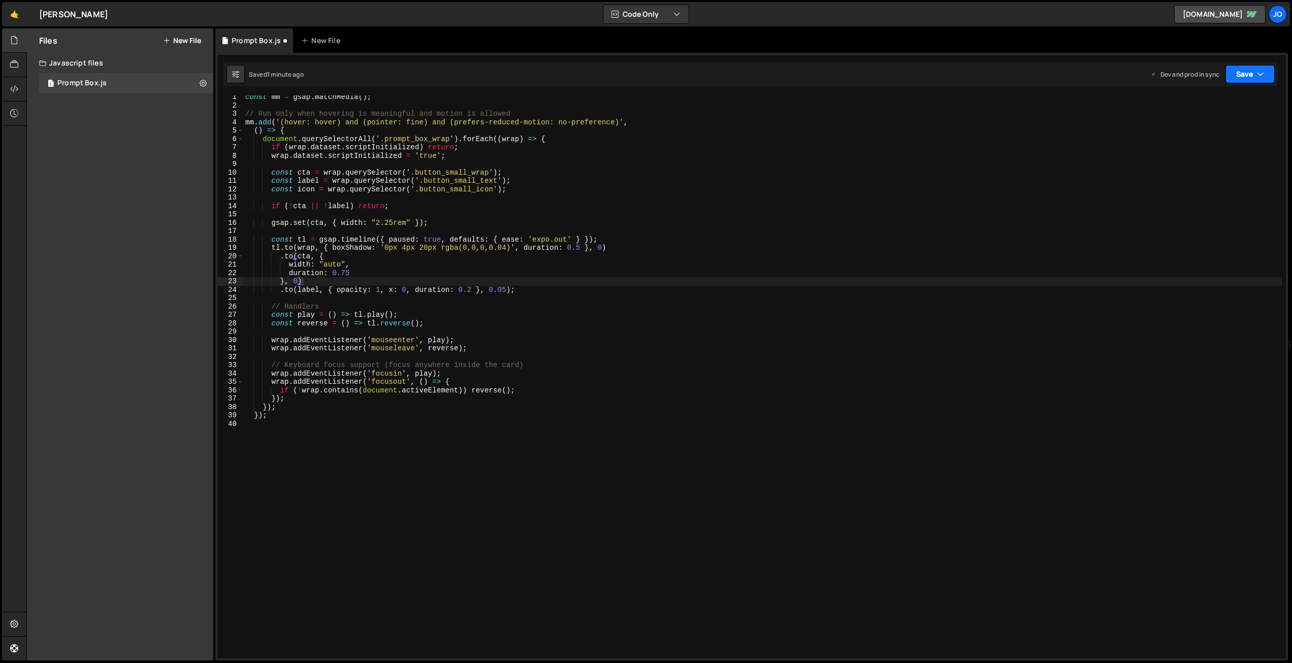
drag, startPoint x: 1246, startPoint y: 73, endPoint x: 1212, endPoint y: 119, distance: 57.1
click at [1246, 73] on button "Save" at bounding box center [1250, 74] width 49 height 18
click at [1199, 136] on div "Save to Production S" at bounding box center [1216, 132] width 106 height 10
click at [339, 214] on div "const mm = gsap . matchMedia ( ) ; // Run only when hovering is meaningful and …" at bounding box center [762, 383] width 1039 height 580
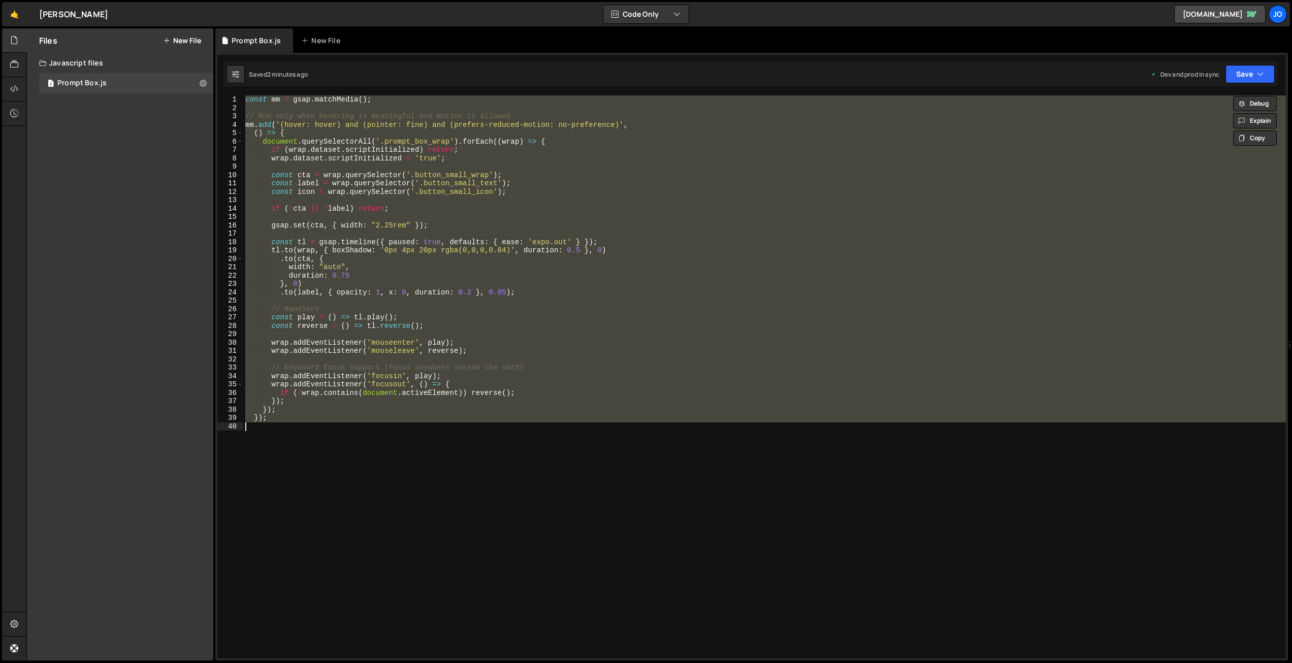
click at [364, 294] on div "const mm = gsap . matchMedia ( ) ; // Run only when hovering is meaningful and …" at bounding box center [764, 376] width 1043 height 563
type textarea "});"
paste textarea
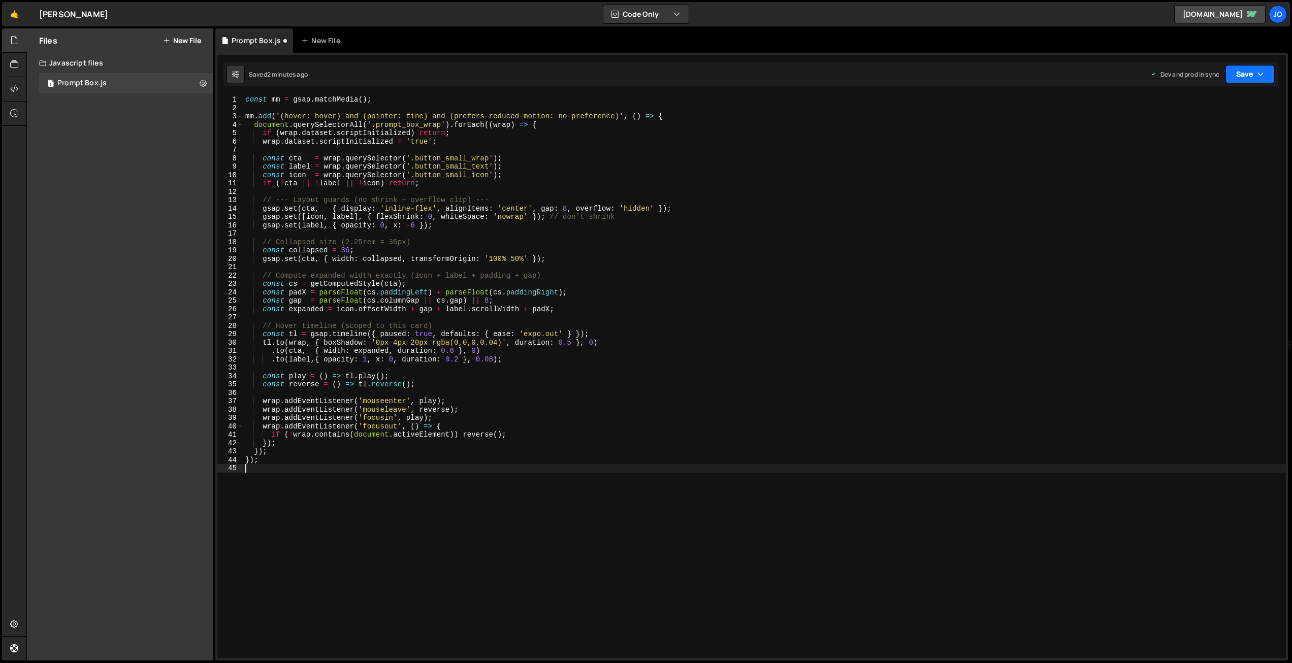
click at [1241, 75] on button "Save" at bounding box center [1250, 74] width 49 height 18
click at [1207, 137] on div "Saved 2 minutes ago" at bounding box center [1216, 143] width 106 height 12
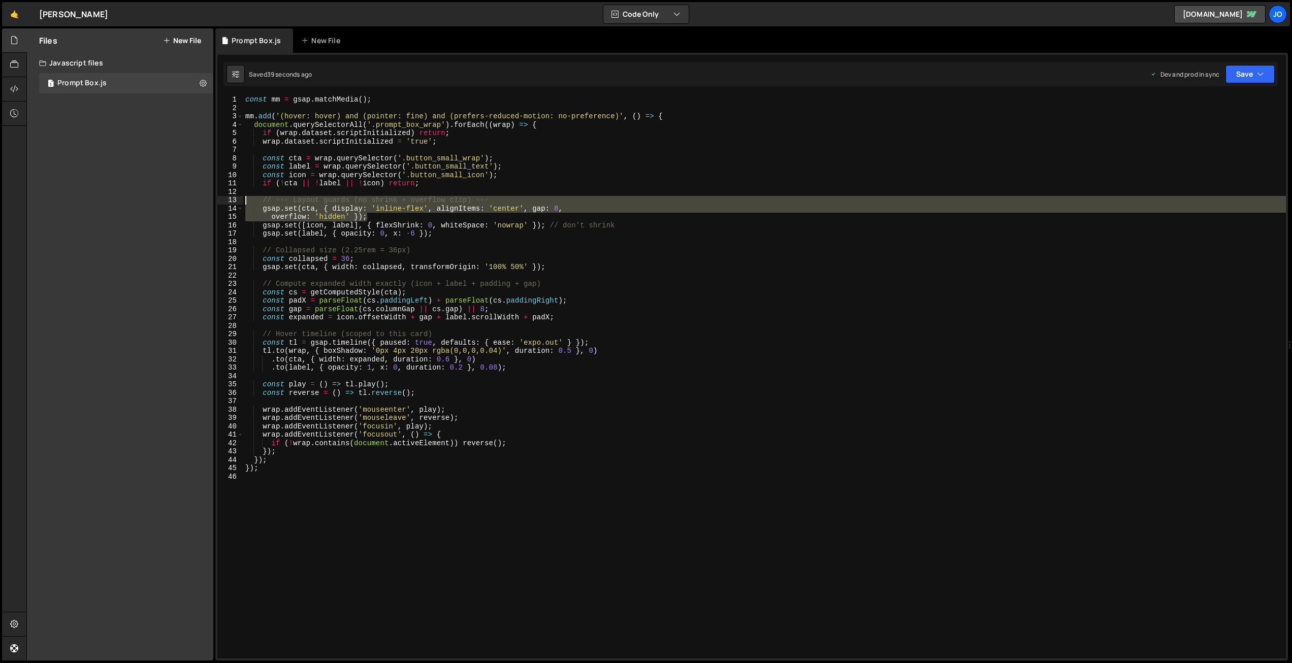
drag, startPoint x: 378, startPoint y: 215, endPoint x: 201, endPoint y: 201, distance: 177.9
click at [201, 201] on div "Files New File Javascript files 1 Prompt Box.js 0 CSS files Copy share link Edi…" at bounding box center [659, 344] width 1266 height 633
type textarea "// --- Layout guards (no shrink + overflow clip) --- gsap.set(cta, { display: '…"
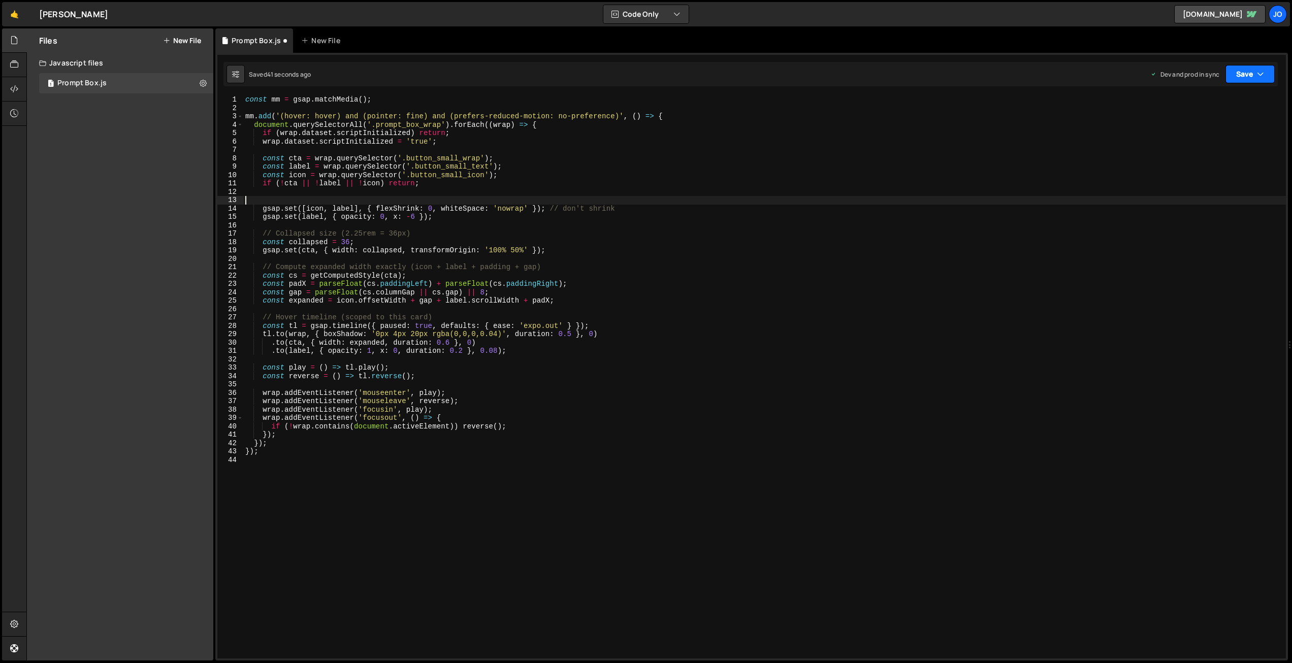
drag, startPoint x: 1243, startPoint y: 72, endPoint x: 1242, endPoint y: 78, distance: 5.7
click at [1243, 72] on button "Save" at bounding box center [1250, 74] width 49 height 18
click at [1217, 133] on div "Save to Production S" at bounding box center [1216, 132] width 106 height 10
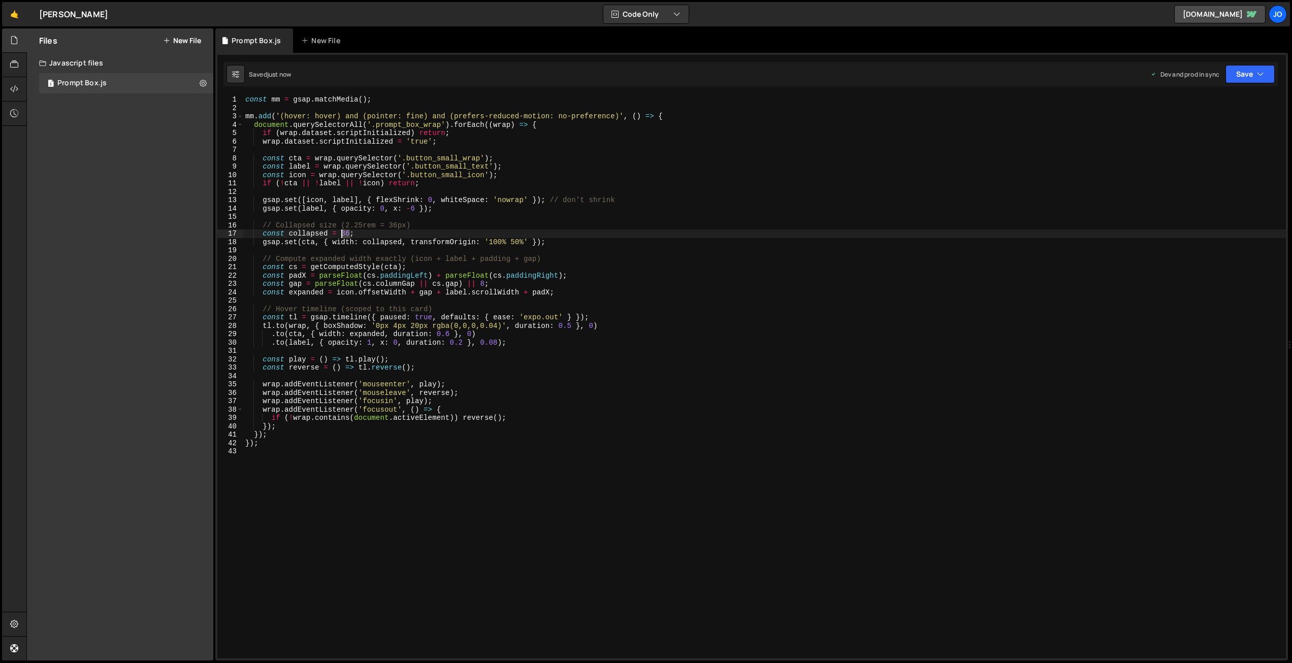
drag, startPoint x: 350, startPoint y: 232, endPoint x: 340, endPoint y: 232, distance: 9.7
click at [340, 232] on div "const mm = gsap . matchMedia ( ) ; mm . add ( '(hover: hover) and (pointer: fin…" at bounding box center [764, 385] width 1043 height 580
drag, startPoint x: 410, startPoint y: 224, endPoint x: 228, endPoint y: 226, distance: 182.9
click at [228, 226] on div "const collapsed = "2.25rem; 1 2 3 4 5 6 7 8 9 10 11 12 13 14 15 16 17 18 19 20 …" at bounding box center [751, 376] width 1069 height 563
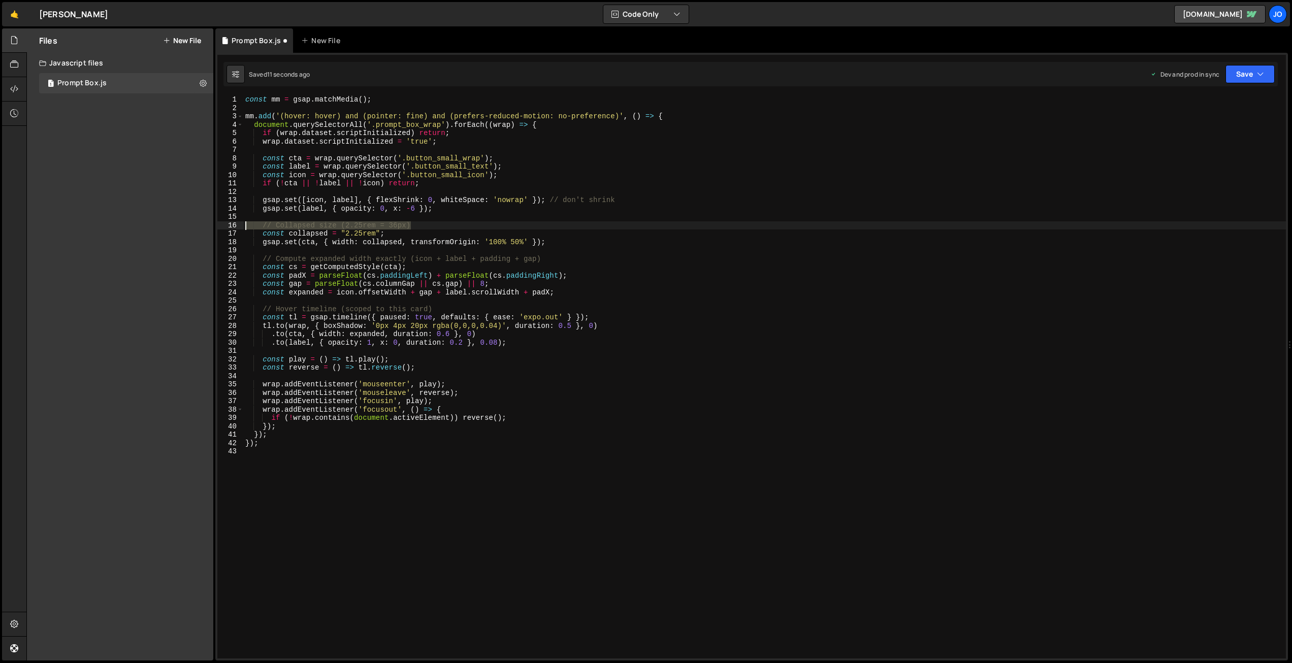
type textarea "// Collapsed size (2.25rem = 36px)"
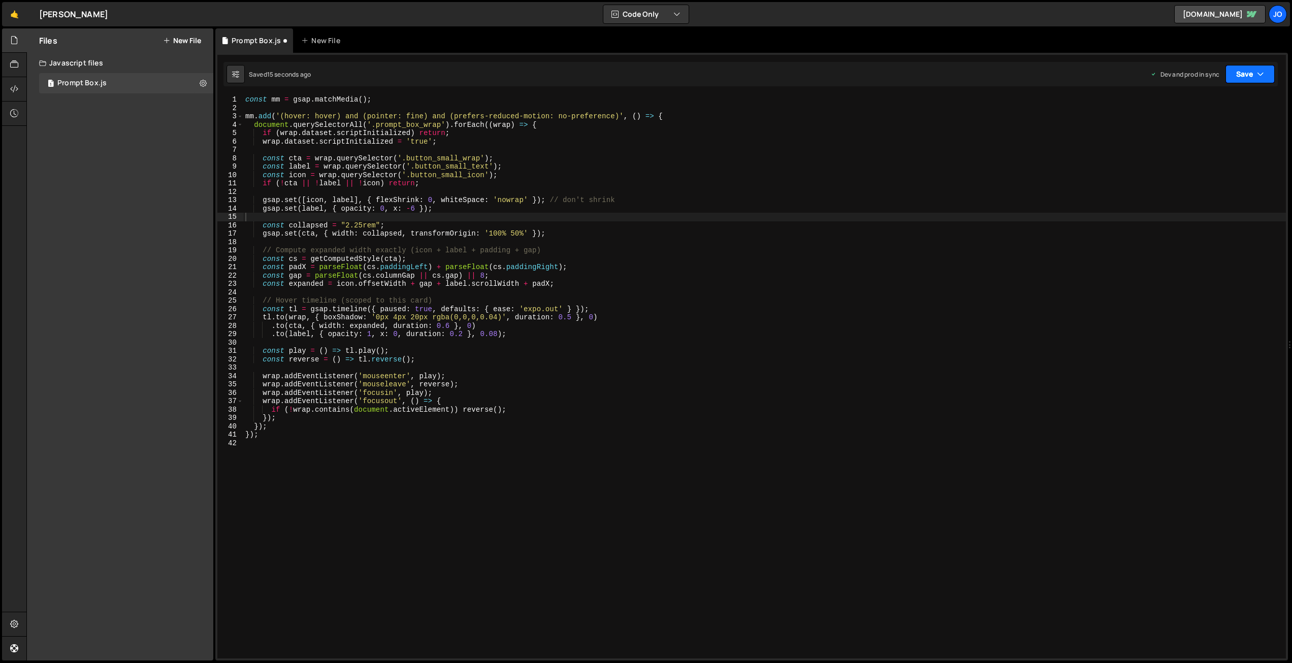
drag, startPoint x: 1242, startPoint y: 68, endPoint x: 1195, endPoint y: 121, distance: 71.3
click at [1240, 69] on button "Save" at bounding box center [1250, 74] width 49 height 18
click at [440, 271] on div "const mm = gsap . matchMedia ( ) ; mm . add ( '(hover: hover) and (pointer: fin…" at bounding box center [764, 385] width 1043 height 580
click at [1236, 75] on button "Save" at bounding box center [1250, 74] width 49 height 18
click at [1209, 136] on div "Save to Production S" at bounding box center [1216, 132] width 106 height 10
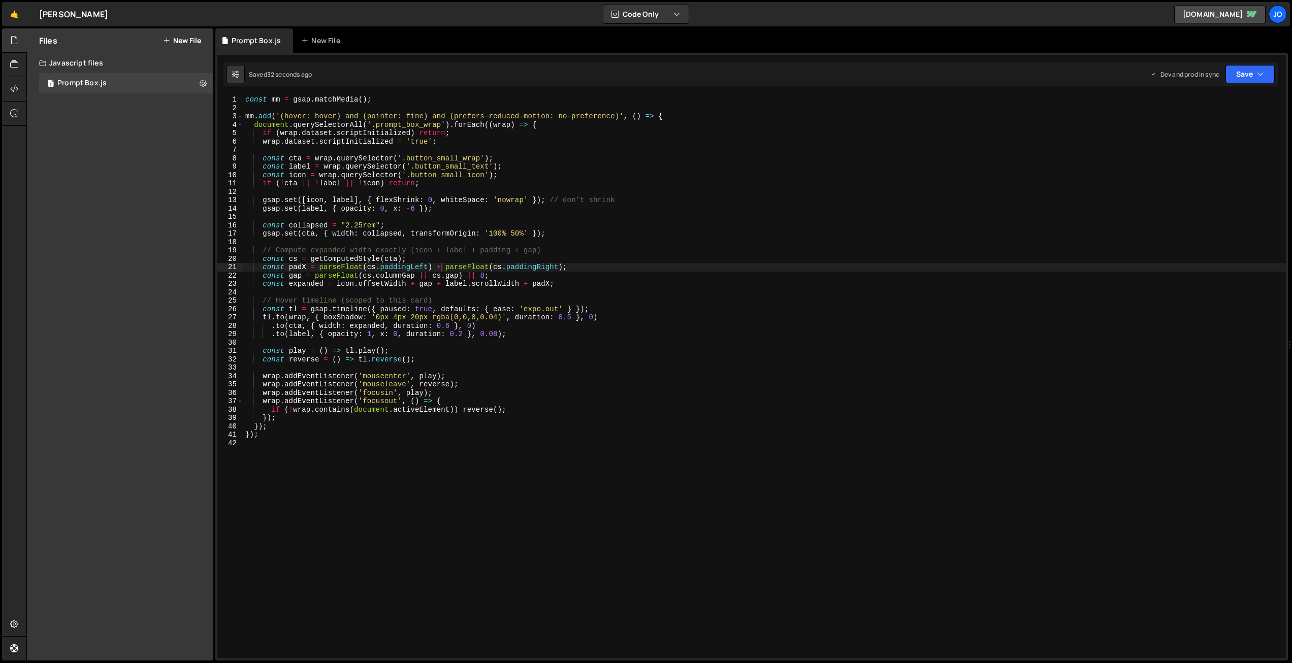
click at [546, 307] on div "const mm = gsap . matchMedia ( ) ; mm . add ( '(hover: hover) and (pointer: fin…" at bounding box center [764, 385] width 1043 height 580
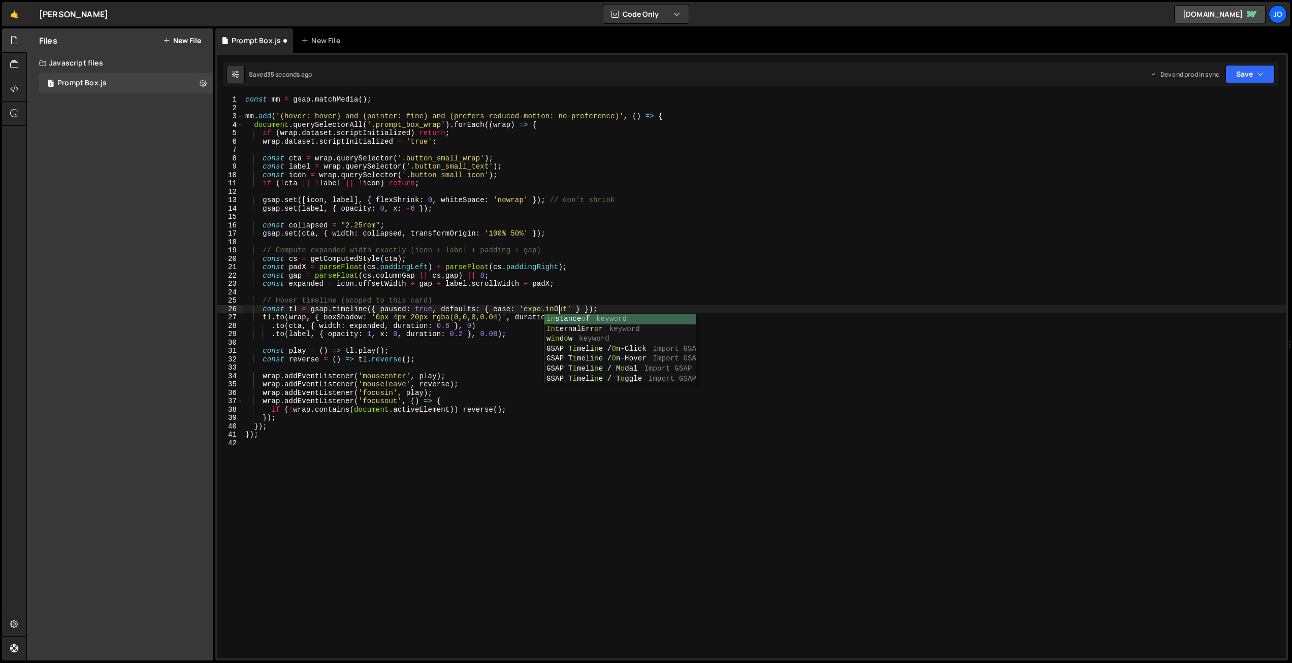
click at [497, 359] on div "const mm = gsap . matchMedia ( ) ; mm . add ( '(hover: hover) and (pointer: fin…" at bounding box center [764, 385] width 1043 height 580
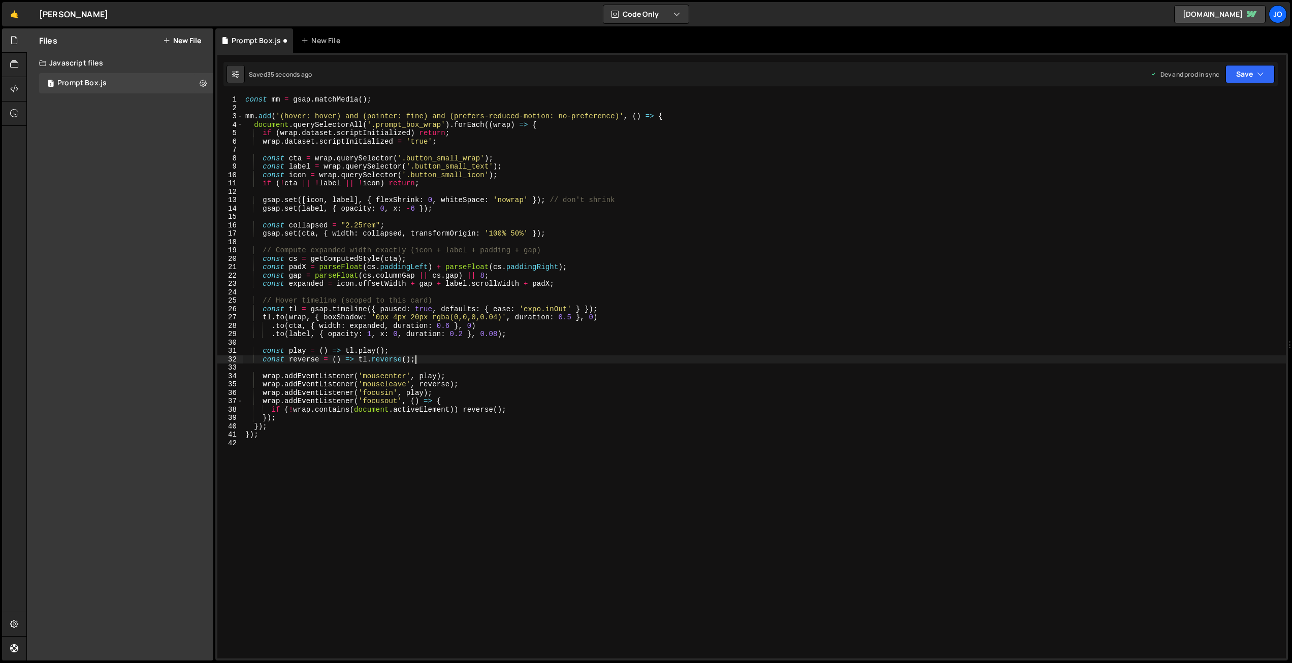
scroll to position [0, 11]
click at [1258, 76] on icon "button" at bounding box center [1260, 74] width 7 height 10
click at [1218, 135] on div "Save to Production S" at bounding box center [1216, 132] width 106 height 10
drag, startPoint x: 536, startPoint y: 308, endPoint x: 526, endPoint y: 307, distance: 10.2
click at [526, 307] on div "const mm = gsap . matchMedia ( ) ; mm . add ( '(hover: hover) and (pointer: fin…" at bounding box center [764, 385] width 1043 height 580
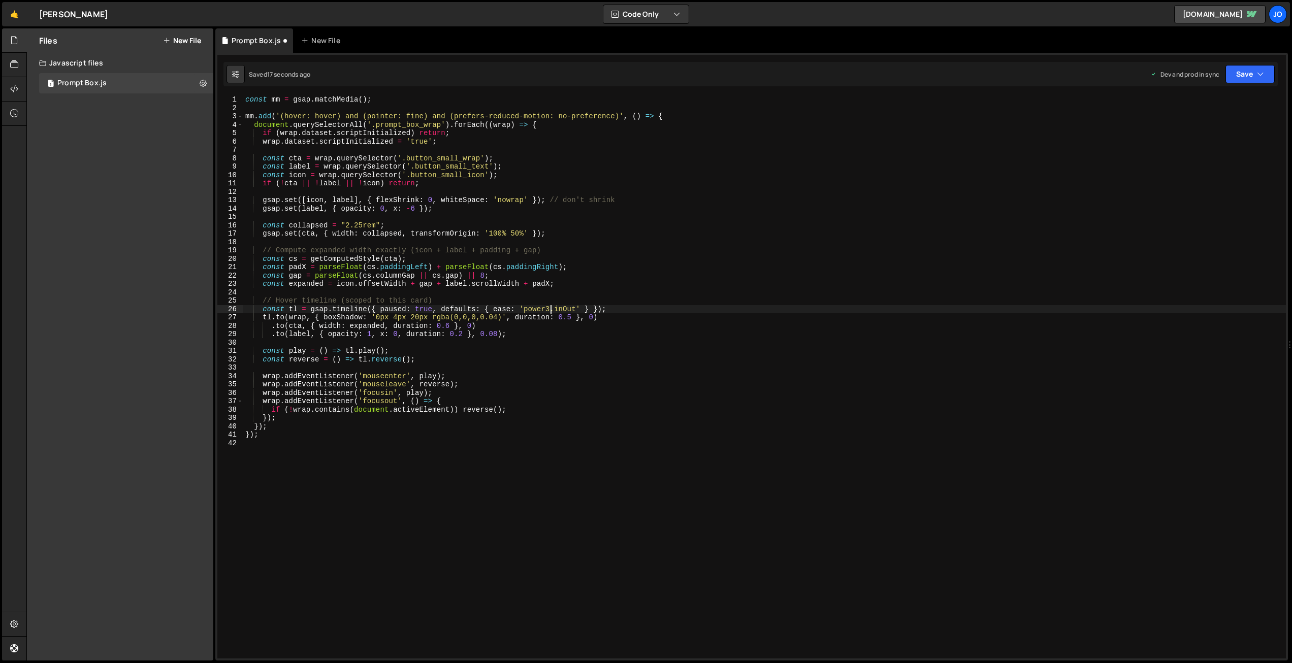
scroll to position [0, 21]
drag, startPoint x: 1250, startPoint y: 75, endPoint x: 1228, endPoint y: 134, distance: 63.0
click at [1250, 76] on button "Save" at bounding box center [1250, 74] width 49 height 18
drag, startPoint x: 1223, startPoint y: 139, endPoint x: 1150, endPoint y: 124, distance: 74.1
click at [1223, 139] on div "16 seconds ago" at bounding box center [1203, 143] width 44 height 9
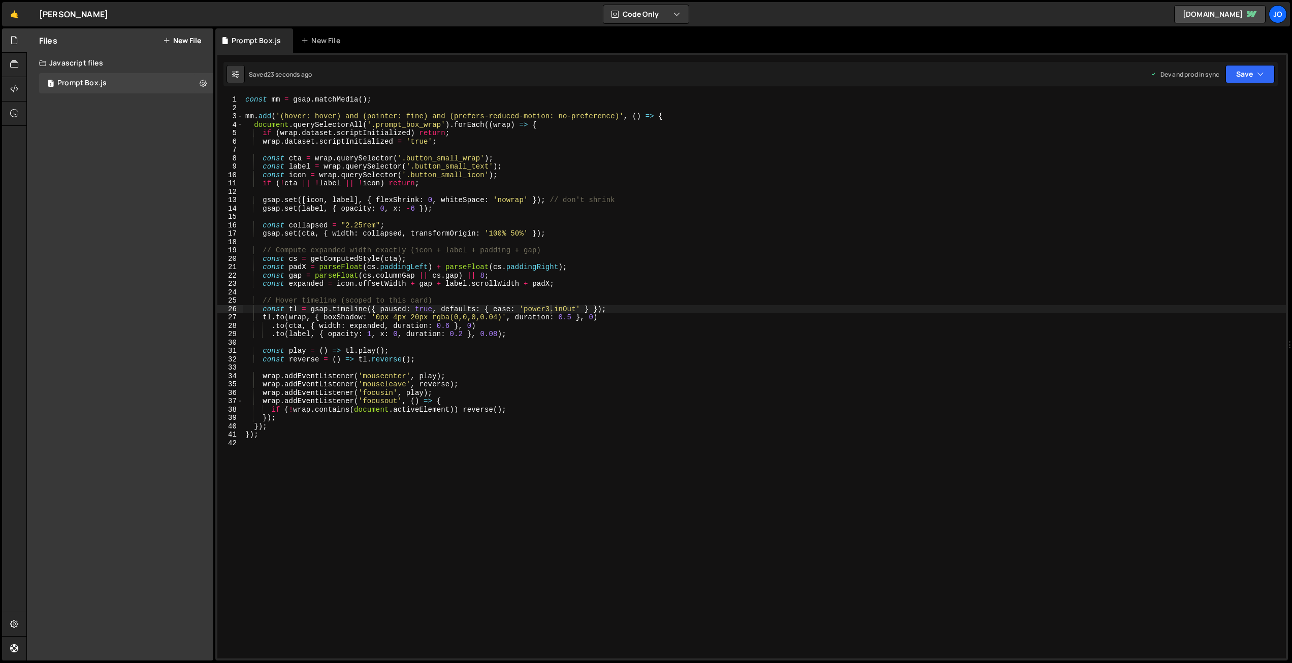
click at [490, 316] on div "const mm = gsap . matchMedia ( ) ; mm . add ( '(hover: hover) and (pointer: fin…" at bounding box center [764, 385] width 1043 height 580
drag, startPoint x: 441, startPoint y: 283, endPoint x: 420, endPoint y: 283, distance: 21.3
click at [420, 283] on div "const mm = gsap . matchMedia ( ) ; mm . add ( '(hover: hover) and (pointer: fin…" at bounding box center [764, 385] width 1043 height 580
click at [457, 275] on div "const mm = gsap . matchMedia ( ) ; mm . add ( '(hover: hover) and (pointer: fin…" at bounding box center [764, 385] width 1043 height 580
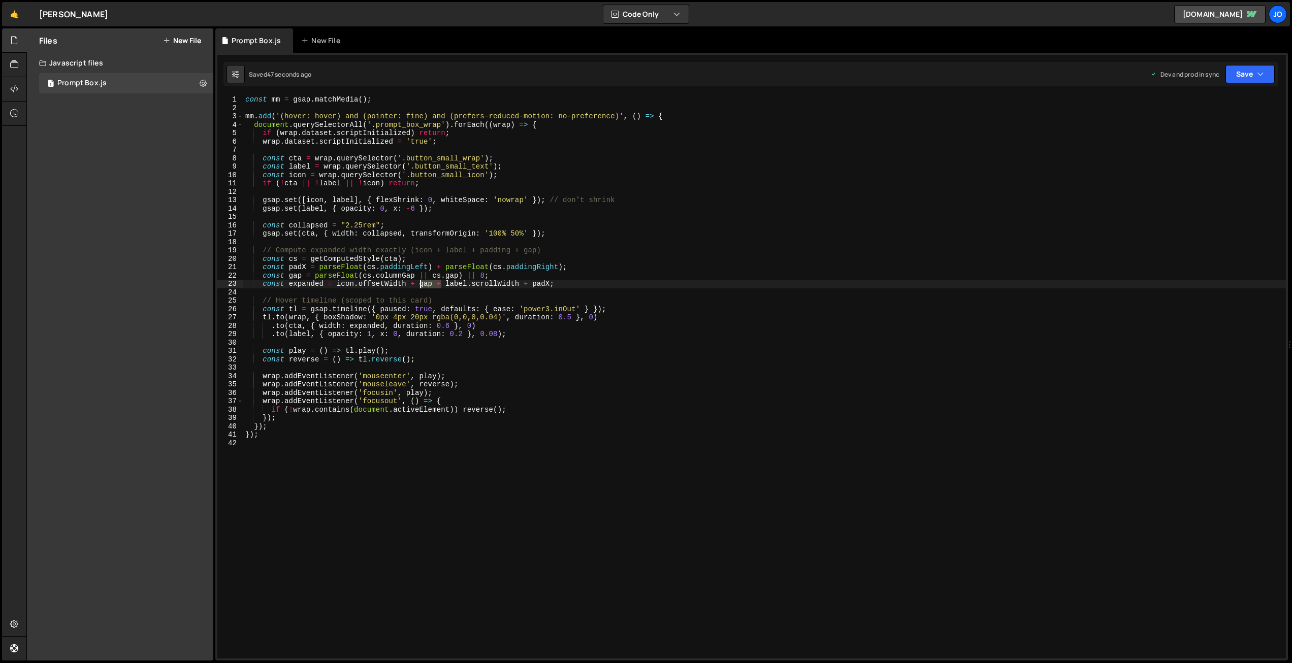
drag, startPoint x: 441, startPoint y: 282, endPoint x: 419, endPoint y: 282, distance: 22.3
click at [419, 282] on div "const mm = gsap . matchMedia ( ) ; mm . add ( '(hover: hover) and (pointer: fin…" at bounding box center [764, 385] width 1043 height 580
click at [1231, 72] on button "Save" at bounding box center [1250, 74] width 49 height 18
click at [1204, 135] on div "Save to Production S" at bounding box center [1216, 132] width 106 height 10
click at [432, 259] on div "const mm = gsap . matchMedia ( ) ; mm . add ( '(hover: hover) and (pointer: fin…" at bounding box center [764, 385] width 1043 height 580
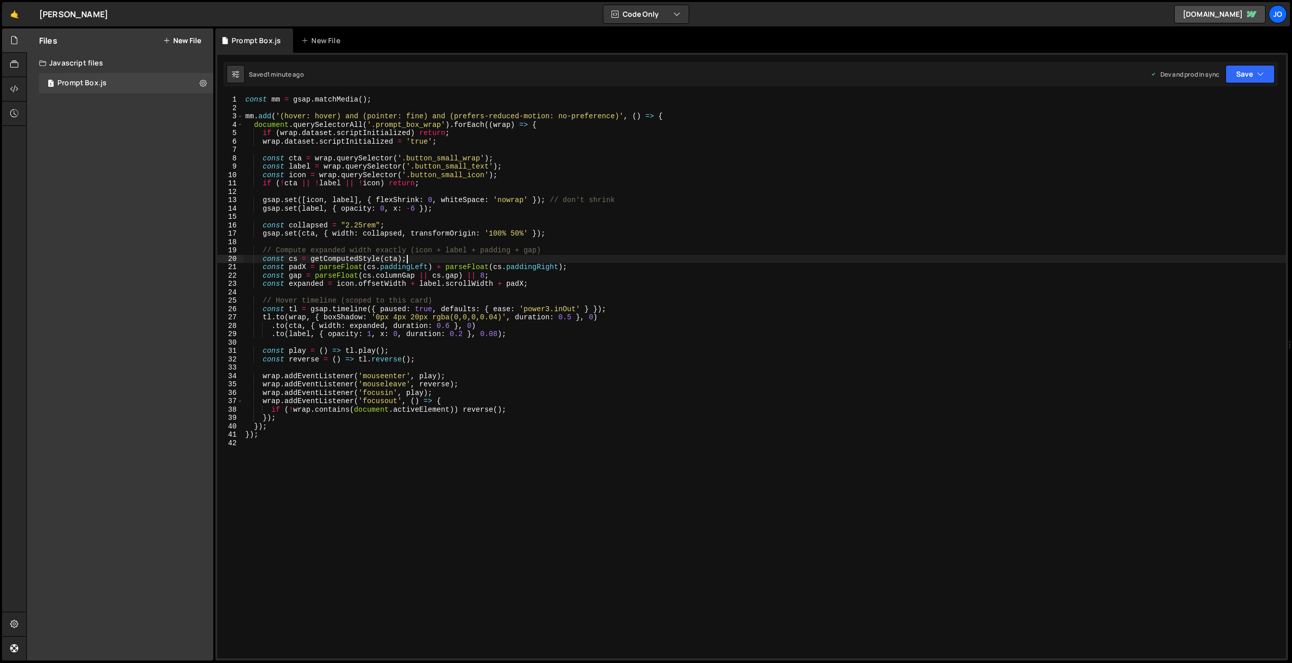
scroll to position [0, 11]
click at [351, 210] on div "const mm = gsap . matchMedia ( ) ; mm . add ( '(hover: hover) and (pointer: fin…" at bounding box center [764, 385] width 1043 height 580
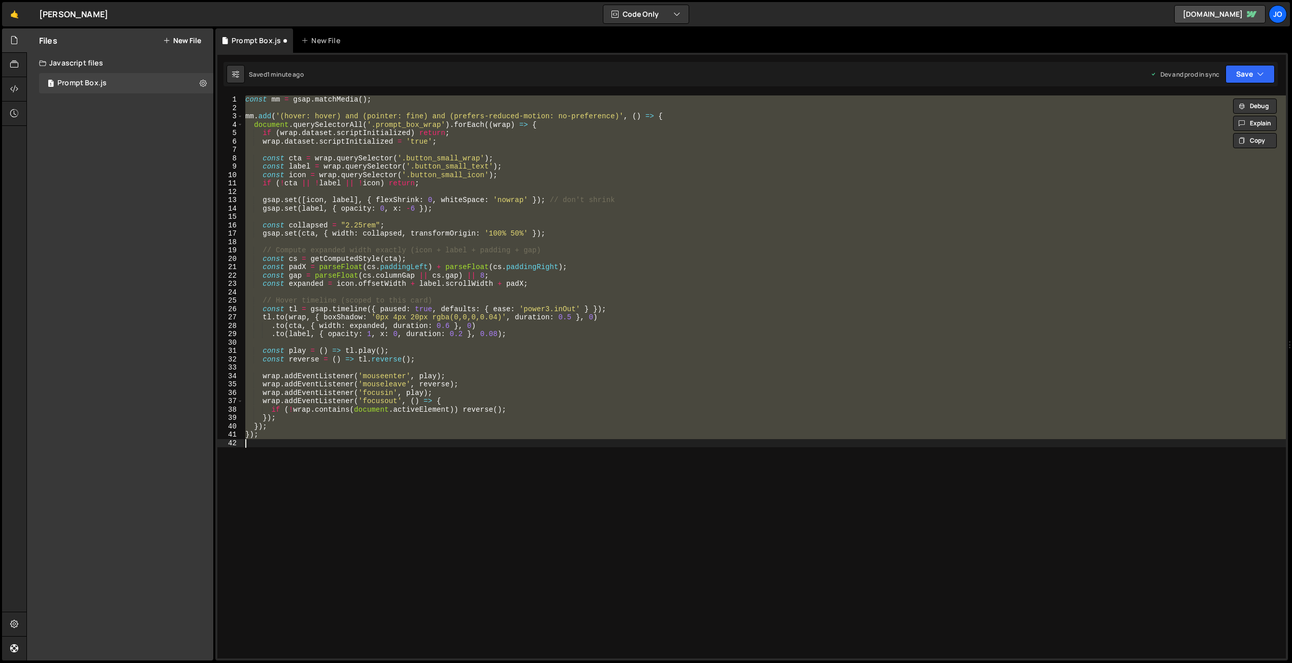
scroll to position [0, 1]
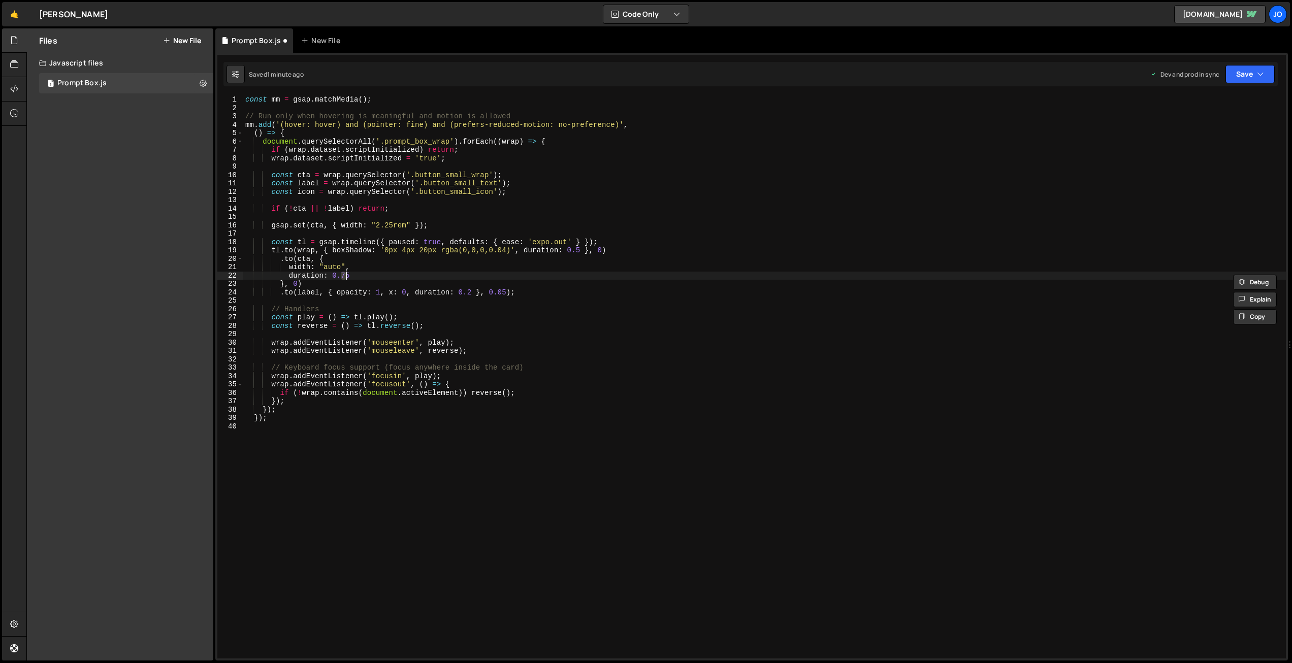
type textarea "});"
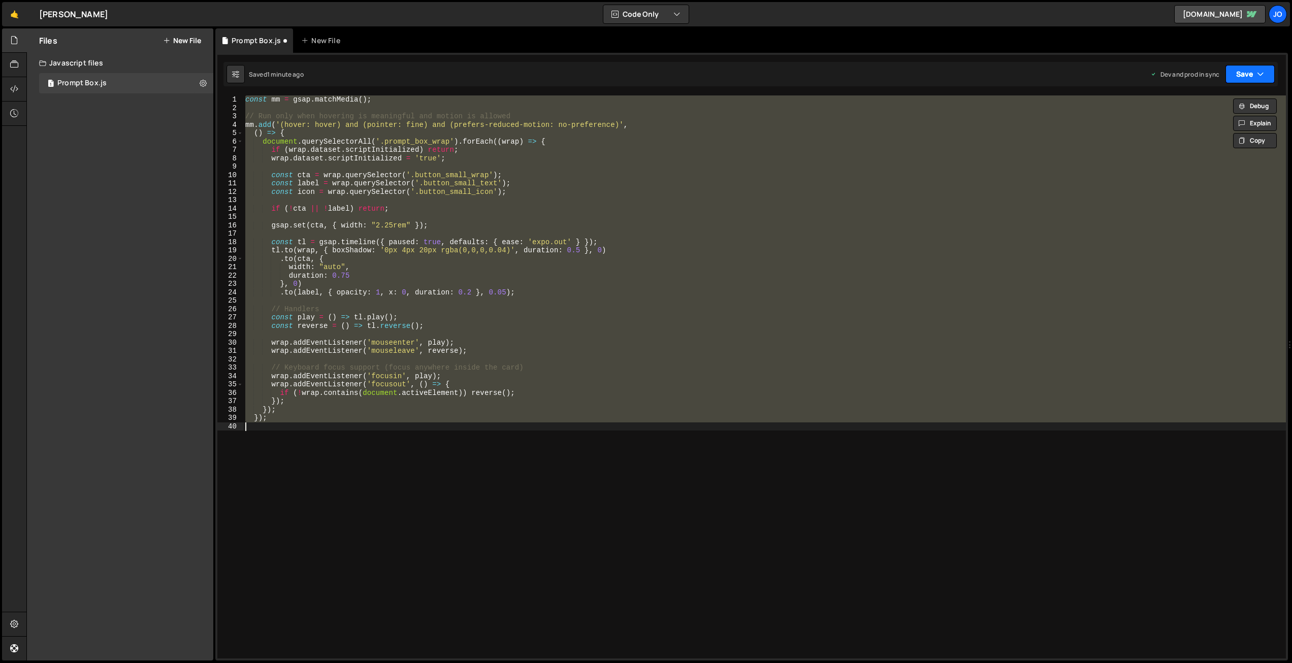
drag, startPoint x: 1236, startPoint y: 72, endPoint x: 1225, endPoint y: 108, distance: 37.1
click at [1236, 73] on button "Save" at bounding box center [1250, 74] width 49 height 18
click at [1209, 141] on div "1 minute ago" at bounding box center [1199, 143] width 36 height 9
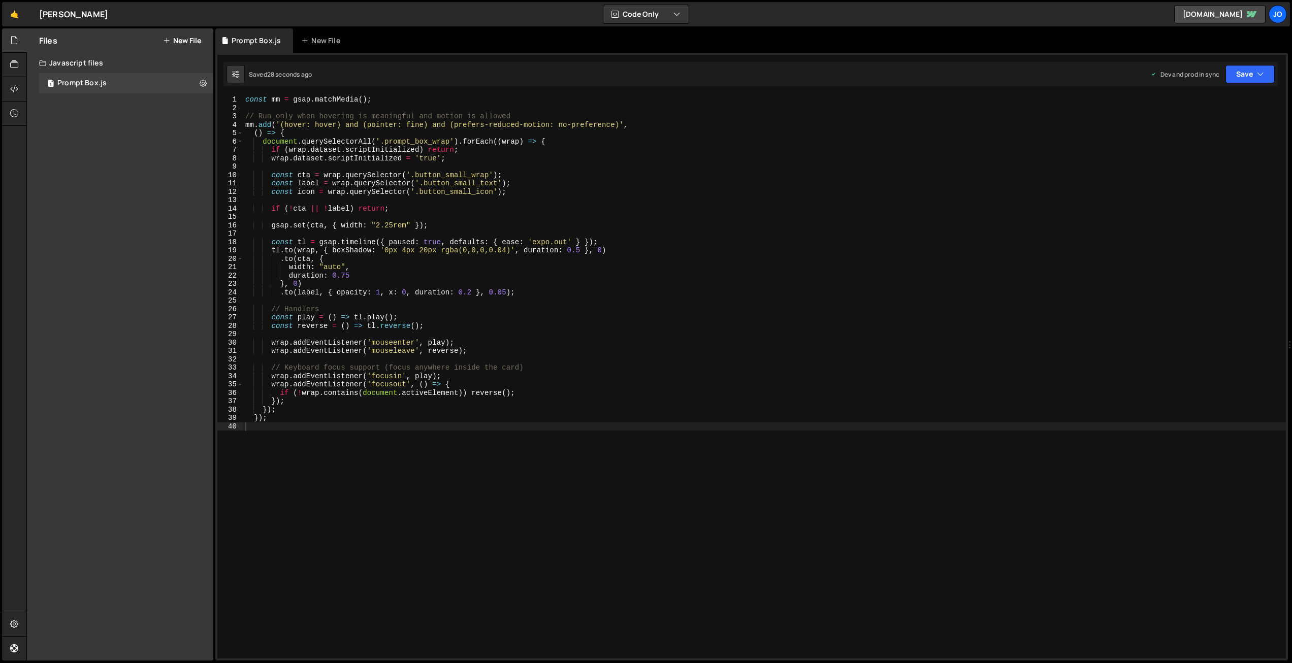
click at [403, 476] on div "const mm = gsap . matchMedia ( ) ; // Run only when hovering is meaningful and …" at bounding box center [764, 385] width 1043 height 580
paste textarea "gsap.set(label, { opacity: 0, x: -6 });"
drag, startPoint x: 548, startPoint y: 460, endPoint x: 263, endPoint y: 460, distance: 284.4
click at [263, 460] on div "const mm = gsap . matchMedia ( ) ; // Run only when hovering is meaningful and …" at bounding box center [764, 385] width 1043 height 580
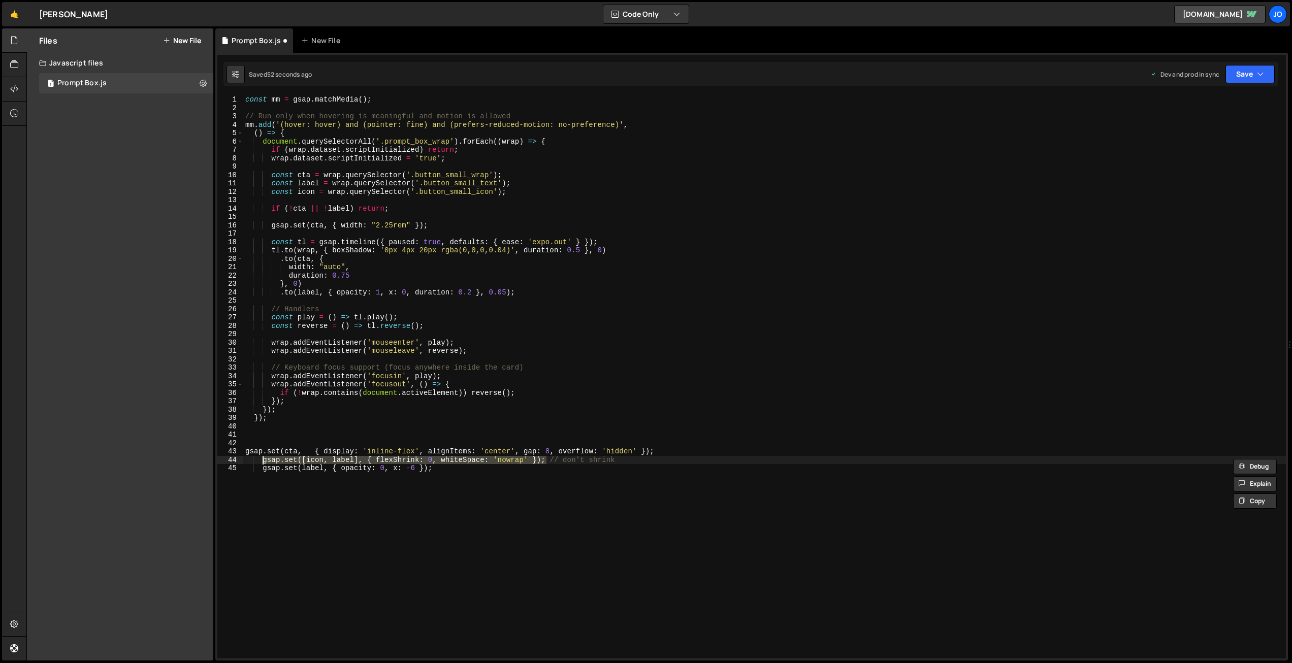
click at [443, 222] on div "const mm = gsap . matchMedia ( ) ; // Run only when hovering is meaningful and …" at bounding box center [764, 385] width 1043 height 580
type textarea "gsap.set(cta, { width: "2.25rem" });"
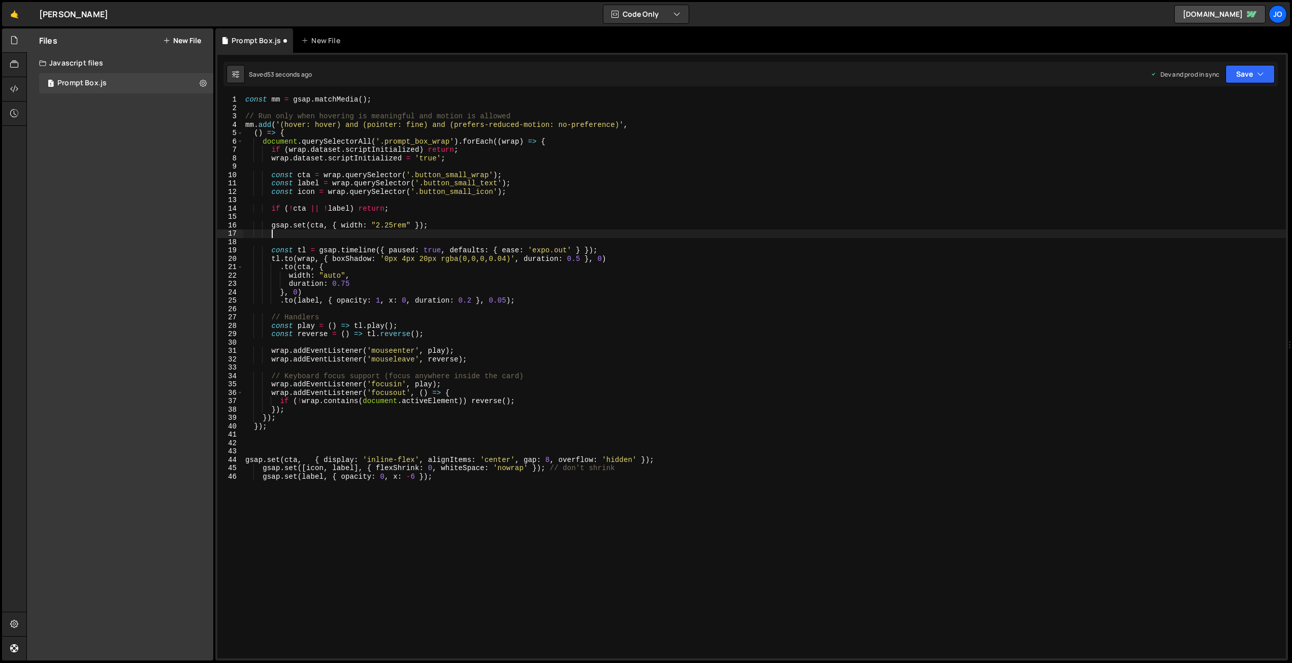
scroll to position [0, 1]
paste textarea "gsap.set([icon, label], { flexShrink: 0, whiteSpace: 'nowrap' });"
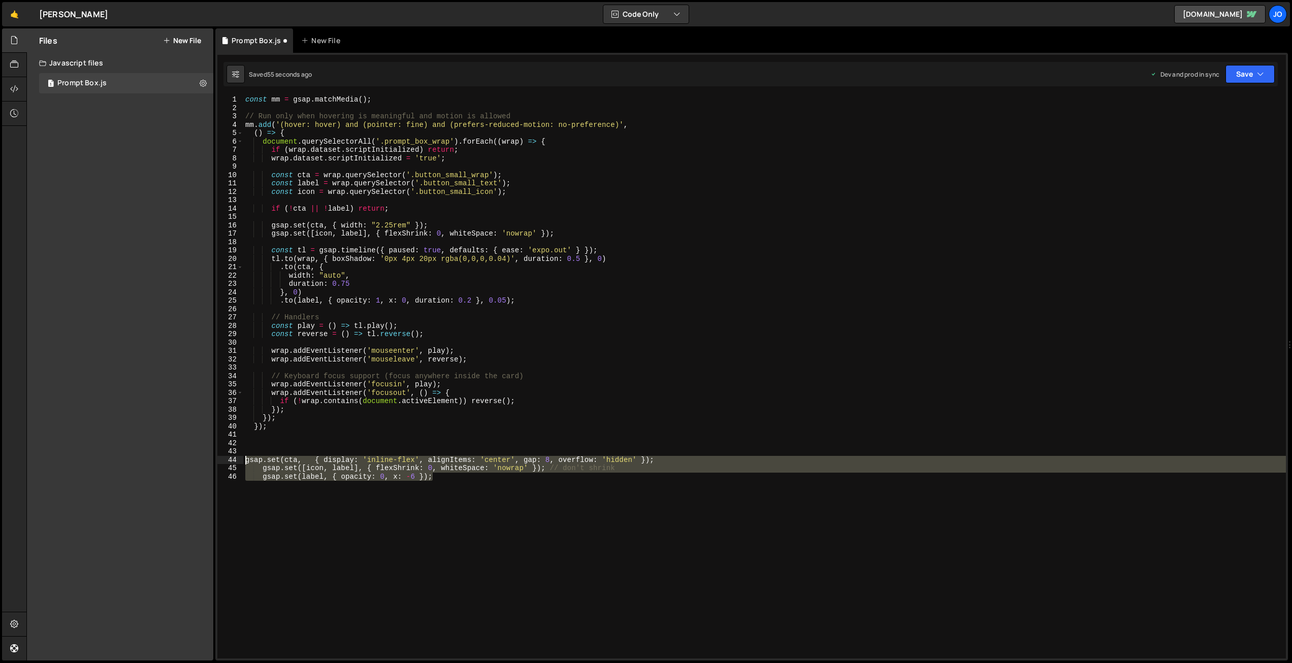
drag, startPoint x: 431, startPoint y: 479, endPoint x: 288, endPoint y: 479, distance: 142.7
click at [247, 460] on div "const mm = gsap . matchMedia ( ) ; // Run only when hovering is meaningful and …" at bounding box center [764, 385] width 1043 height 580
drag, startPoint x: 298, startPoint y: 480, endPoint x: 364, endPoint y: 480, distance: 66.0
click at [298, 480] on div "const mm = gsap . matchMedia ( ) ; // Run only when hovering is meaningful and …" at bounding box center [764, 376] width 1043 height 563
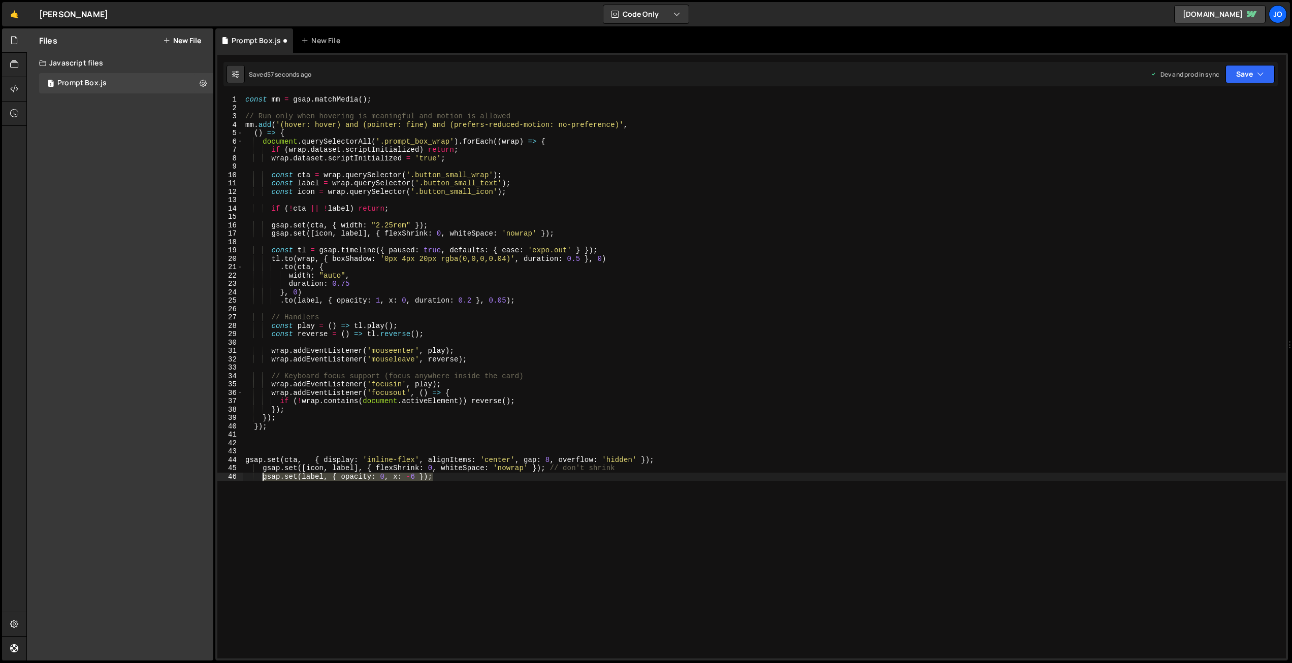
drag, startPoint x: 440, startPoint y: 477, endPoint x: 267, endPoint y: 474, distance: 172.7
click at [264, 476] on div "const mm = gsap . matchMedia ( ) ; // Run only when hovering is meaningful and …" at bounding box center [764, 385] width 1043 height 580
click at [575, 231] on div "const mm = gsap . matchMedia ( ) ; // Run only when hovering is meaningful and …" at bounding box center [764, 385] width 1043 height 580
type textarea "gsap.set([icon, label], { flexShrink: 0, whiteSpace: 'nowrap' });"
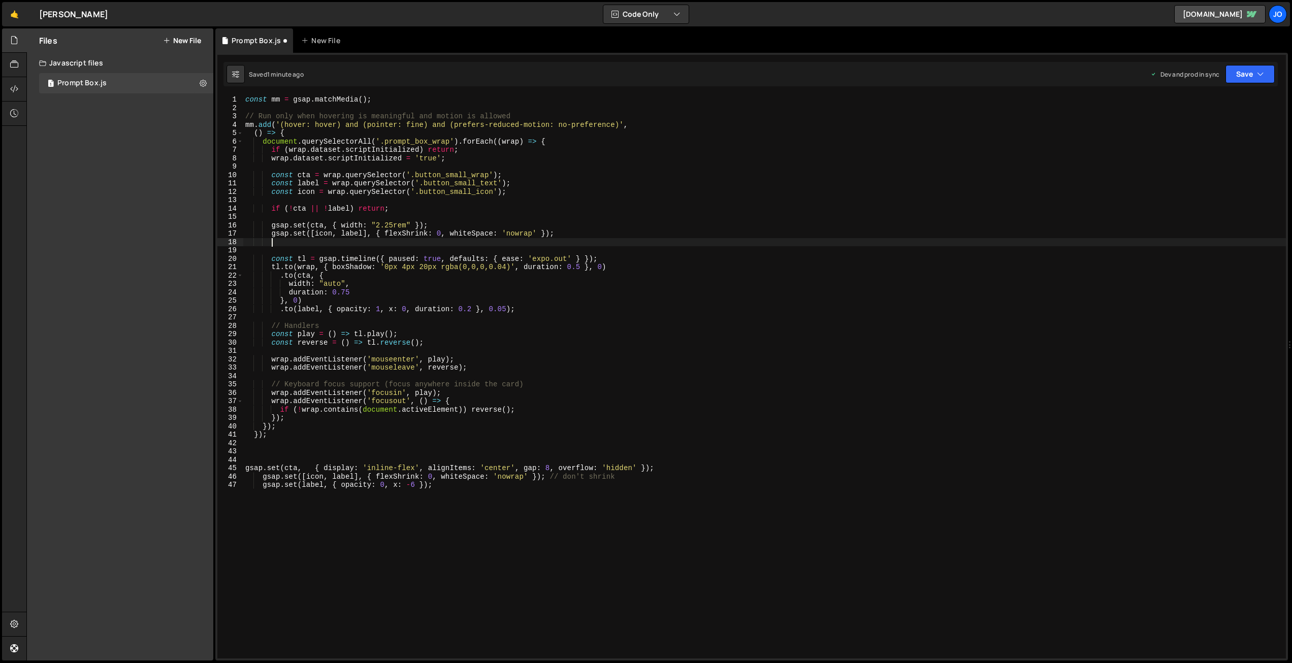
paste textarea "gsap.set(label, { opacity: 0, x: -6 });"
type textarea "gsap.set(label, { opacity: 0, x: -6 });"
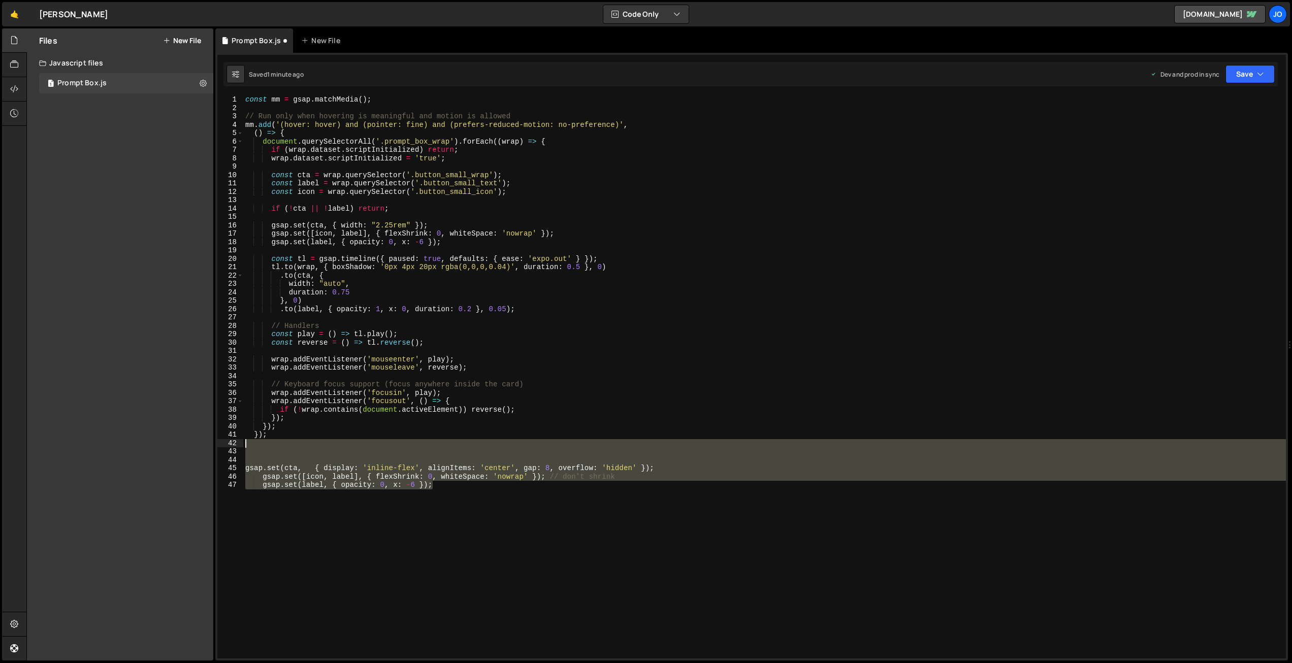
drag, startPoint x: 349, startPoint y: 482, endPoint x: 244, endPoint y: 445, distance: 111.5
click at [243, 445] on div "const mm = gsap . matchMedia ( ) ; // Run only when hovering is meaningful and …" at bounding box center [764, 385] width 1043 height 580
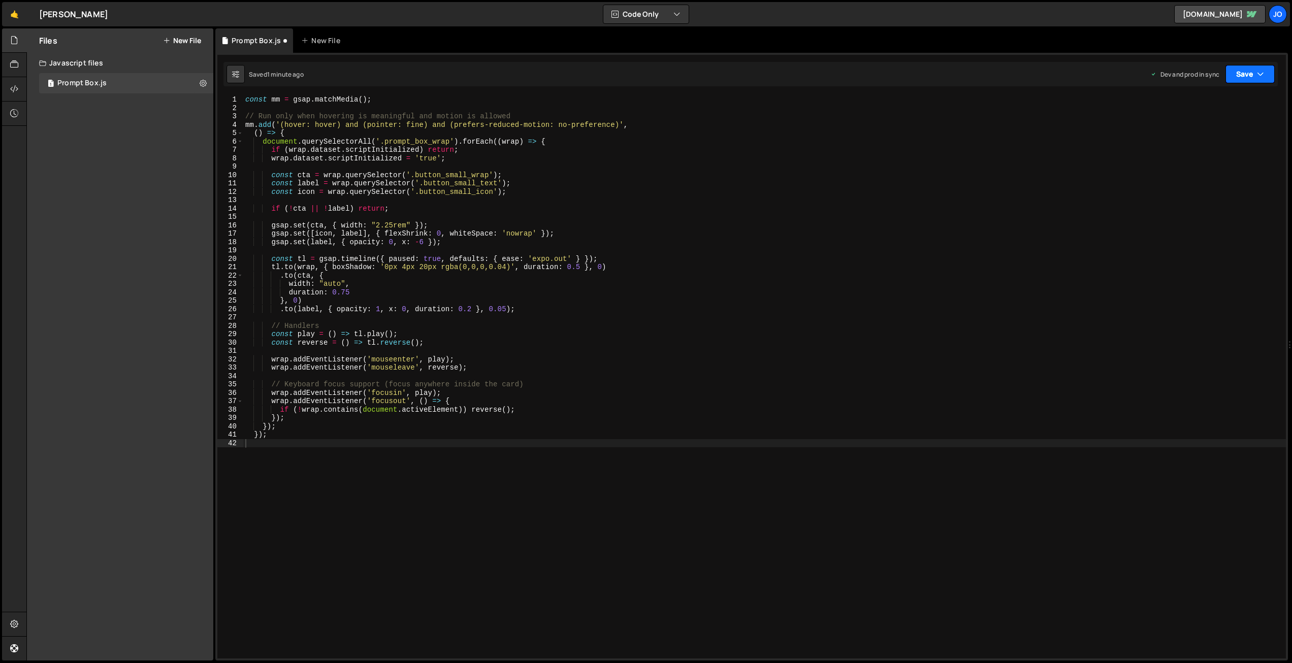
click at [1245, 72] on button "Save" at bounding box center [1250, 74] width 49 height 18
click at [1213, 133] on div "Save to Production S" at bounding box center [1216, 132] width 106 height 10
drag, startPoint x: 550, startPoint y: 259, endPoint x: 534, endPoint y: 258, distance: 16.3
click at [534, 258] on div "const mm = gsap . matchMedia ( ) ; // Run only when hovering is meaningful and …" at bounding box center [764, 385] width 1043 height 580
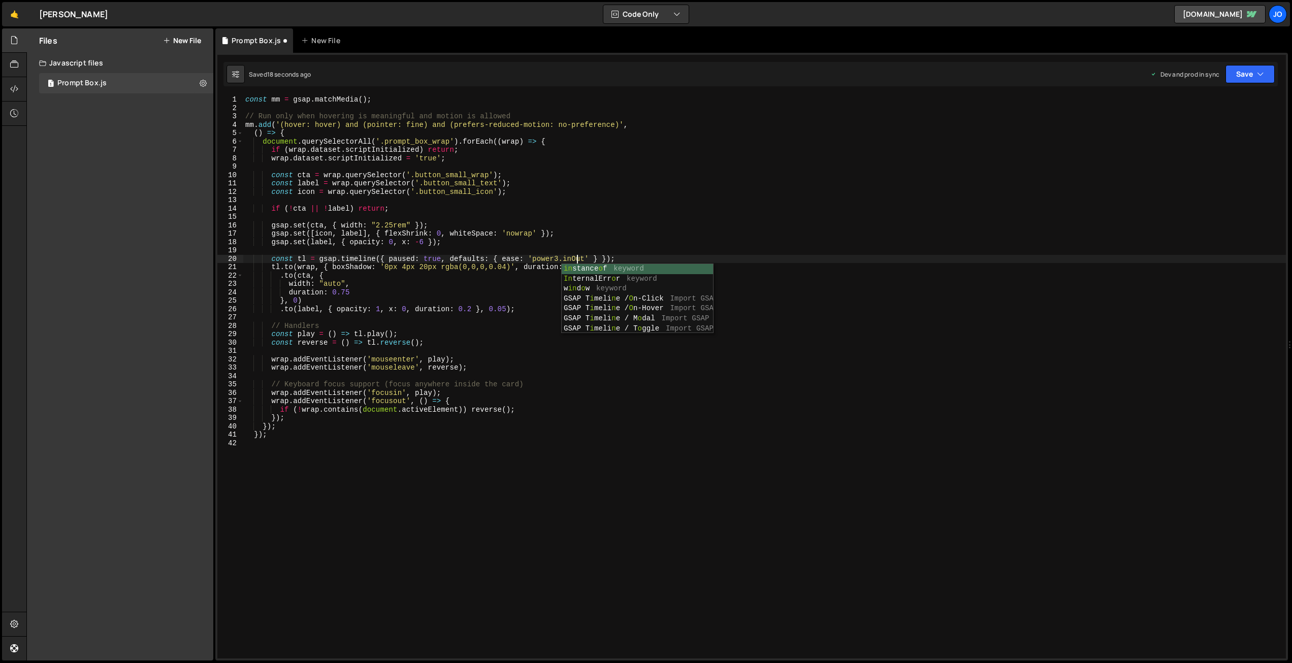
click at [475, 311] on div "const mm = gsap . matchMedia ( ) ; // Run only when hovering is meaningful and …" at bounding box center [764, 385] width 1043 height 580
click at [471, 308] on div "const mm = gsap . matchMedia ( ) ; // Run only when hovering is meaningful and …" at bounding box center [764, 385] width 1043 height 580
drag, startPoint x: 503, startPoint y: 308, endPoint x: 498, endPoint y: 307, distance: 5.6
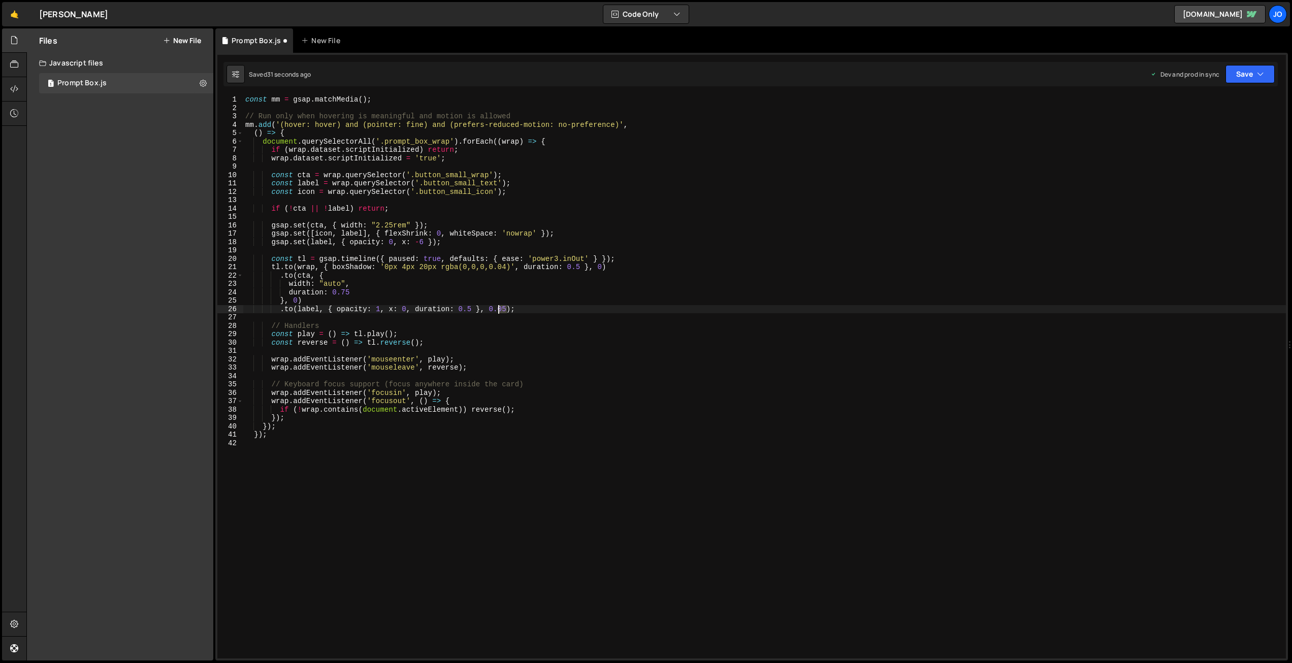
click at [498, 307] on div "const mm = gsap . matchMedia ( ) ; // Run only when hovering is meaningful and …" at bounding box center [764, 385] width 1043 height 580
drag, startPoint x: 1241, startPoint y: 74, endPoint x: 1225, endPoint y: 105, distance: 35.0
click at [1241, 74] on button "Save" at bounding box center [1250, 74] width 49 height 18
drag, startPoint x: 1211, startPoint y: 132, endPoint x: 1115, endPoint y: 116, distance: 97.3
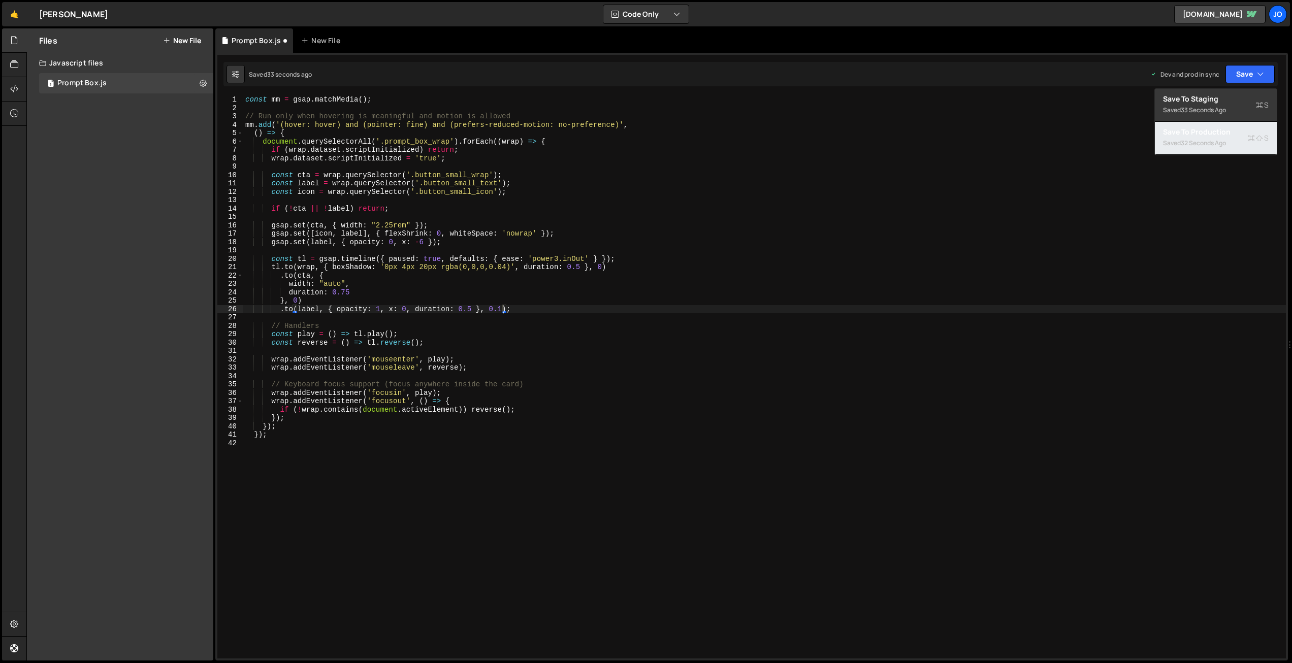
click at [1211, 132] on div "Save to Production S" at bounding box center [1216, 132] width 106 height 10
click at [469, 307] on div "const mm = gsap . matchMedia ( ) ; // Run only when hovering is meaningful and …" at bounding box center [764, 385] width 1043 height 580
type textarea ".to(label, { opacity: 1, x: 0, duration: 0.75 }, 0.1);"
drag, startPoint x: 1254, startPoint y: 70, endPoint x: 1238, endPoint y: 122, distance: 55.3
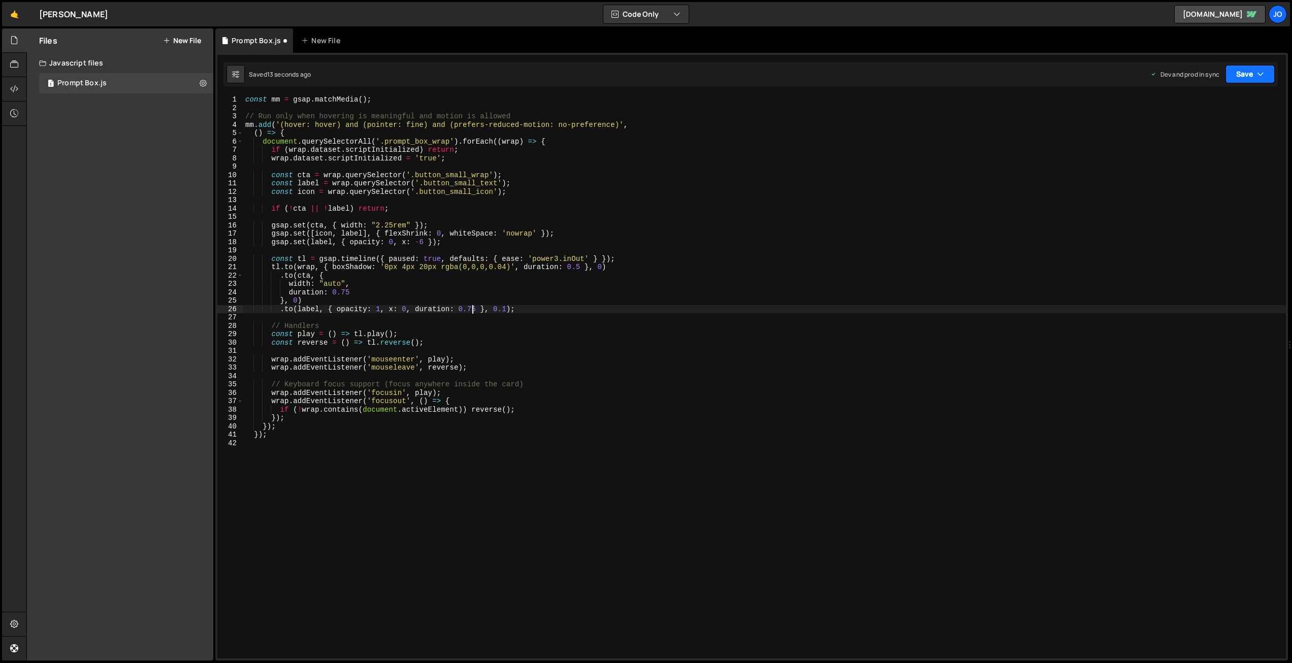
click at [1253, 70] on button "Save" at bounding box center [1250, 74] width 49 height 18
click at [1235, 125] on button "Save to Production S Saved 11 seconds ago" at bounding box center [1216, 138] width 122 height 33
click at [451, 468] on div "const mm = gsap . matchMedia ( ) ; // Run only when hovering is meaningful and …" at bounding box center [764, 385] width 1043 height 580
paste textarea "}"
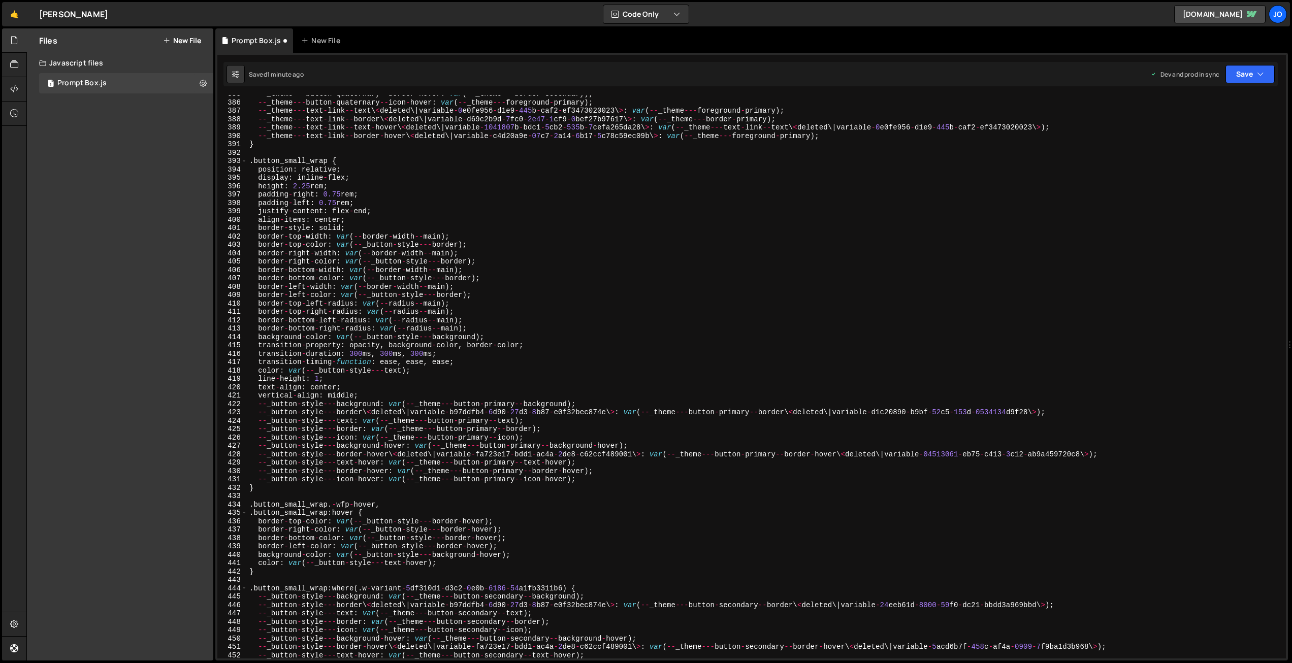
scroll to position [3203, 0]
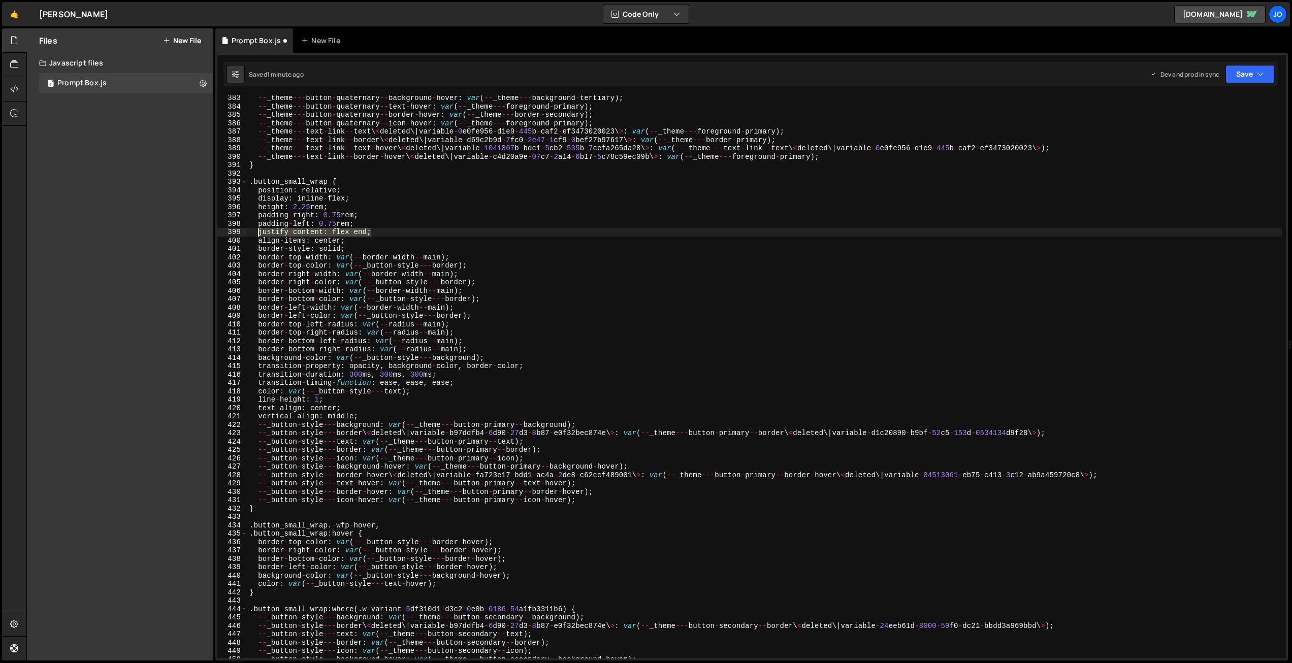
drag, startPoint x: 366, startPoint y: 234, endPoint x: 285, endPoint y: 235, distance: 80.8
click at [259, 231] on div "-- _theme --- button - quaternary -- background - hover : var ( -- _theme --- b…" at bounding box center [764, 384] width 1035 height 580
click at [328, 244] on div "-- _theme --- button - quaternary -- background - hover : var ( -- _theme --- b…" at bounding box center [764, 384] width 1035 height 580
type textarea "align-items: center;"
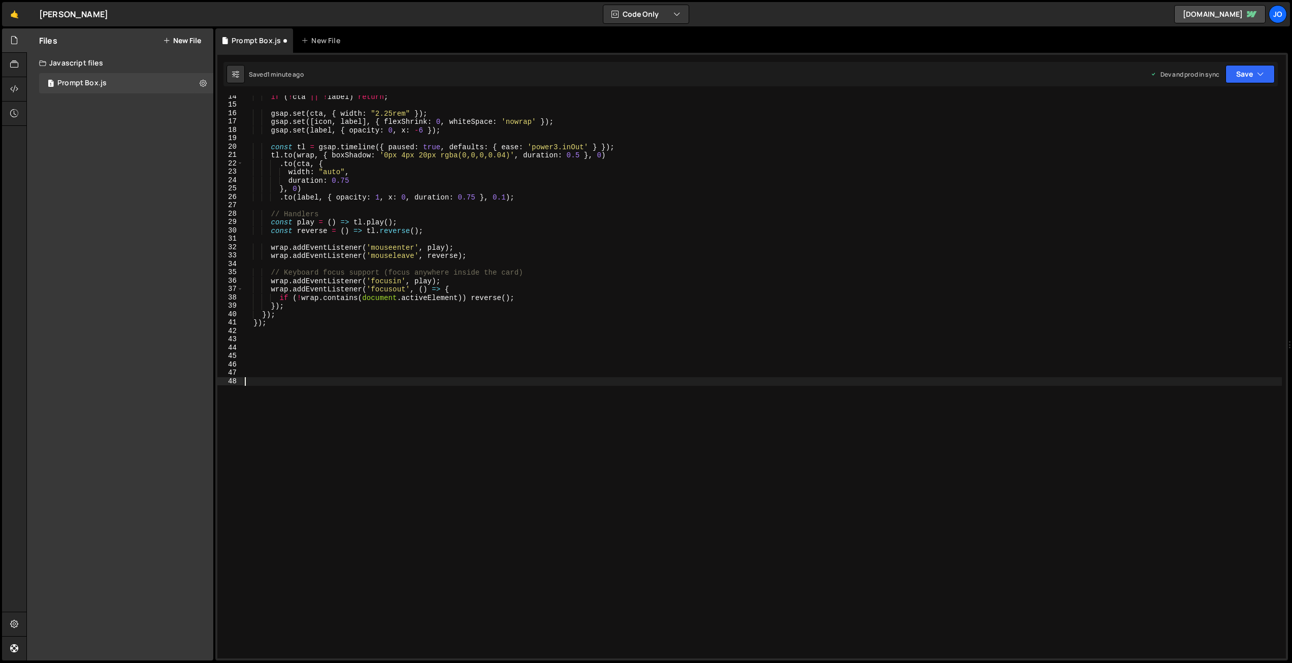
scroll to position [112, 0]
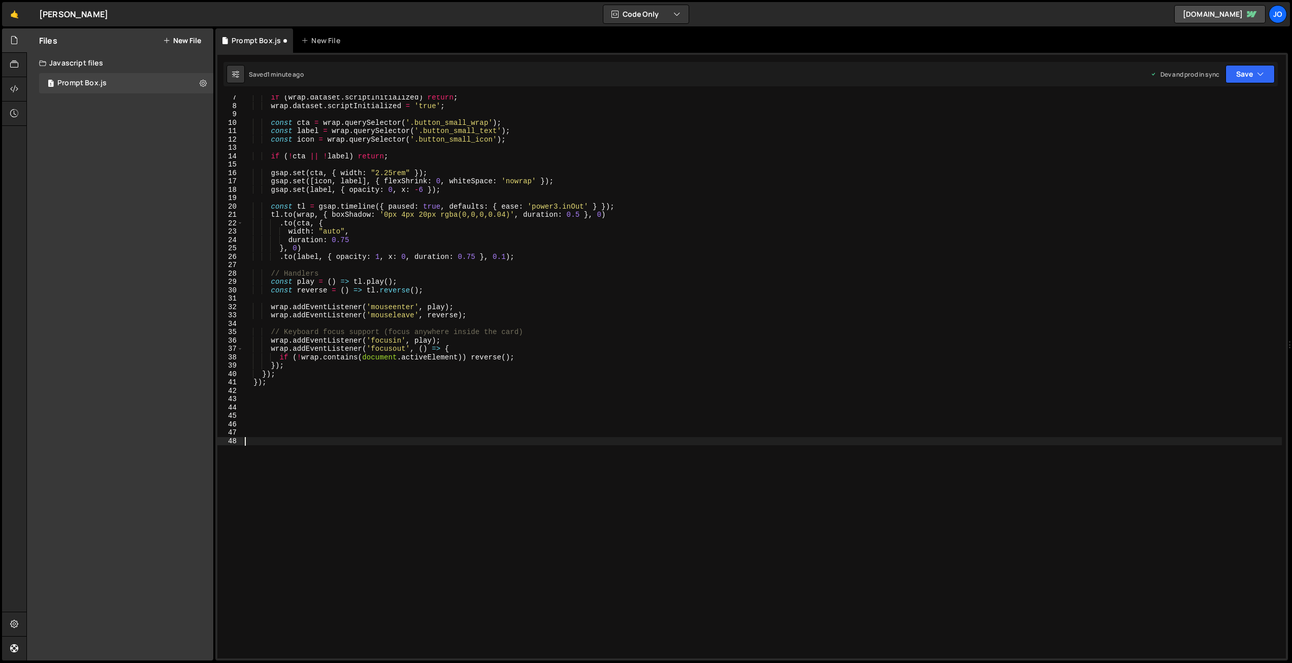
click at [436, 426] on div "if ( wrap . dataset . scriptInitialized ) return ; wrap . dataset . scriptIniti…" at bounding box center [762, 383] width 1039 height 580
paste textarea "justify-content: flex-end;"
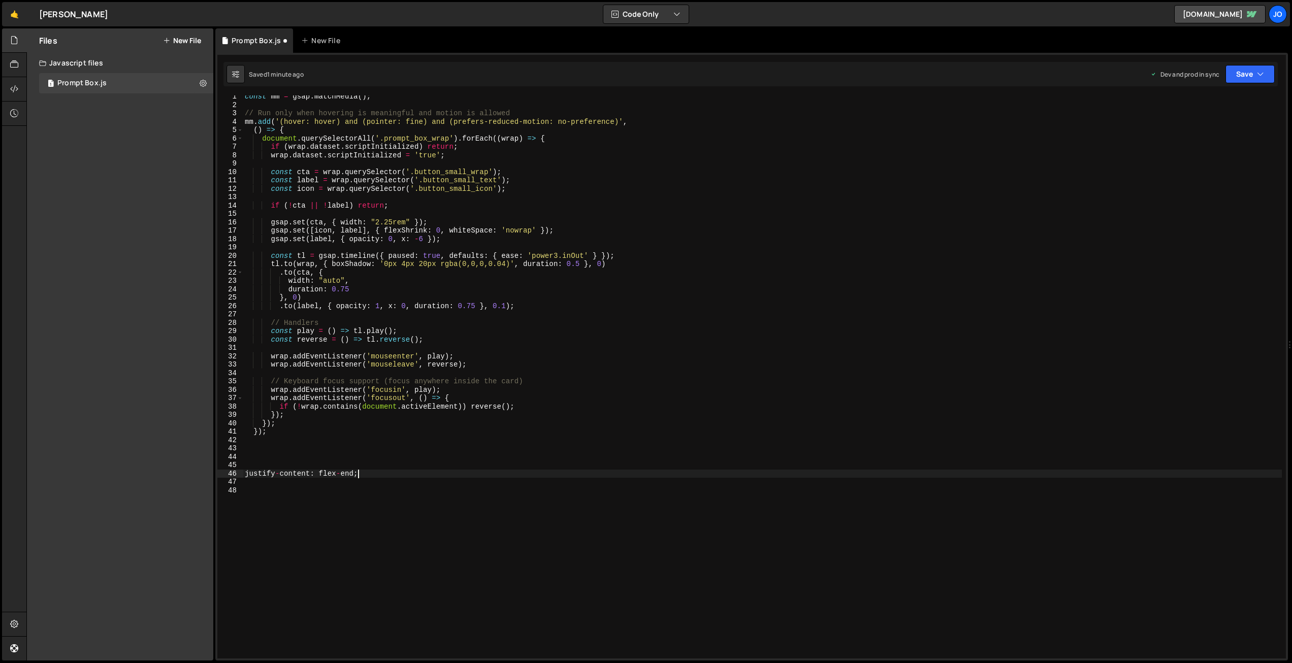
scroll to position [0, 0]
click at [463, 223] on div "const mm = gsap . matchMedia ( ) ; // Run only when hovering is meaningful and …" at bounding box center [764, 385] width 1043 height 580
type textarea "gsap.set(cta, { width: "2.25rem" });"
click at [318, 464] on div "const mm = gsap . matchMedia ( ) ; // Run only when hovering is meaningful and …" at bounding box center [764, 385] width 1043 height 580
paste textarea "gsap.set(cta, { display: 'inline-flex', alignItems: 'center', gap: 8, overflow:…"
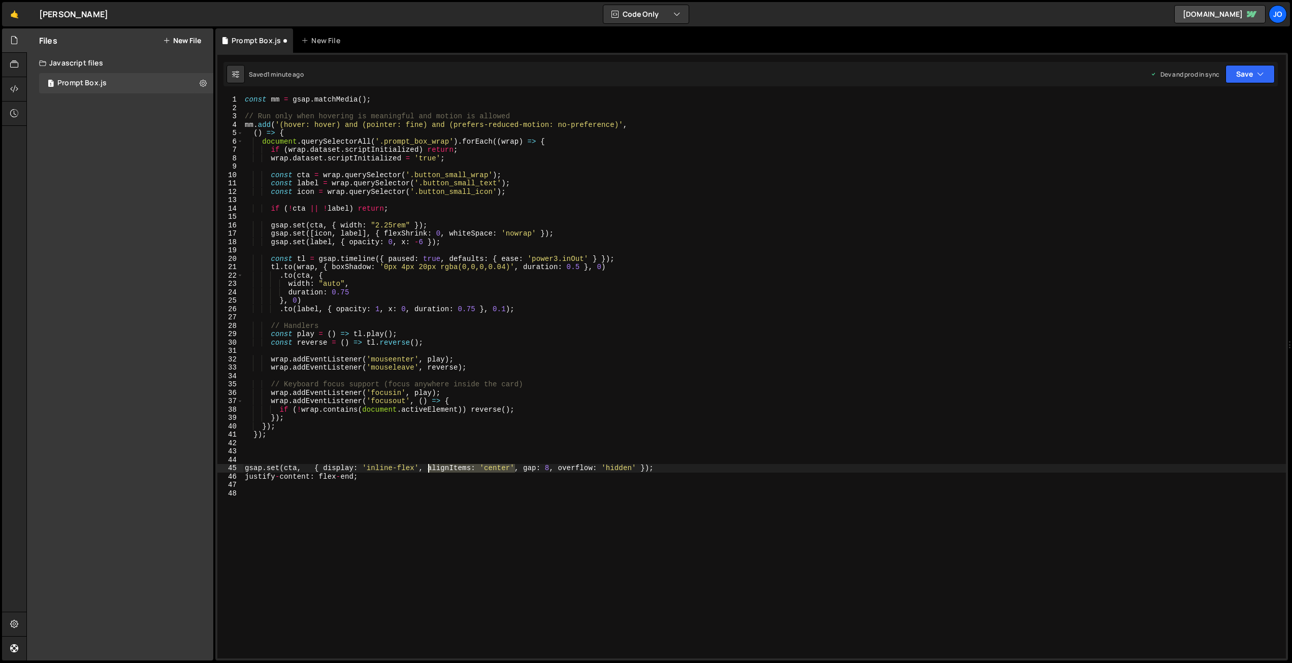
drag, startPoint x: 511, startPoint y: 467, endPoint x: 430, endPoint y: 465, distance: 81.3
click at [430, 465] on div "const mm = gsap . matchMedia ( ) ; // Run only when hovering is meaningful and …" at bounding box center [764, 385] width 1043 height 580
drag, startPoint x: 412, startPoint y: 222, endPoint x: 437, endPoint y: 258, distance: 43.7
click at [412, 222] on div "const mm = gsap . matchMedia ( ) ; // Run only when hovering is meaningful and …" at bounding box center [764, 385] width 1043 height 580
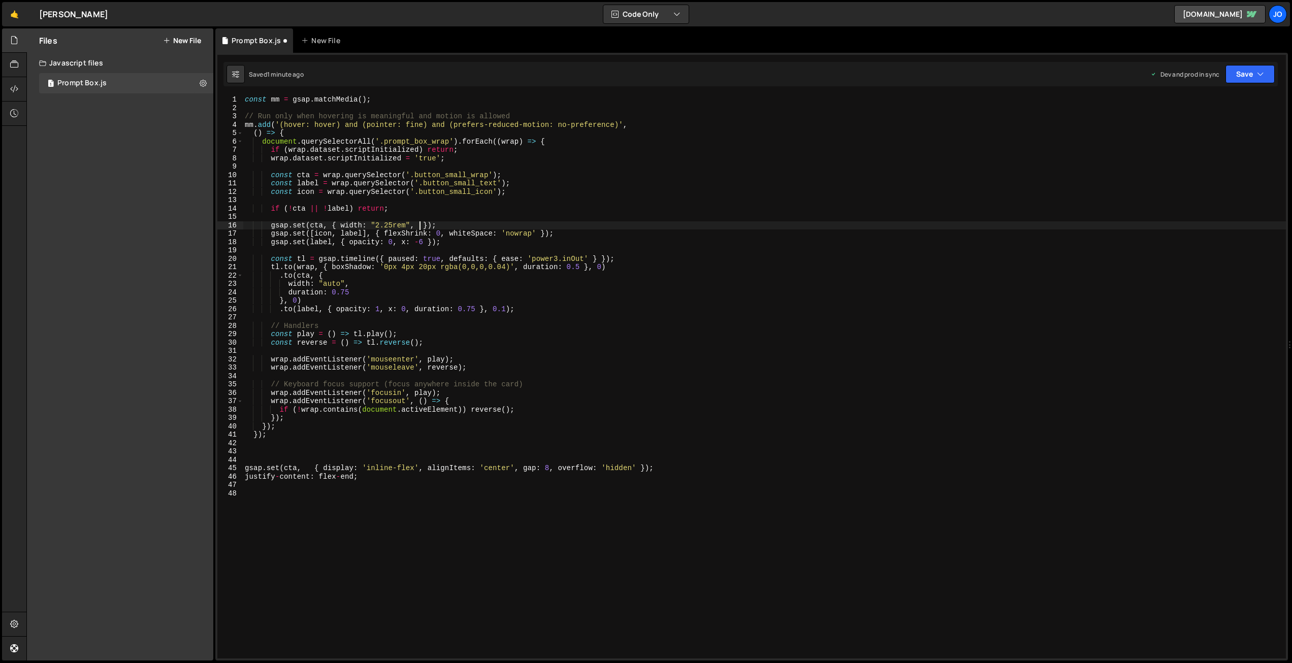
paste textarea "alignItems: 'center'"
drag, startPoint x: 501, startPoint y: 225, endPoint x: 477, endPoint y: 225, distance: 24.4
click at [477, 225] on div "const mm = gsap . matchMedia ( ) ; // Run only when hovering is meaningful and …" at bounding box center [762, 385] width 1039 height 580
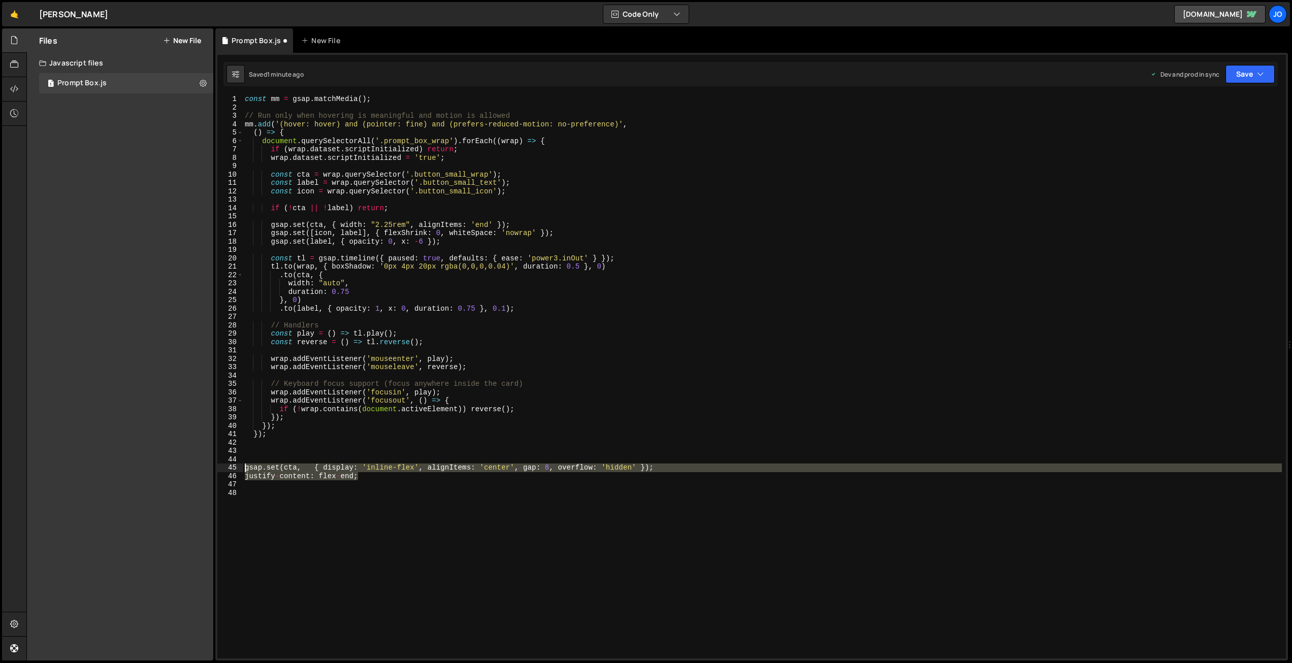
drag, startPoint x: 371, startPoint y: 480, endPoint x: 232, endPoint y: 466, distance: 139.9
click at [232, 466] on div "gsap.set(cta, { width: "2.25rem", alignItems: 'end' }); 1 2 3 4 5 6 7 8 9 10 11…" at bounding box center [751, 376] width 1069 height 563
type textarea "gsap.set(cta, { display: 'inline-flex', alignItems: 'center', gap: 8, overflow:…"
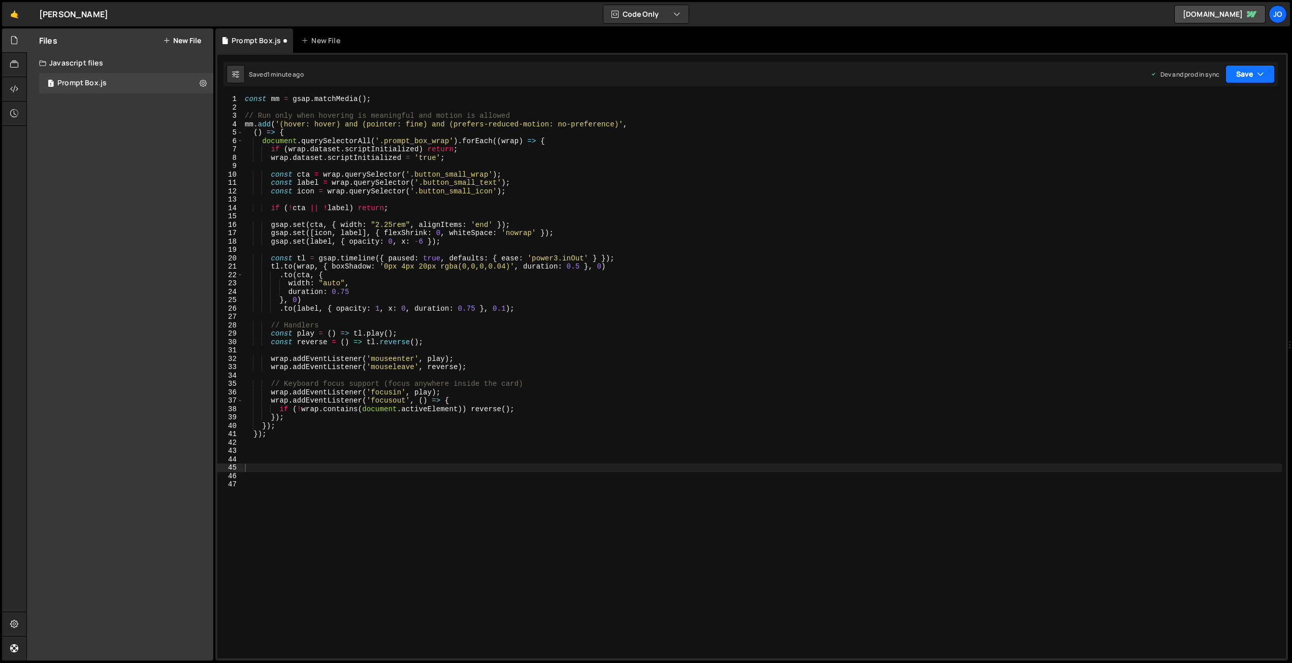
drag, startPoint x: 1266, startPoint y: 71, endPoint x: 1249, endPoint y: 87, distance: 23.4
click at [1266, 71] on button "Save" at bounding box center [1250, 74] width 49 height 18
click at [1205, 132] on div "Save to Production S" at bounding box center [1216, 132] width 106 height 10
click at [319, 480] on div "const mm = gsap . matchMedia ( ) ; // Run only when hovering is meaningful and …" at bounding box center [762, 385] width 1039 height 580
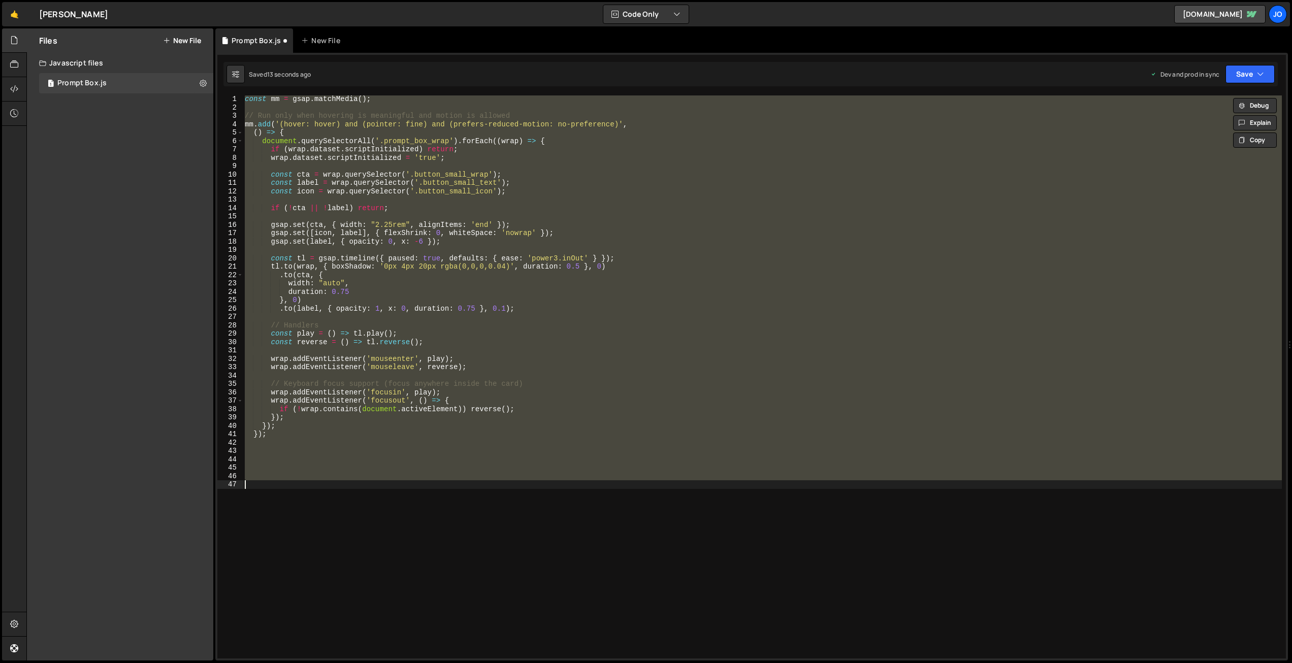
type textarea "gsap.set(cta, { display: 'inline-flex', alignItems: 'center', gap: 8, overflow:…"
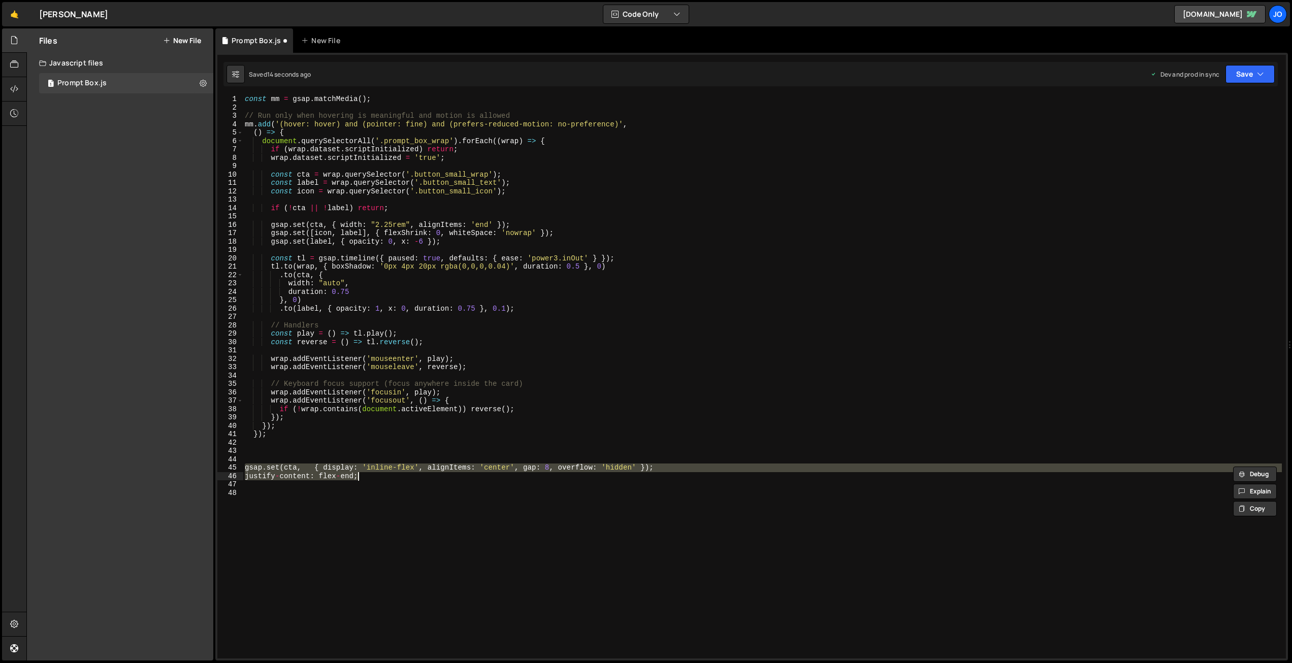
click at [404, 493] on div "const mm = gsap . matchMedia ( ) ; // Run only when hovering is meaningful and …" at bounding box center [762, 385] width 1039 height 580
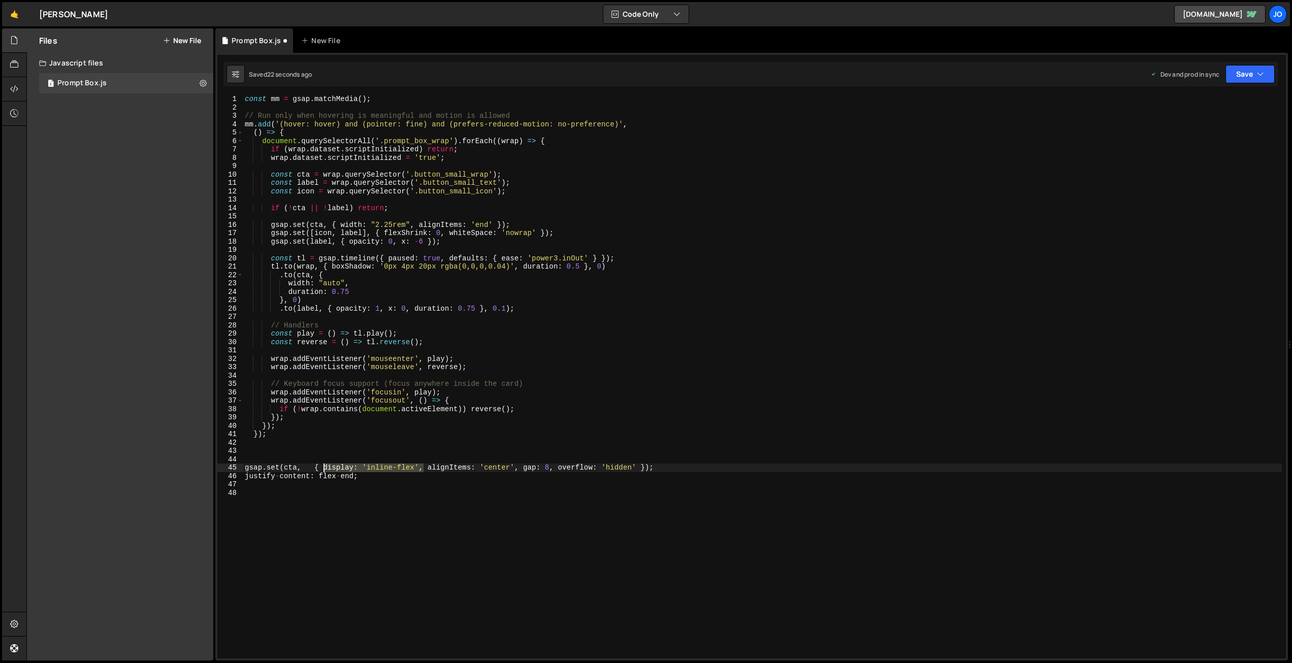
drag, startPoint x: 425, startPoint y: 467, endPoint x: 351, endPoint y: 446, distance: 76.0
click at [324, 466] on div "const mm = gsap . matchMedia ( ) ; // Run only when hovering is meaningful and …" at bounding box center [762, 385] width 1039 height 580
click at [419, 224] on div "const mm = gsap . matchMedia ( ) ; // Run only when hovering is meaningful and …" at bounding box center [762, 385] width 1039 height 580
paste textarea "display: 'inline-flex',"
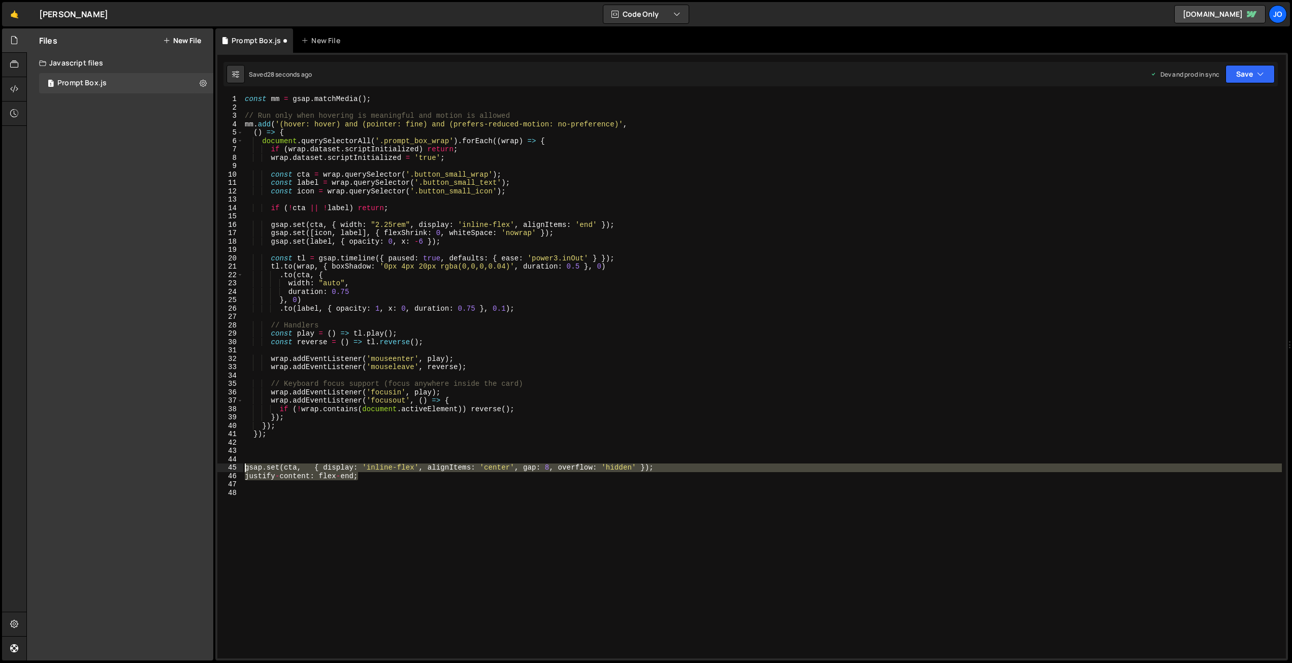
drag, startPoint x: 323, startPoint y: 476, endPoint x: 220, endPoint y: 466, distance: 103.1
click at [220, 466] on div "gsap.set(cta, { width: "2.25rem", display: 'inline-flex', alignItems: 'end' });…" at bounding box center [751, 376] width 1069 height 563
type textarea "gsap.set(cta, { display: 'inline-flex', alignItems: 'center', gap: 8, overflow:…"
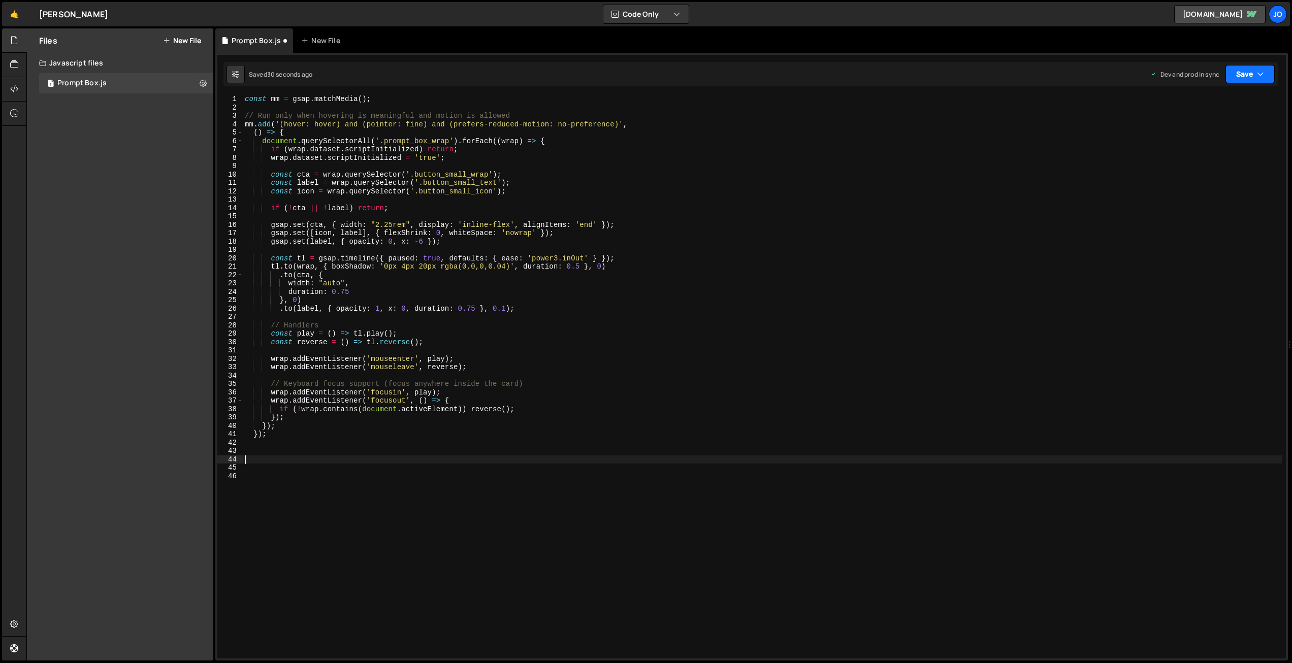
drag, startPoint x: 1238, startPoint y: 77, endPoint x: 1228, endPoint y: 90, distance: 16.6
click at [1237, 77] on button "Save" at bounding box center [1250, 74] width 49 height 18
click at [1199, 141] on div "30 seconds ago" at bounding box center [1204, 143] width 46 height 9
click at [347, 473] on div "const mm = gsap . matchMedia ( ) ; // Run only when hovering is meaningful and …" at bounding box center [762, 385] width 1039 height 580
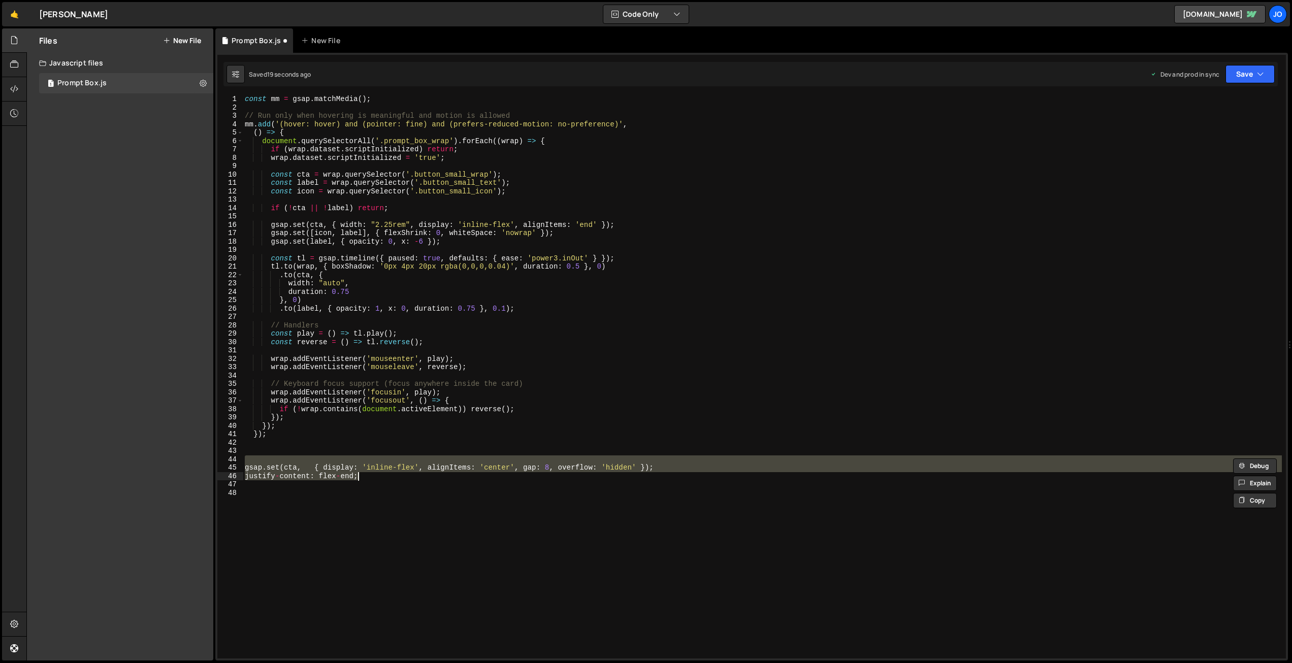
click at [347, 476] on div "const mm = gsap . matchMedia ( ) ; // Run only when hovering is meaningful and …" at bounding box center [762, 376] width 1039 height 563
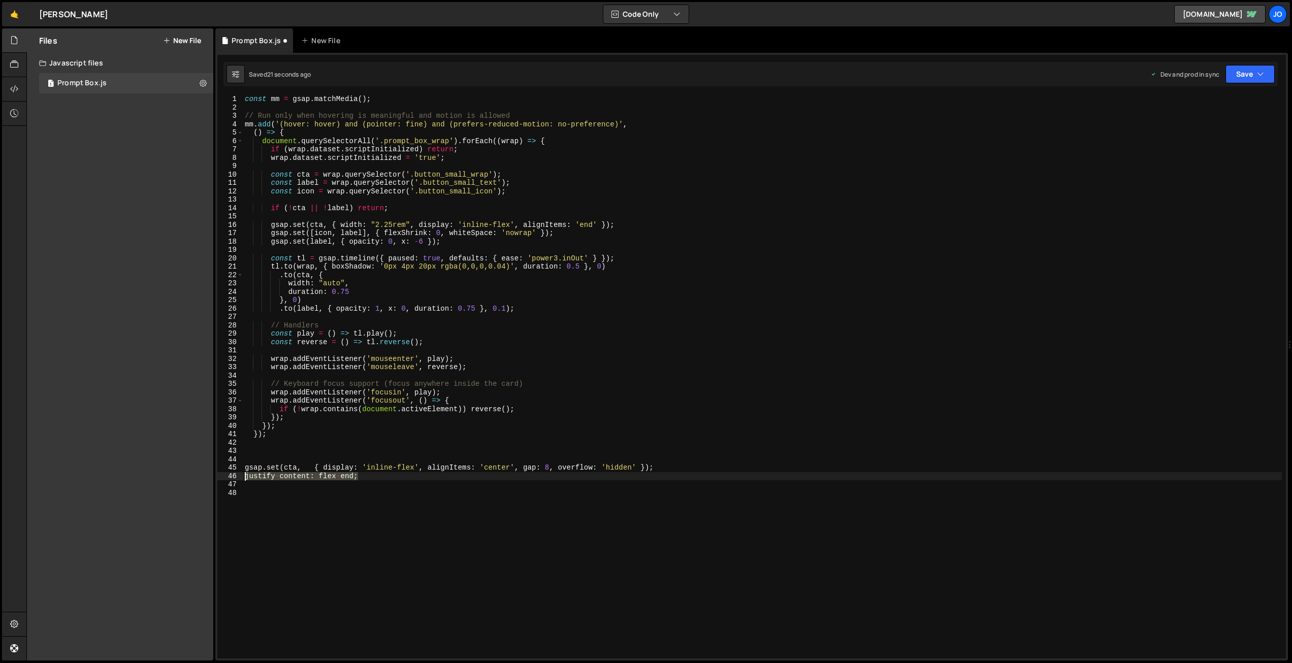
drag, startPoint x: 338, startPoint y: 476, endPoint x: 282, endPoint y: 501, distance: 61.2
click at [243, 475] on div "justify-content: flex-end; 1 2 3 4 5 6 7 8 9 10 11 12 13 14 15 16 17 18 19 20 2…" at bounding box center [751, 376] width 1069 height 563
click at [503, 224] on div "const mm = gsap . matchMedia ( ) ; // Run only when hovering is meaningful and …" at bounding box center [762, 385] width 1039 height 580
drag, startPoint x: 560, startPoint y: 223, endPoint x: 434, endPoint y: 240, distance: 126.6
click at [419, 223] on div "const mm = gsap . matchMedia ( ) ; // Run only when hovering is meaningful and …" at bounding box center [762, 385] width 1039 height 580
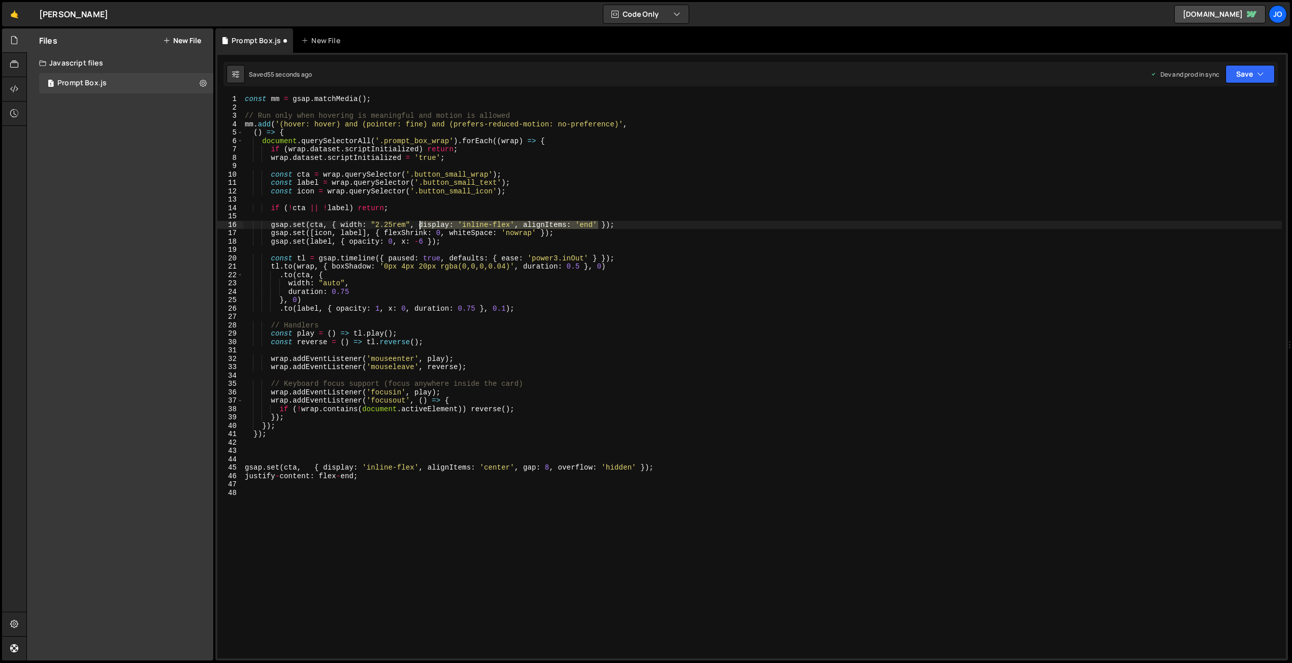
paste textarea "justifyContent: "flex-end""
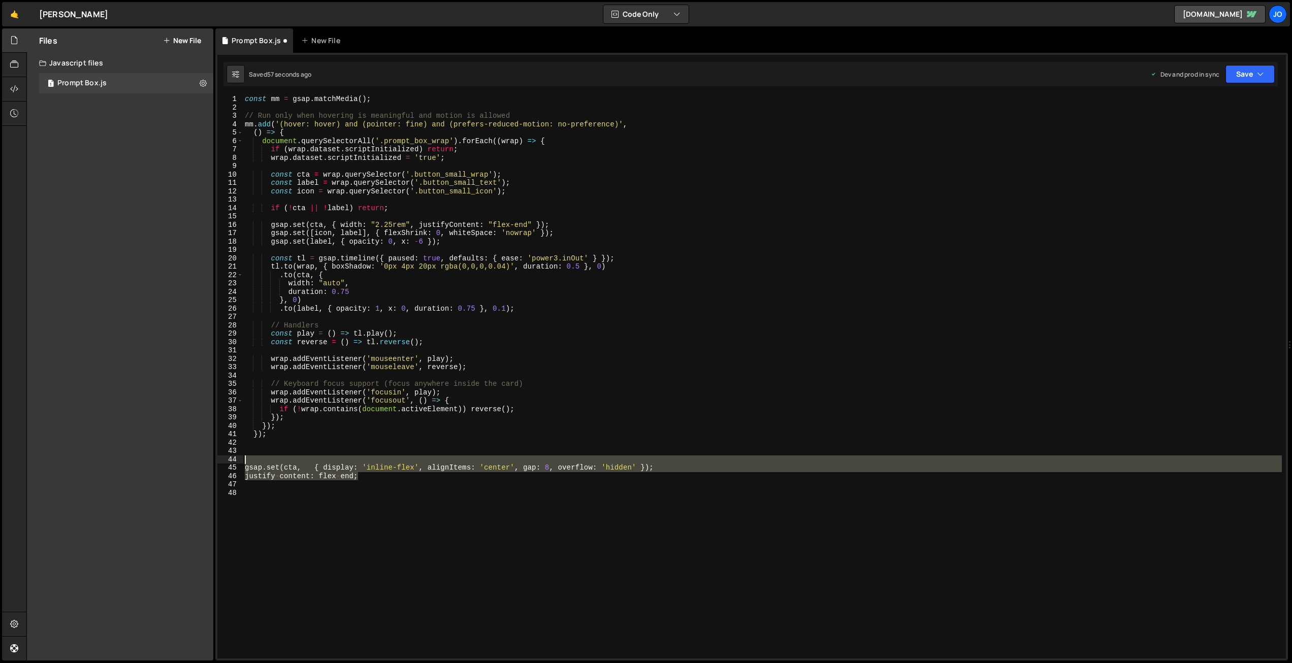
drag, startPoint x: 374, startPoint y: 478, endPoint x: 231, endPoint y: 458, distance: 144.2
click at [231, 458] on div "gsap.set(cta, { width: "2.25rem", justifyContent: "flex-end" }); 1 2 3 4 5 6 7 …" at bounding box center [751, 376] width 1069 height 563
type textarea "gsap.set(cta, { display: 'inline-flex', alignItems: 'center', gap: 8, overflow:…"
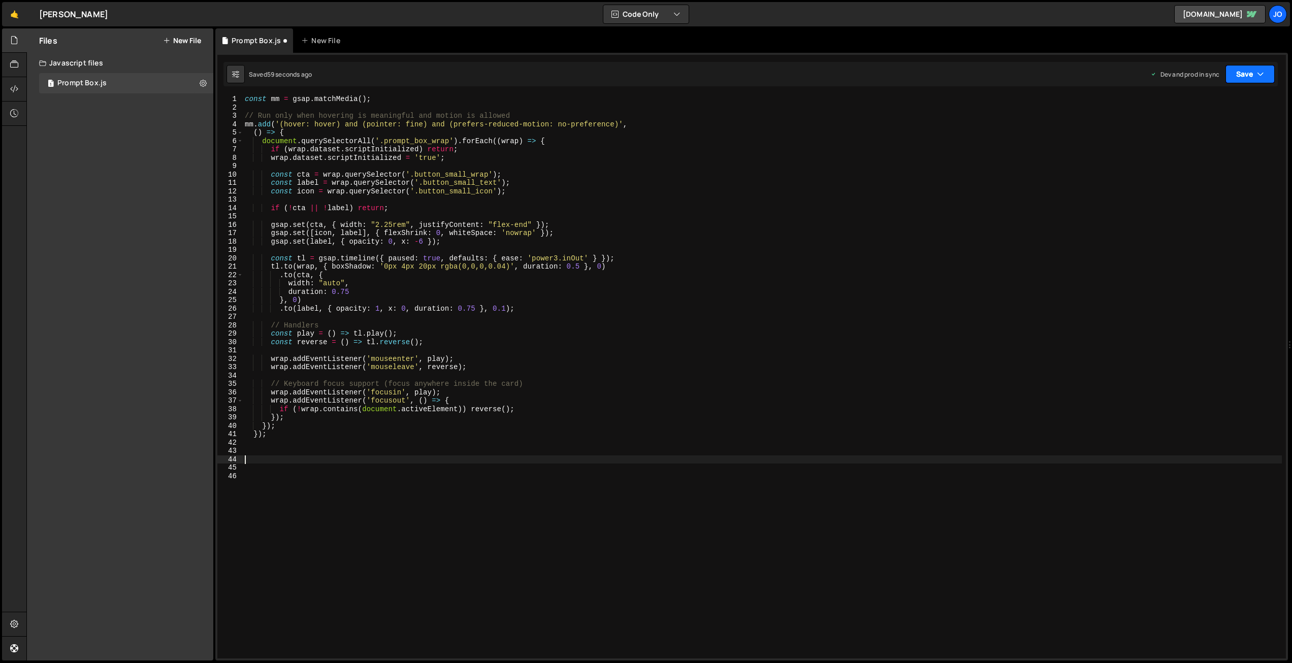
click at [1244, 72] on button "Save" at bounding box center [1250, 74] width 49 height 18
click at [1221, 148] on div "Saved 57 seconds ago" at bounding box center [1216, 143] width 106 height 12
click at [445, 223] on div "const mm = gsap . matchMedia ( ) ; // Run only when hovering is meaningful and …" at bounding box center [762, 385] width 1039 height 580
click at [341, 223] on div "const mm = gsap . matchMedia ( ) ; // Run only when hovering is meaningful and …" at bounding box center [762, 385] width 1039 height 580
click at [420, 224] on div "const mm = gsap . matchMedia ( ) ; // Run only when hovering is meaningful and …" at bounding box center [762, 385] width 1039 height 580
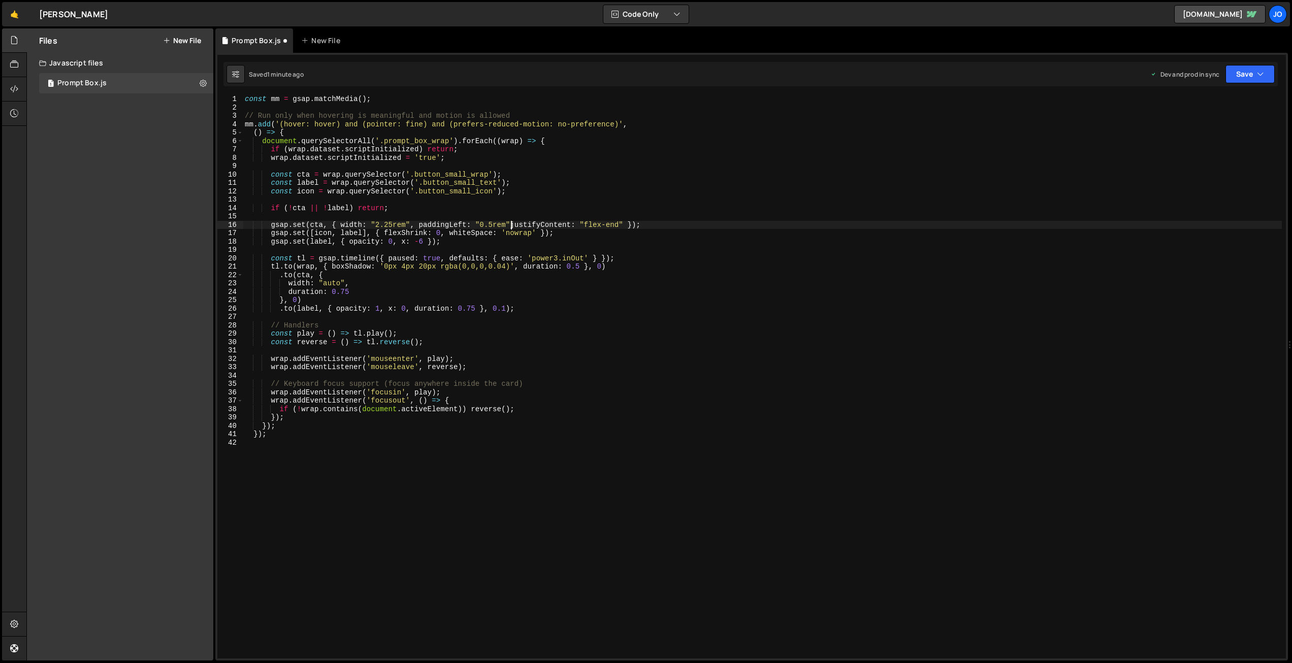
scroll to position [0, 19]
drag, startPoint x: 512, startPoint y: 224, endPoint x: 417, endPoint y: 224, distance: 94.5
click at [417, 224] on div "const mm = gsap . matchMedia ( ) ; // Run only when hovering is meaningful and …" at bounding box center [762, 385] width 1039 height 580
click at [511, 224] on div "const mm = gsap . matchMedia ( ) ; // Run only when hovering is meaningful and …" at bounding box center [762, 385] width 1039 height 580
paste textarea "paddingLeft: "0.5rem""
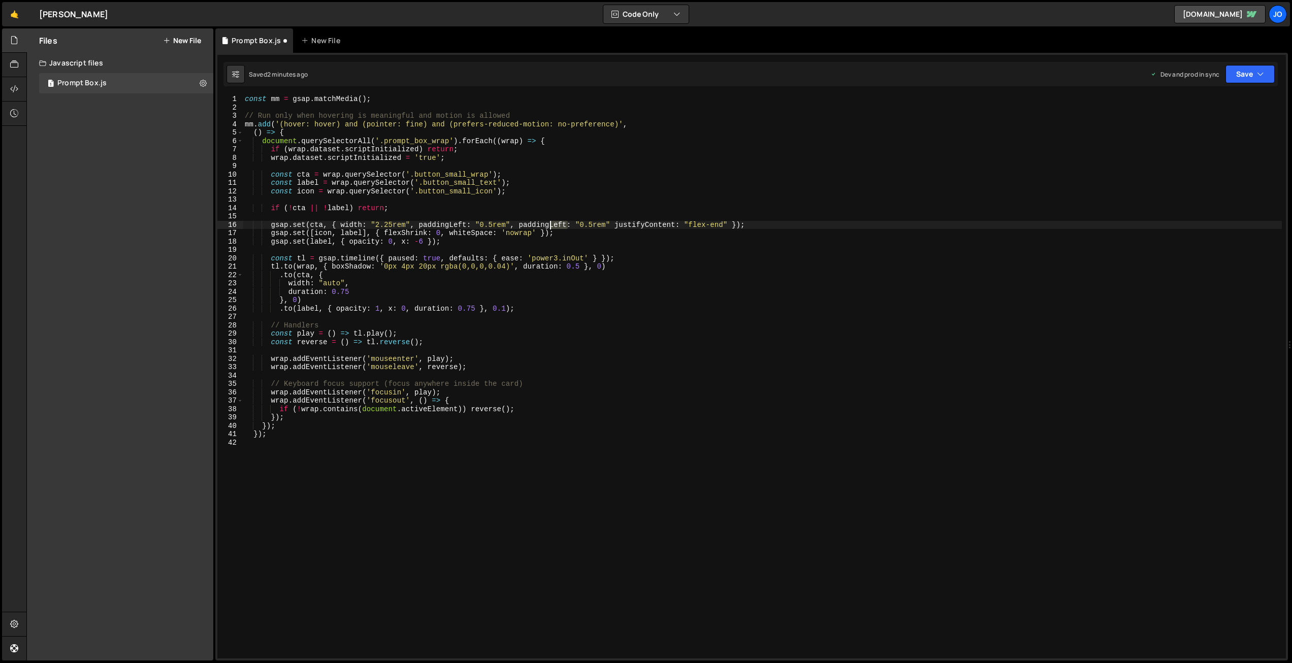
drag, startPoint x: 558, startPoint y: 223, endPoint x: 552, endPoint y: 223, distance: 6.1
click at [552, 223] on div "const mm = gsap . matchMedia ( ) ; // Run only when hovering is meaningful and …" at bounding box center [762, 385] width 1039 height 580
click at [616, 223] on div "const mm = gsap . matchMedia ( ) ; // Run only when hovering is meaningful and …" at bounding box center [762, 385] width 1039 height 580
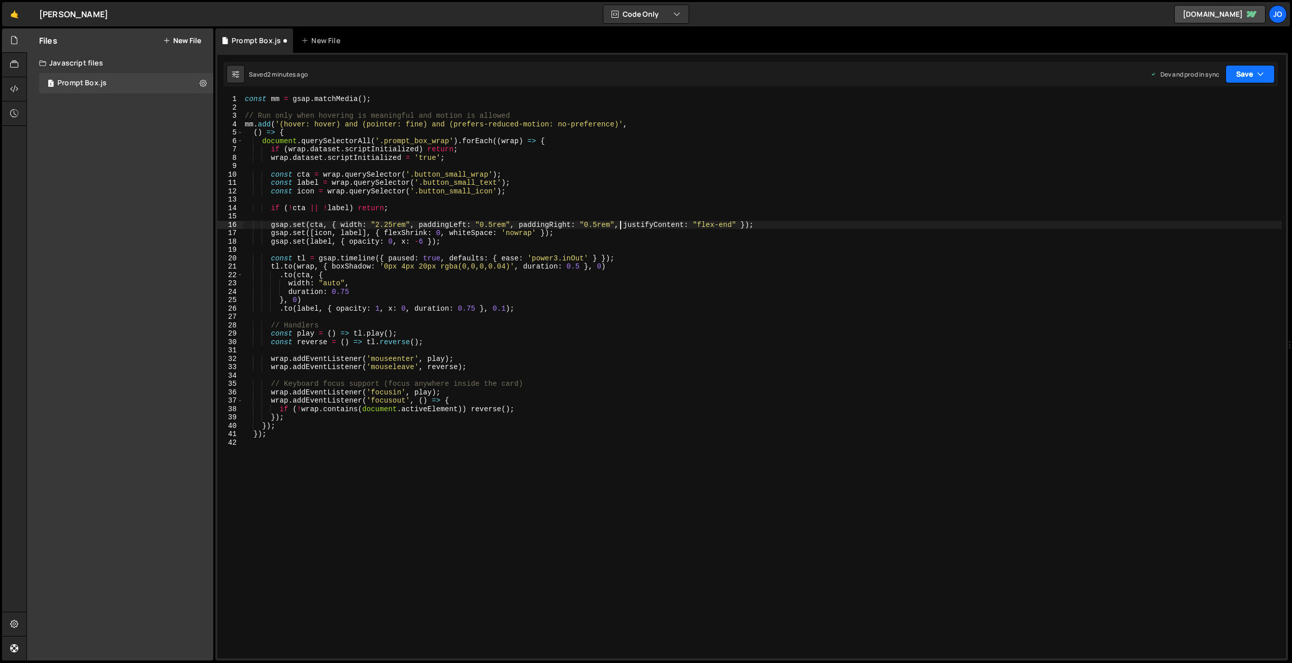
drag, startPoint x: 1250, startPoint y: 70, endPoint x: 1228, endPoint y: 104, distance: 40.7
click at [1250, 70] on button "Save" at bounding box center [1250, 74] width 49 height 18
click at [1206, 145] on div "2 minutes ago" at bounding box center [1201, 143] width 40 height 9
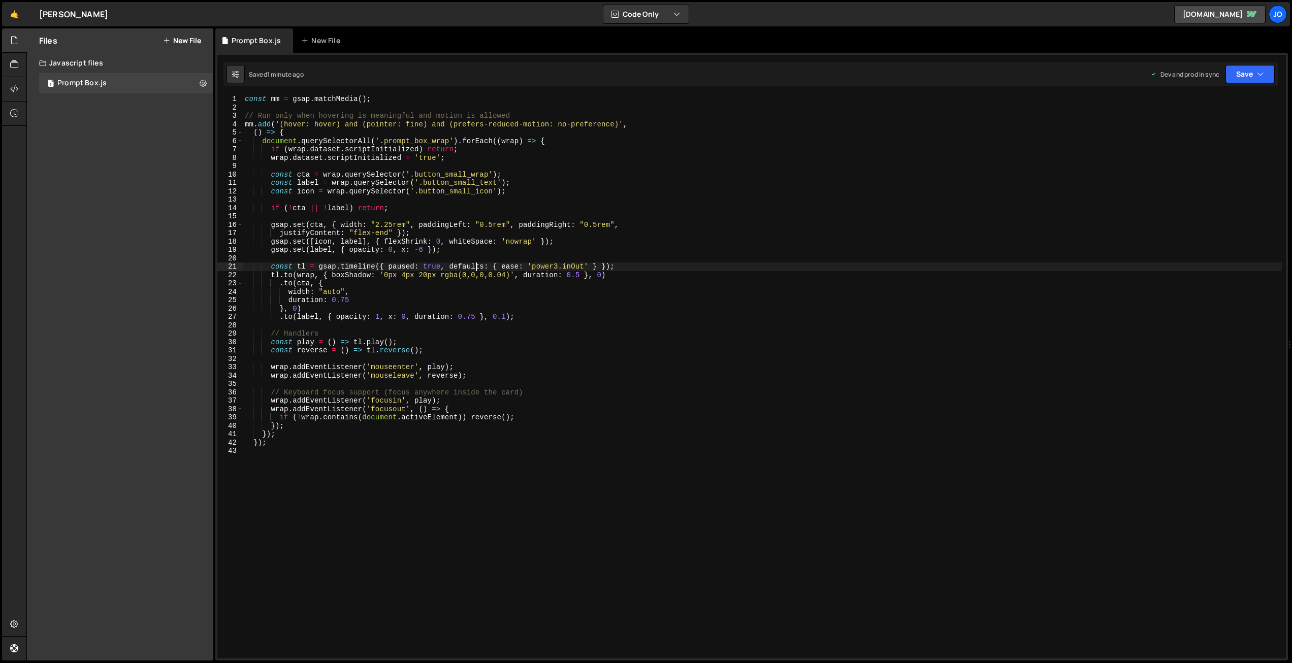
click at [478, 271] on div "const mm = gsap . matchMedia ( ) ; // Run only when hovering is meaningful and …" at bounding box center [762, 385] width 1039 height 580
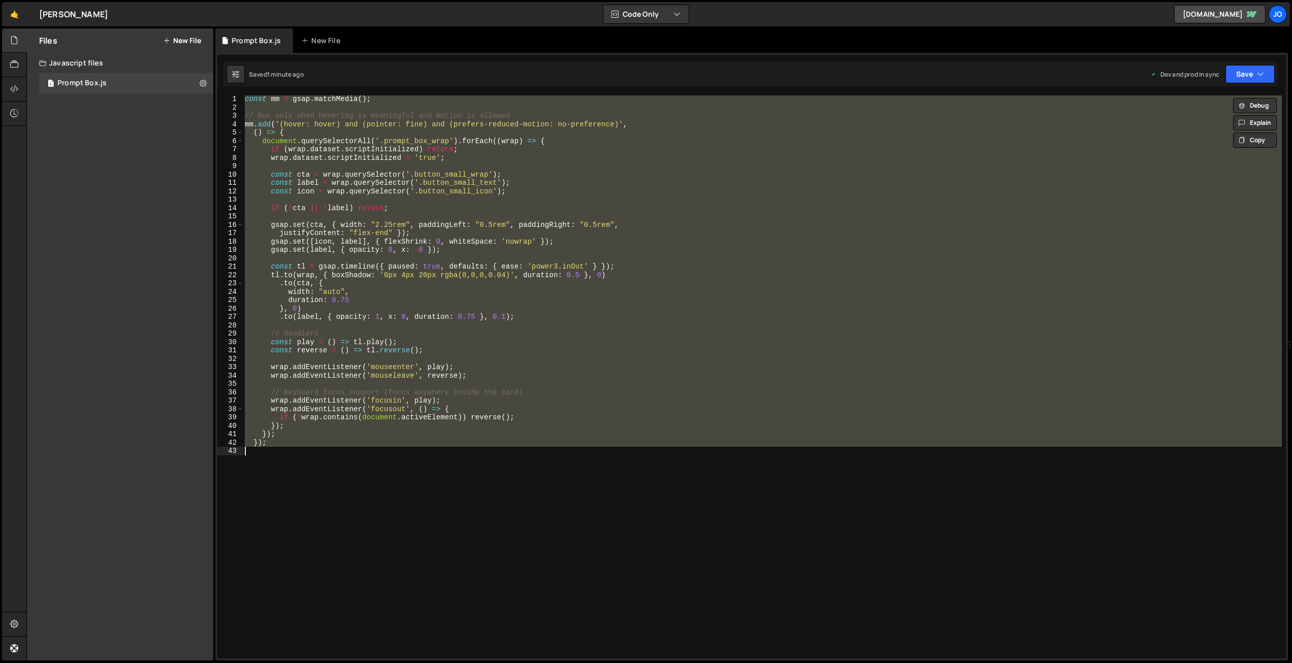
scroll to position [0, 1]
click at [554, 335] on div "const mm = gsap . matchMedia ( ) ; // Run only when hovering is meaningful and …" at bounding box center [762, 376] width 1039 height 563
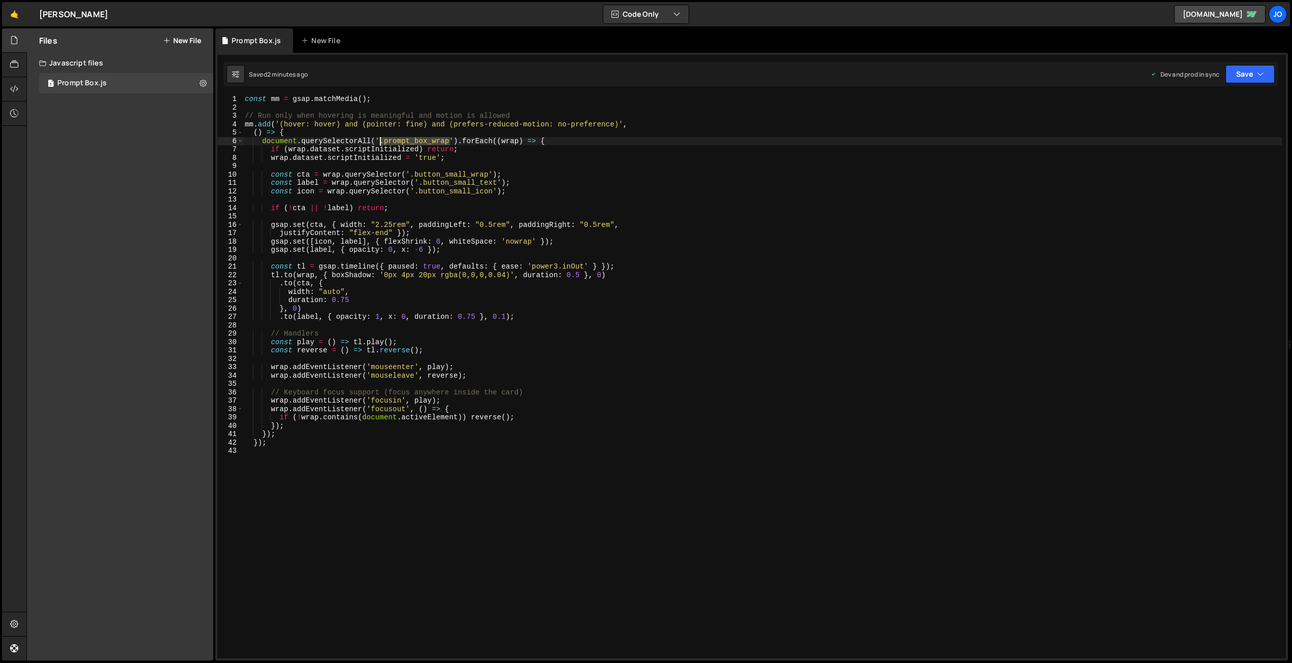
drag, startPoint x: 450, startPoint y: 140, endPoint x: 381, endPoint y: 140, distance: 69.1
click at [381, 140] on div "const mm = gsap . matchMedia ( ) ; // Run only when hovering is meaningful and …" at bounding box center [762, 385] width 1039 height 580
click at [491, 222] on div "const mm = gsap . matchMedia ( ) ; // Run only when hovering is meaningful and …" at bounding box center [762, 385] width 1039 height 580
click at [607, 224] on div "const mm = gsap . matchMedia ( ) ; // Run only when hovering is meaningful and …" at bounding box center [762, 385] width 1039 height 580
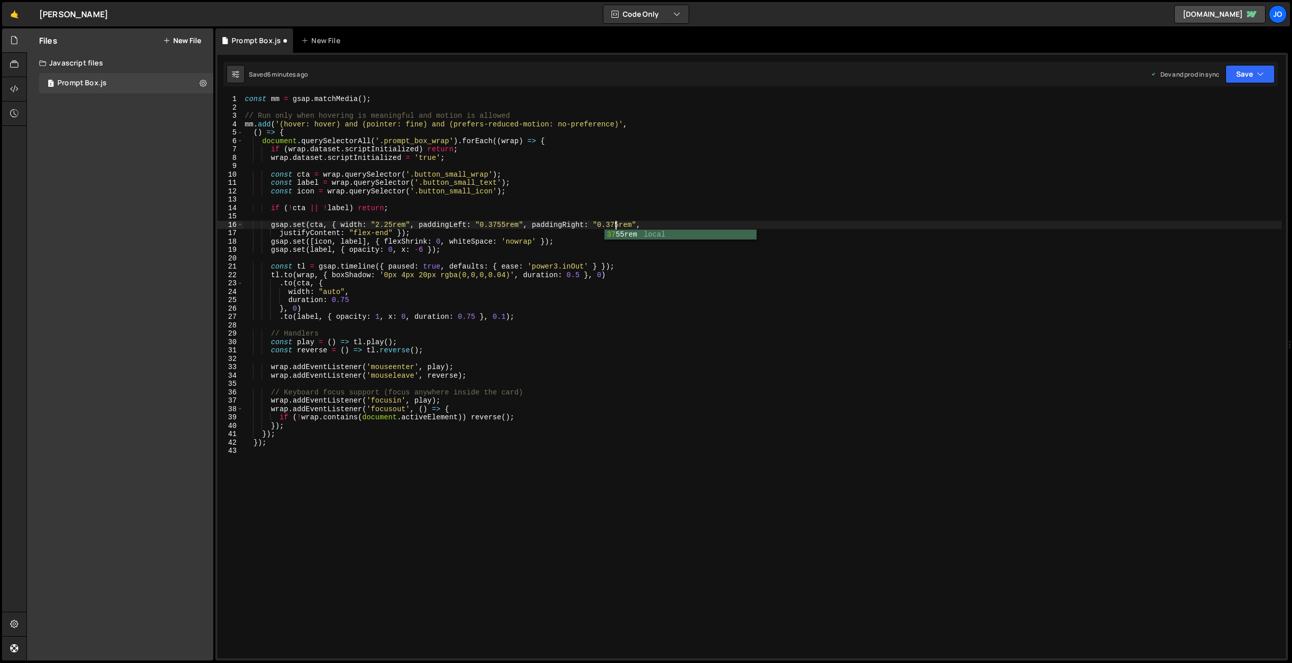
scroll to position [0, 26]
type textarea "gsap.set(cta, { width: "2.25rem", paddingLeft: "0.3755rem", paddingRight: "0.37…"
click at [1260, 72] on icon "button" at bounding box center [1260, 74] width 7 height 10
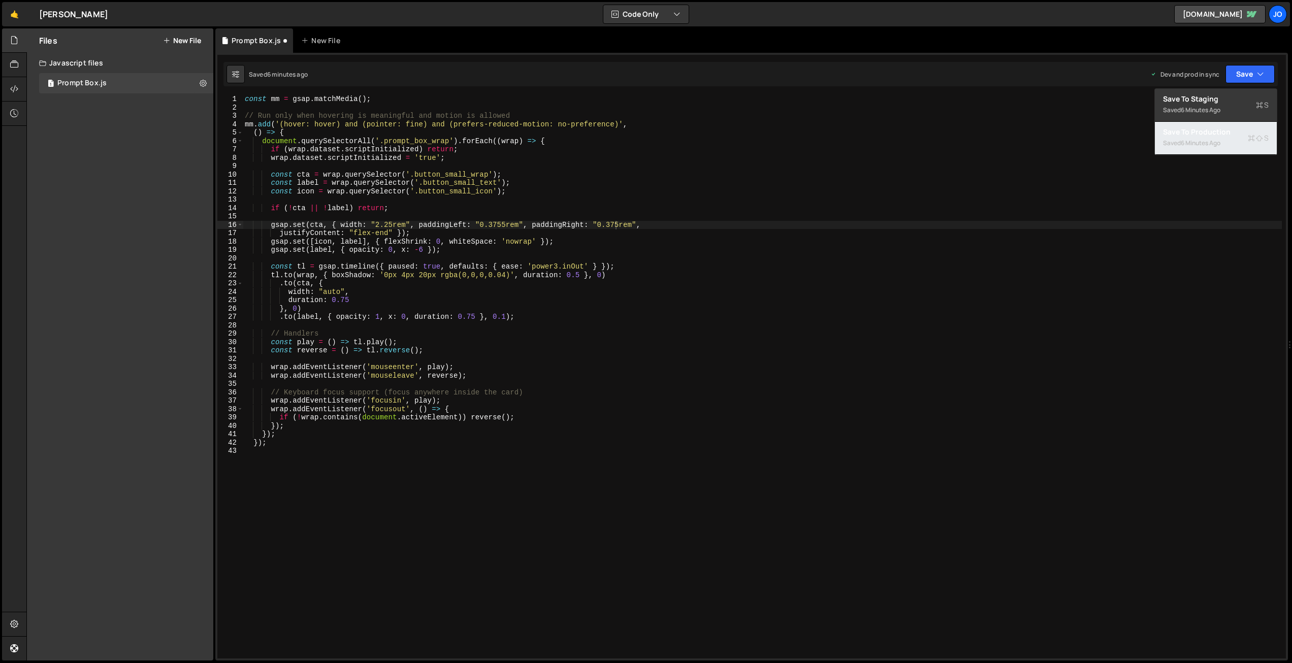
drag, startPoint x: 1210, startPoint y: 138, endPoint x: 1189, endPoint y: 134, distance: 21.2
click at [1209, 138] on div "Saved 6 minutes ago" at bounding box center [1216, 143] width 106 height 12
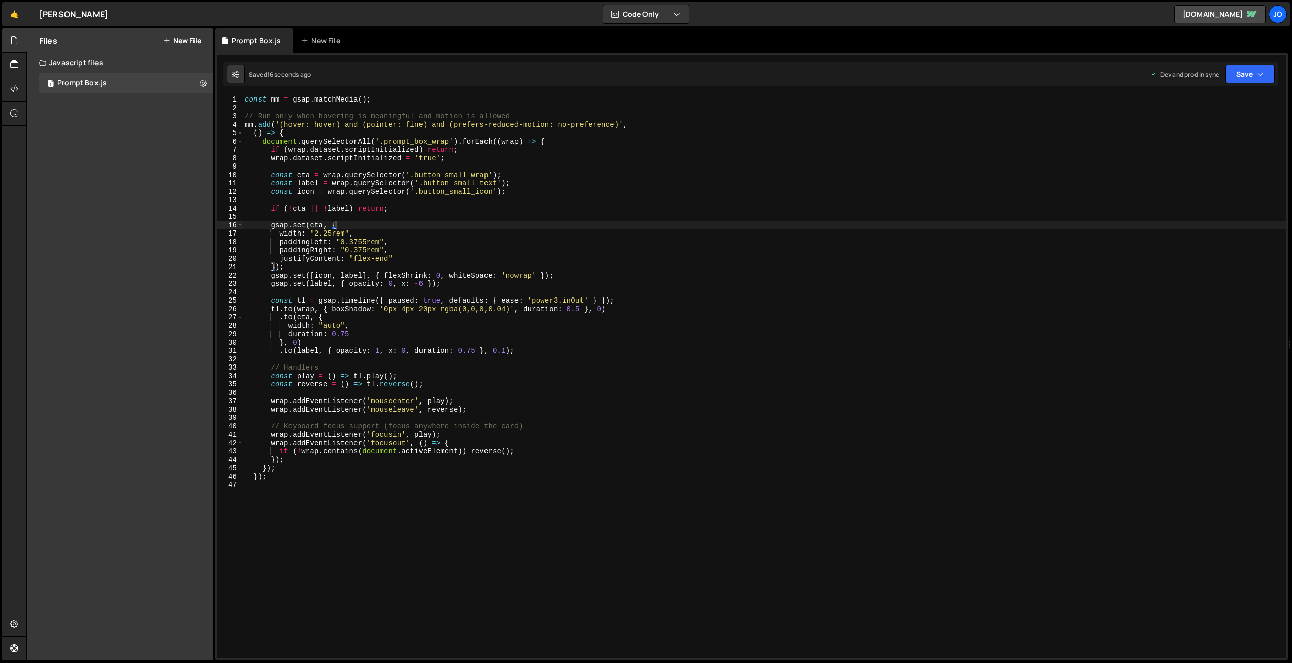
scroll to position [0, 0]
click at [458, 217] on div "const mm = gsap . matchMedia ( ) ; // Run only when hovering is meaningful and …" at bounding box center [764, 385] width 1043 height 580
click at [365, 240] on div "const mm = gsap . matchMedia ( ) ; // Run only when hovering is meaningful and …" at bounding box center [764, 385] width 1043 height 580
click at [1242, 73] on button "Save" at bounding box center [1250, 74] width 49 height 18
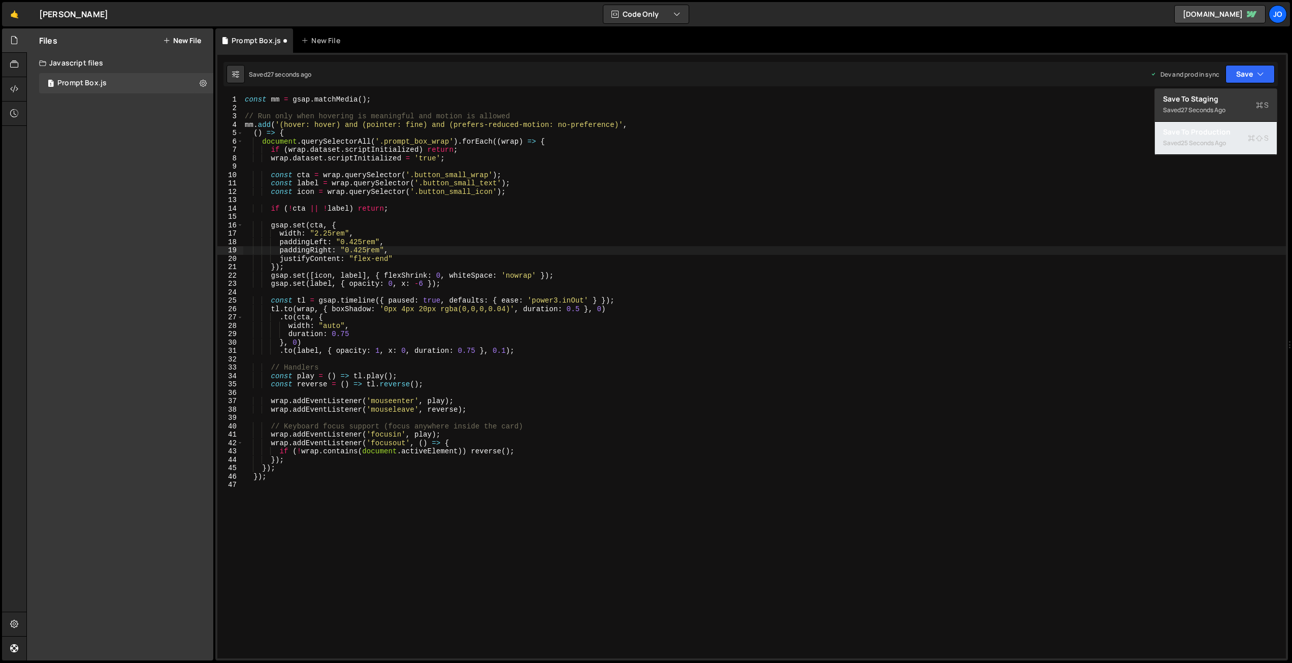
click at [1210, 131] on div "Save to Production S" at bounding box center [1216, 132] width 106 height 10
click at [360, 239] on div "const mm = gsap . matchMedia ( ) ; // Run only when hovering is meaningful and …" at bounding box center [764, 385] width 1043 height 580
click at [363, 250] on div "const mm = gsap . matchMedia ( ) ; // Run only when hovering is meaningful and …" at bounding box center [764, 385] width 1043 height 580
click at [1243, 77] on button "Save" at bounding box center [1250, 74] width 49 height 18
click at [1223, 127] on div "Save to Production S" at bounding box center [1216, 132] width 106 height 10
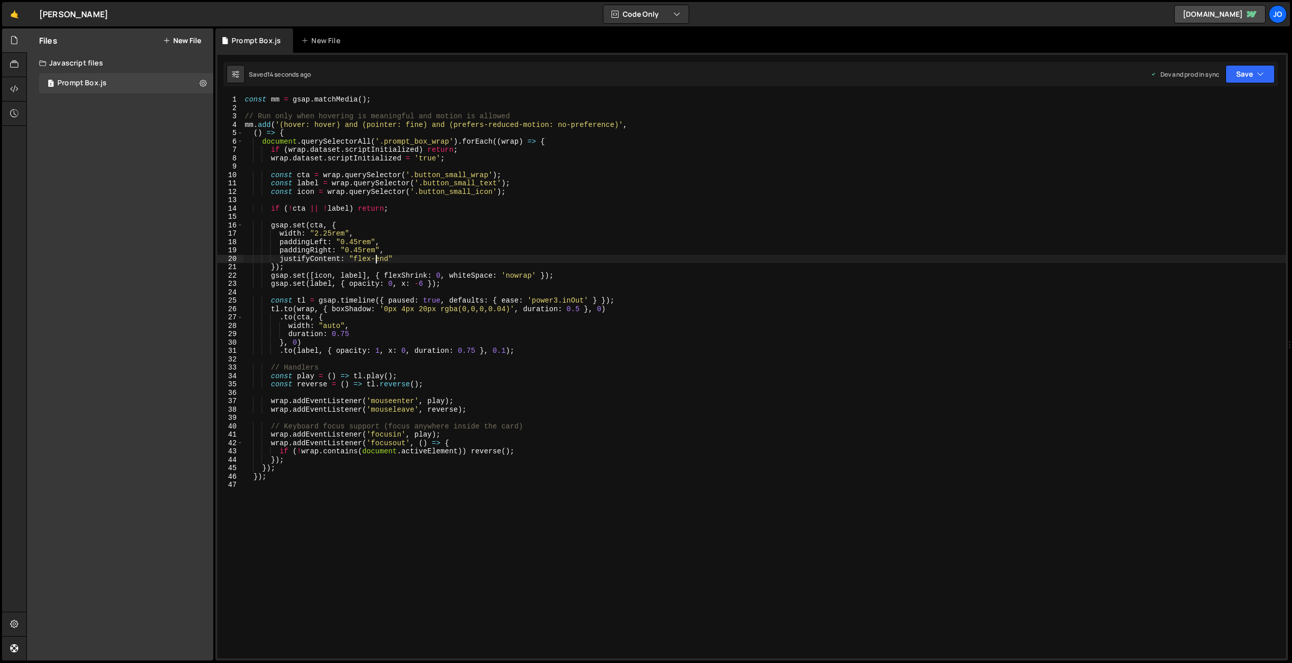
click at [374, 256] on div "const mm = gsap . matchMedia ( ) ; // Run only when hovering is meaningful and …" at bounding box center [764, 385] width 1043 height 580
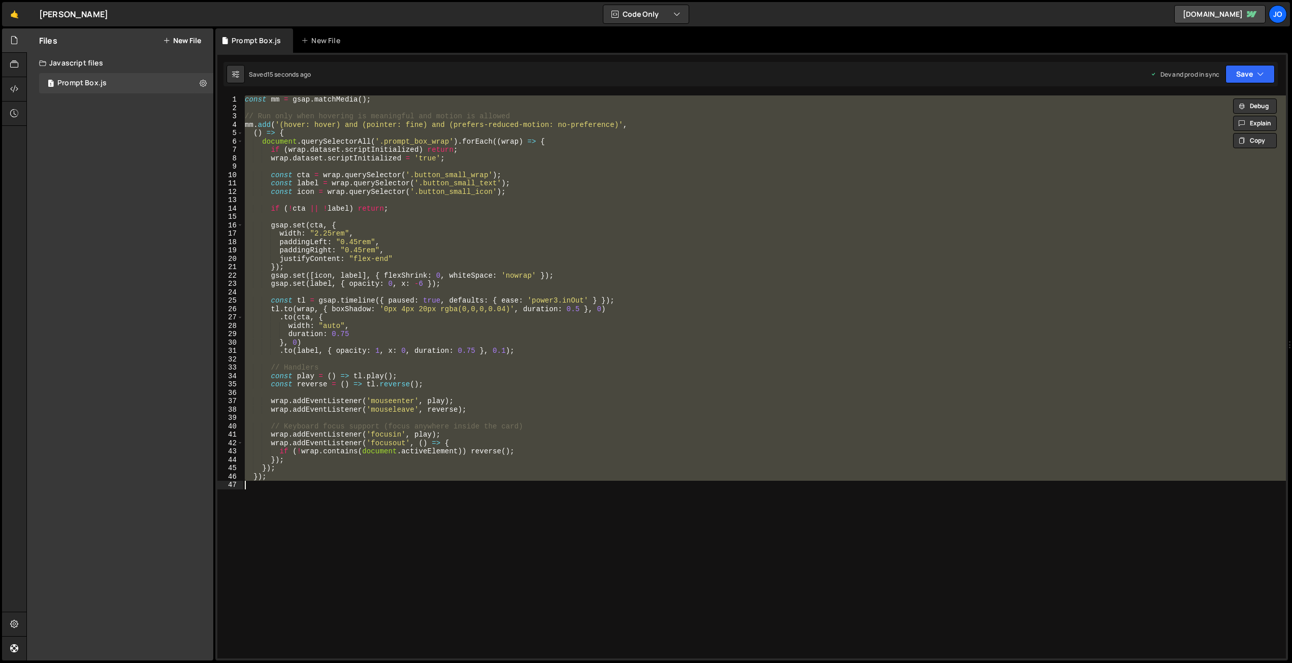
scroll to position [0, 1]
click at [415, 227] on div "const mm = gsap . matchMedia ( ) ; // Run only when hovering is meaningful and …" at bounding box center [764, 376] width 1043 height 563
click at [398, 318] on div "const mm = gsap . matchMedia ( ) ; // Run only when hovering is meaningful and …" at bounding box center [764, 376] width 1043 height 563
type textarea "}); */"
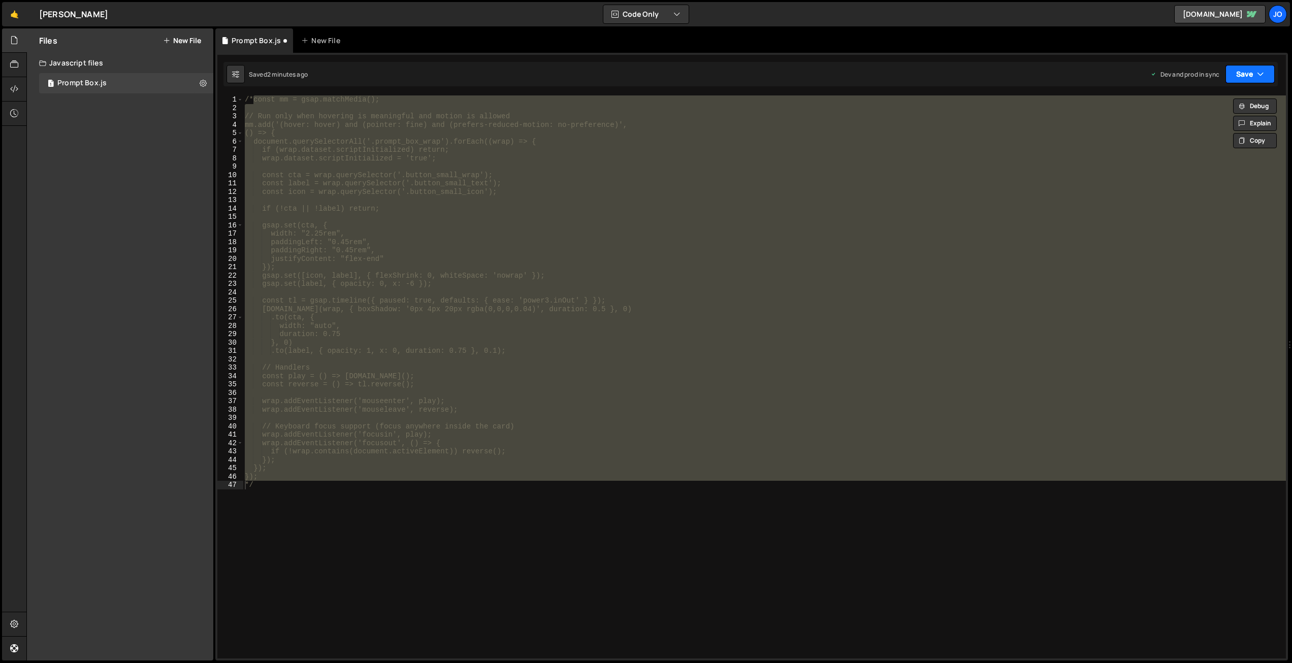
click at [1237, 76] on button "Save" at bounding box center [1250, 74] width 49 height 18
click at [1210, 135] on div "Save to Production S" at bounding box center [1216, 132] width 106 height 10
